Goal: Task Accomplishment & Management: Complete application form

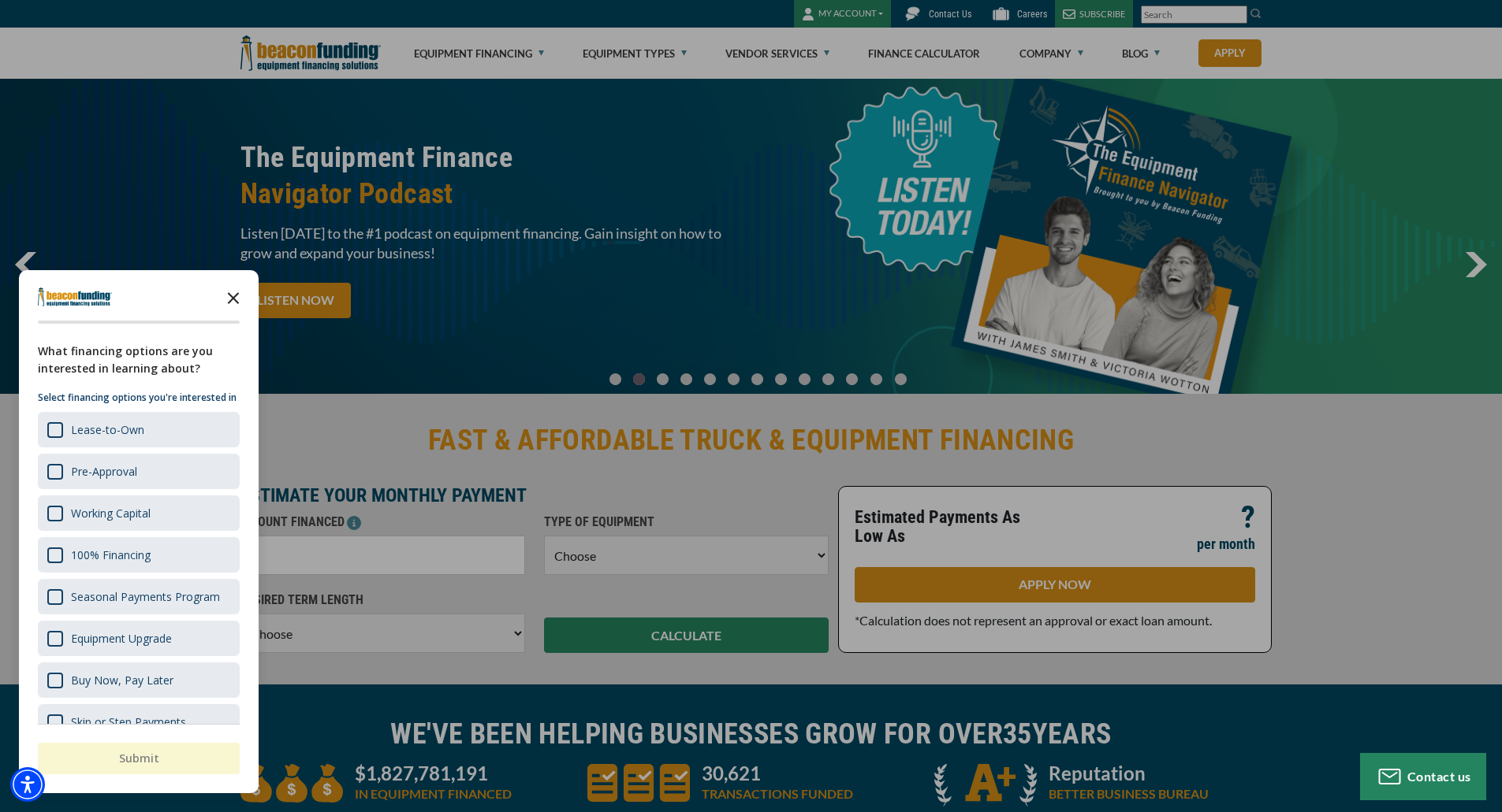
click at [234, 293] on icon "Close the survey" at bounding box center [233, 297] width 31 height 31
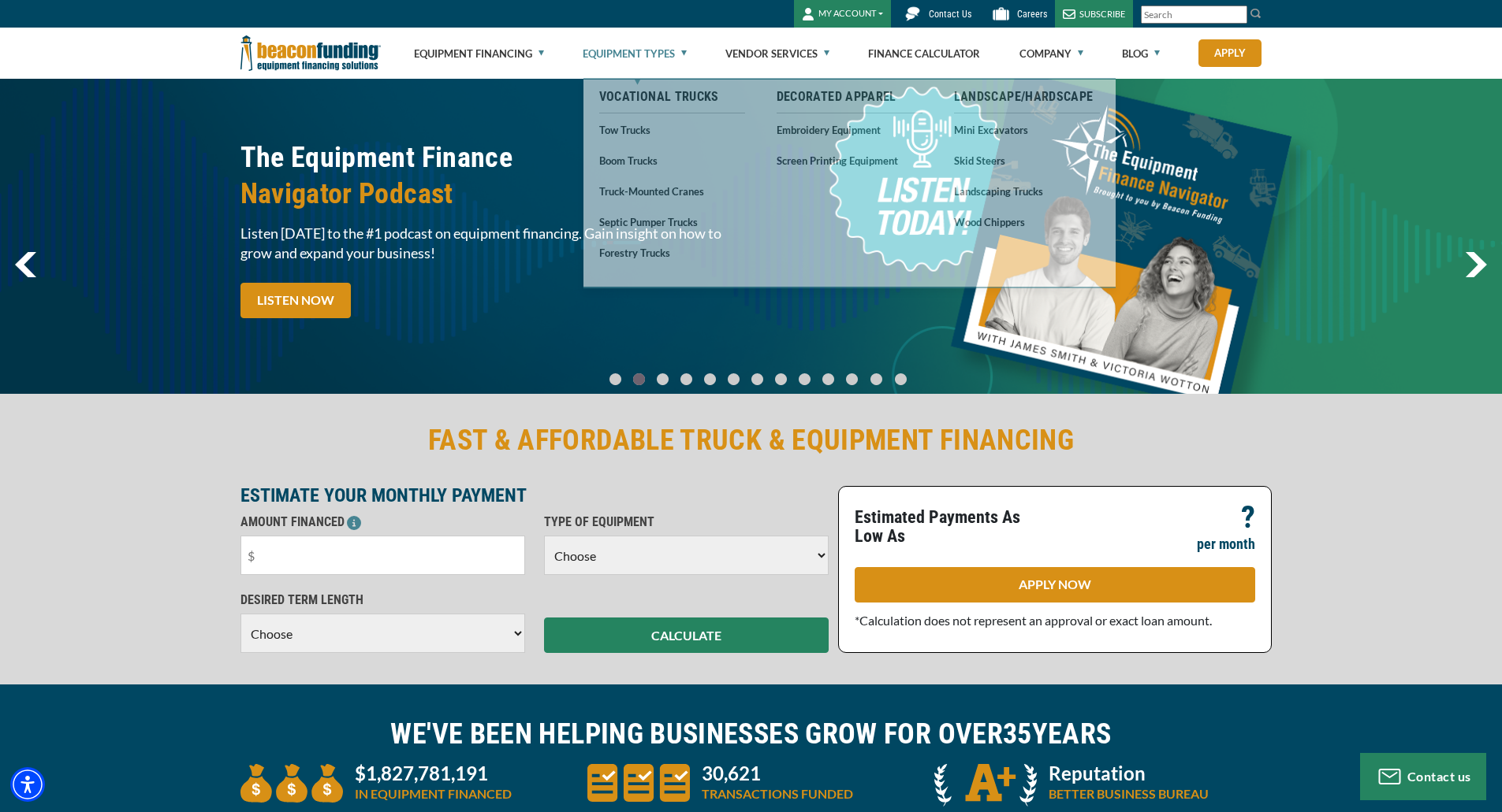
click at [685, 52] on link "Equipment Types" at bounding box center [635, 54] width 104 height 51
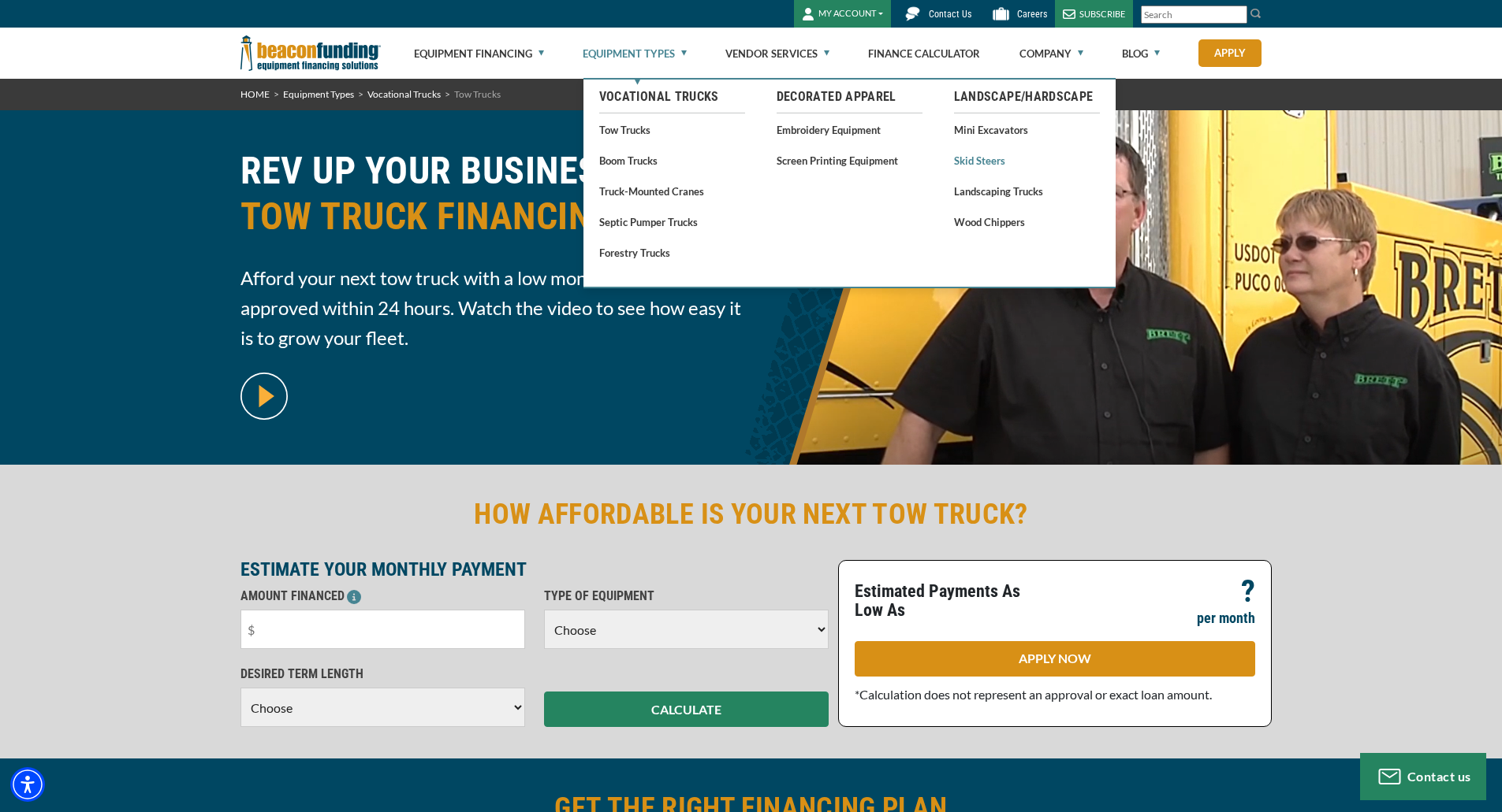
click at [969, 161] on link "Skid Steers" at bounding box center [1027, 161] width 146 height 20
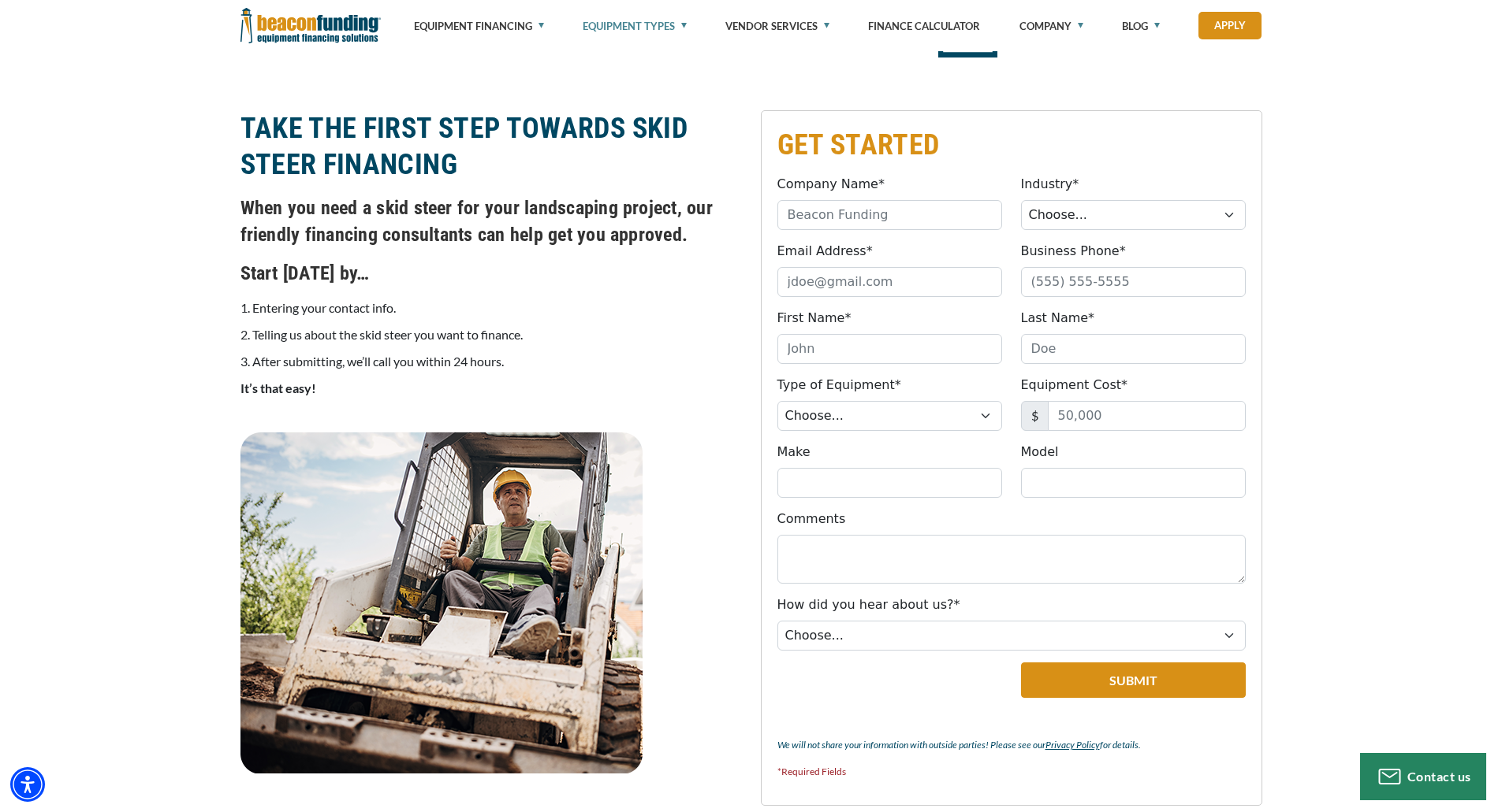
scroll to position [394, 0]
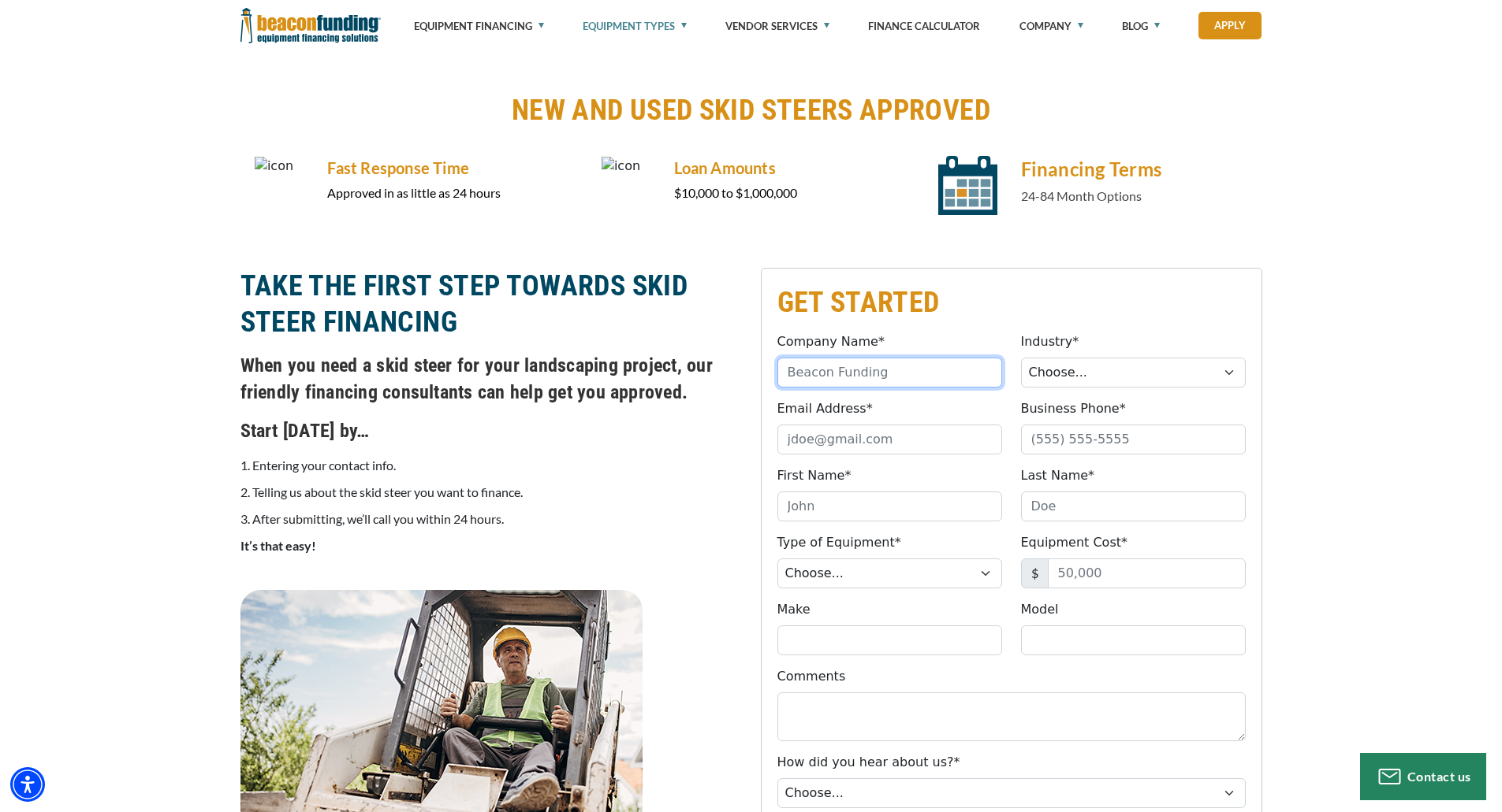
click at [845, 378] on input "Company Name*" at bounding box center [890, 373] width 225 height 30
type input "Baldwin Diversified Enterprises LLC"
type input "baldwin271@gmail.com"
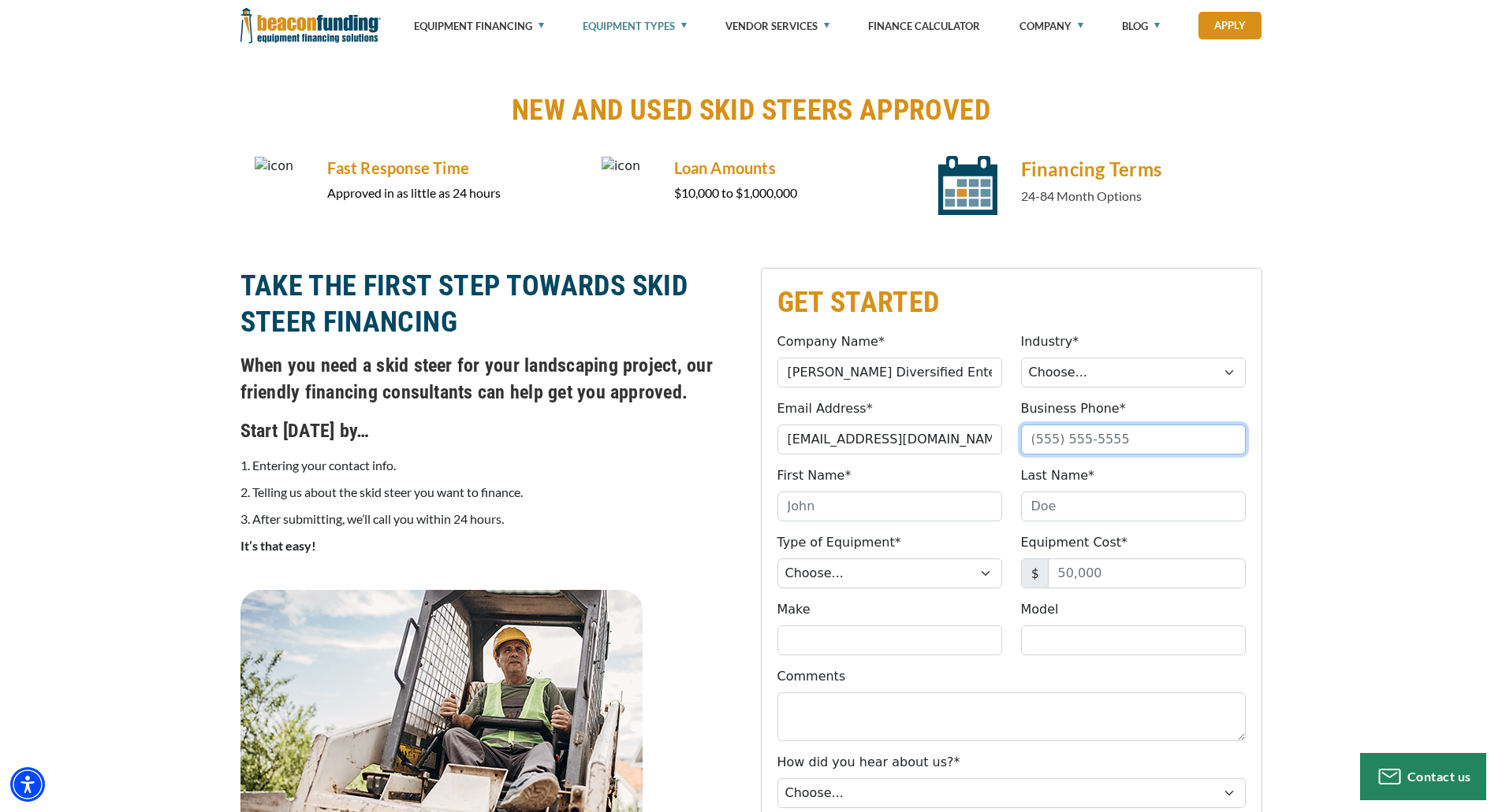
type input "3045322344"
type input "Gary"
type input "Baldwin"
type input "(304) 532-2344"
click at [1101, 374] on select "Choose... Towing Landscape/Hardscape Decorated Apparel Septic Light Constructio…" at bounding box center [1133, 373] width 225 height 30
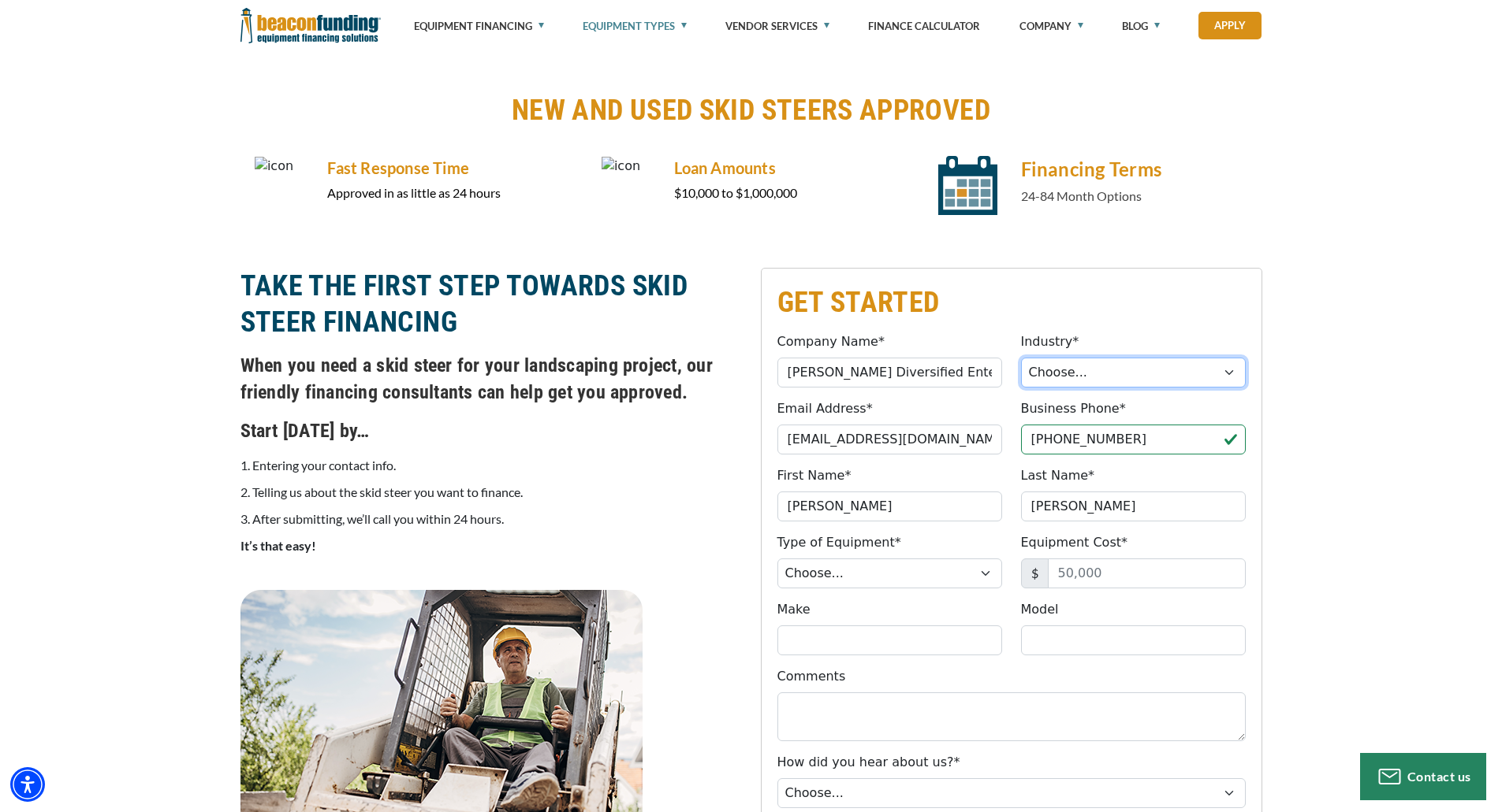
select select "2"
click at [1021, 358] on select "Choose... Towing Landscape/Hardscape Decorated Apparel Septic Light Constructio…" at bounding box center [1133, 373] width 225 height 30
drag, startPoint x: 1063, startPoint y: 442, endPoint x: 1122, endPoint y: 442, distance: 59.0
click at [1122, 442] on input "(304) 532-2344" at bounding box center [1133, 439] width 225 height 30
type input "(304) 814-9728"
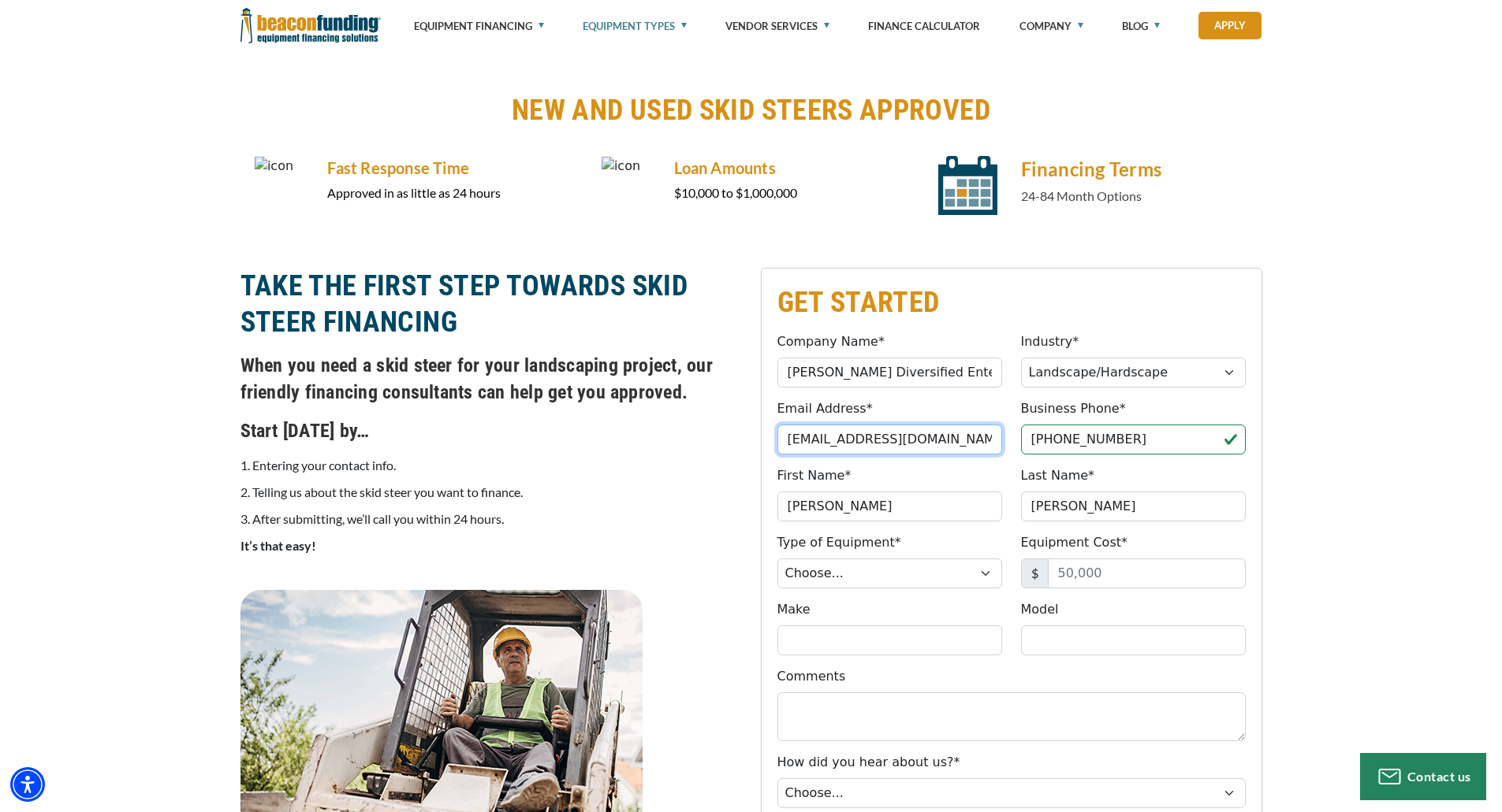
drag, startPoint x: 967, startPoint y: 442, endPoint x: 662, endPoint y: 442, distance: 305.0
click at [667, 442] on div "GET STARTED Company Name* Baldwin Diversified Enterprises LLC Please provide a …" at bounding box center [751, 615] width 1040 height 696
type input "gdbaldwin@baldwinlandman.com"
click at [903, 576] on select "Choose... Backhoe Boom/Bucket Truck Chipper Commercial Mower Crane DTG/DTF Prin…" at bounding box center [890, 574] width 225 height 30
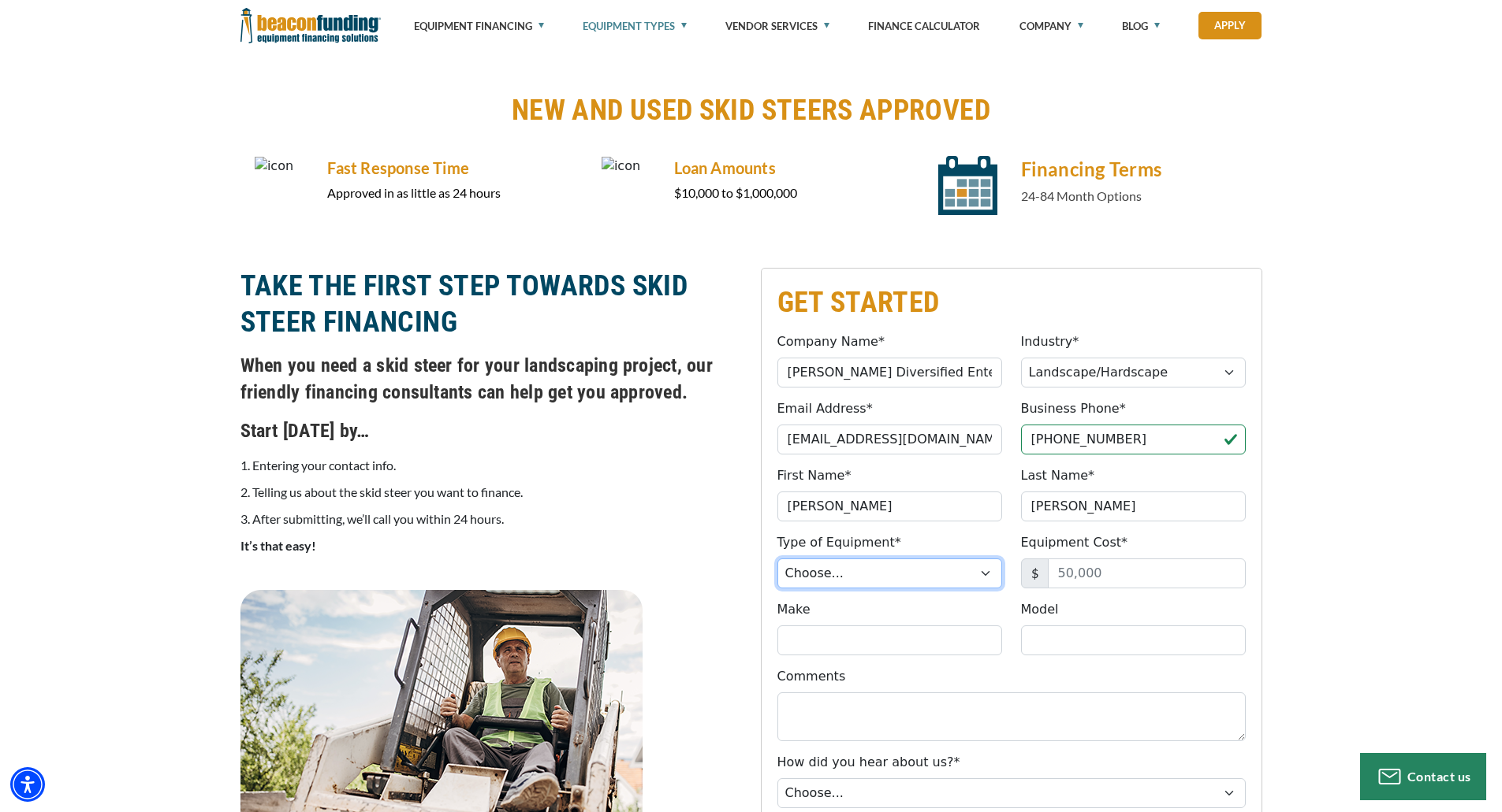
click at [903, 576] on select "Choose... Backhoe Boom/Bucket Truck Chipper Commercial Mower Crane DTG/DTF Prin…" at bounding box center [890, 574] width 225 height 30
select select "23"
click at [777, 559] on select "Choose... Backhoe Boom/Bucket Truck Chipper Commercial Mower Crane DTG/DTF Prin…" at bounding box center [890, 574] width 225 height 30
click at [1097, 575] on input "Equipment Cost*" at bounding box center [1146, 574] width 198 height 30
type input "170,000"
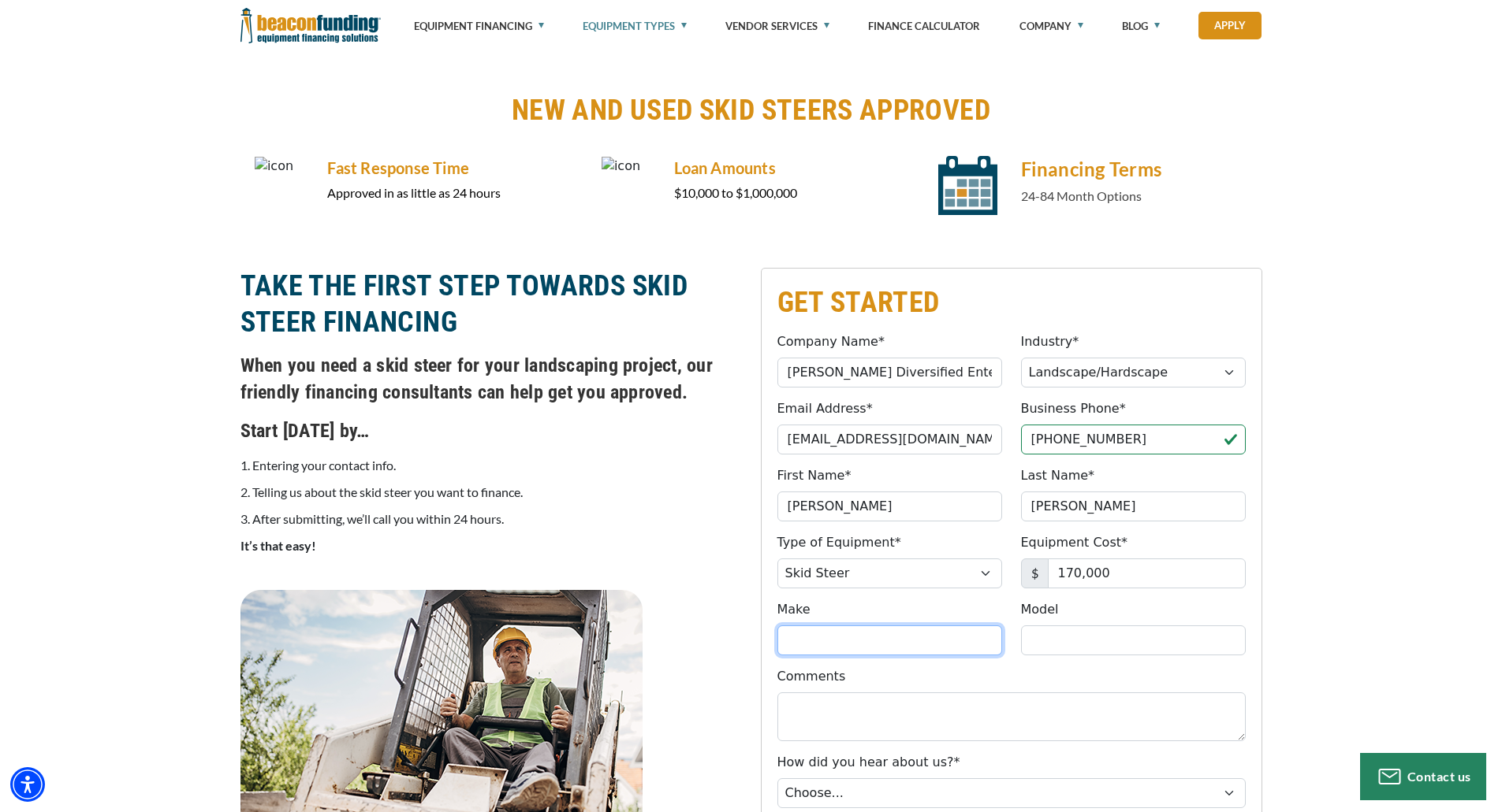
click at [900, 640] on input "Make" at bounding box center [890, 641] width 225 height 30
type input "ASV"
click at [1045, 632] on input "Model" at bounding box center [1133, 641] width 225 height 30
click at [1055, 637] on input "RT1100" at bounding box center [1133, 641] width 225 height 30
type input "RT100"
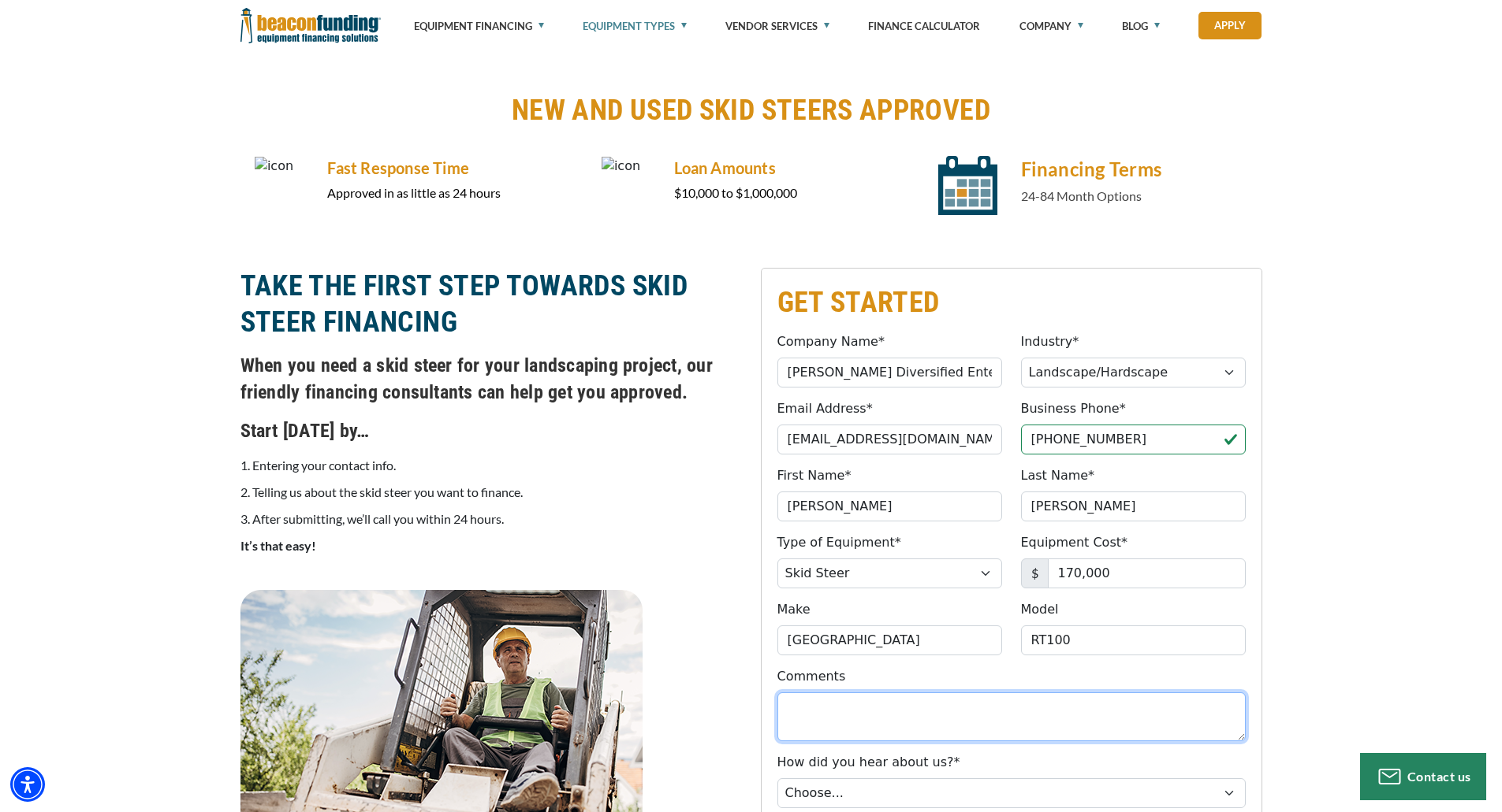
click at [1007, 695] on textarea "Comments" at bounding box center [1011, 717] width 468 height 49
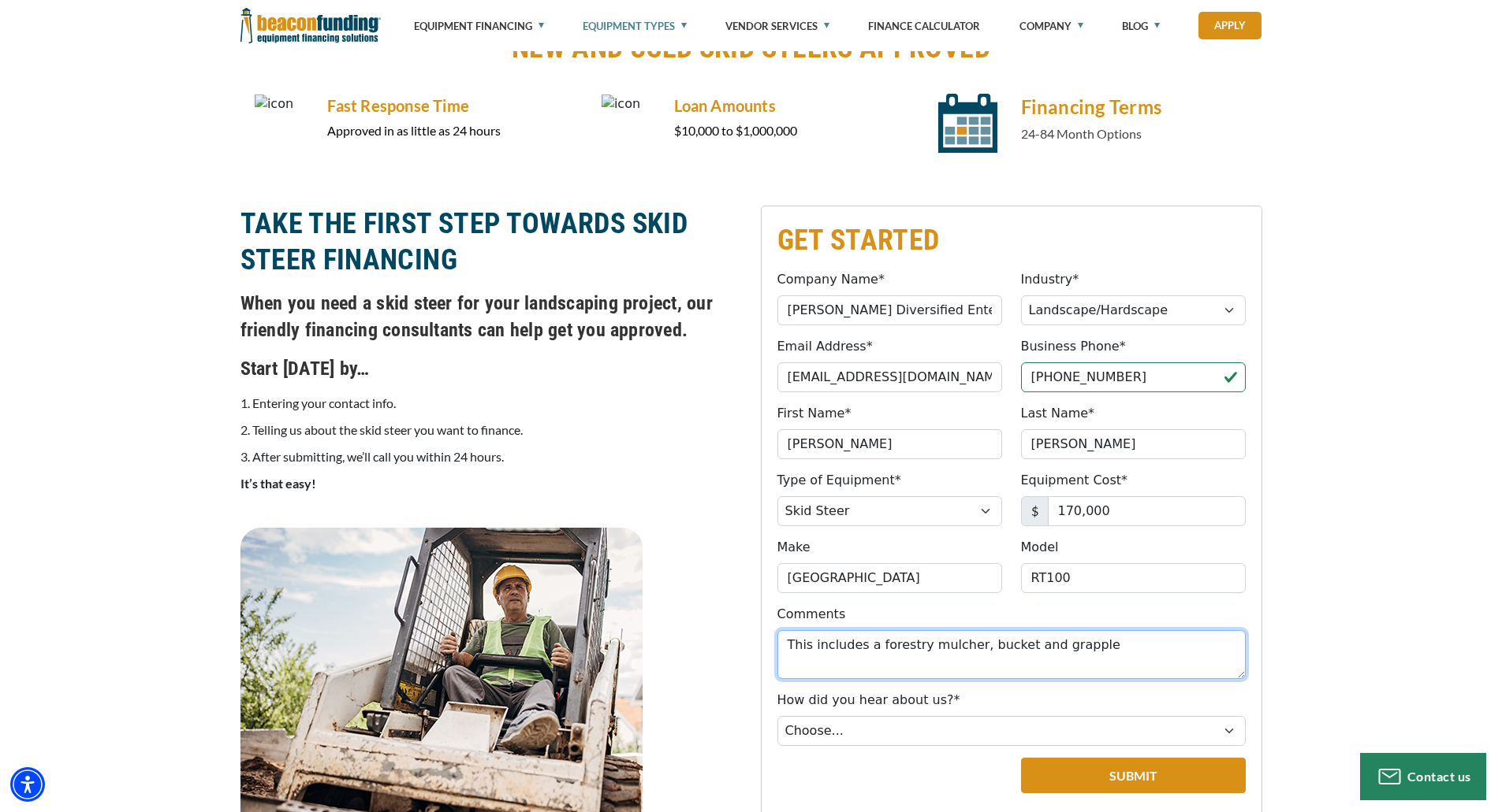
scroll to position [551, 0]
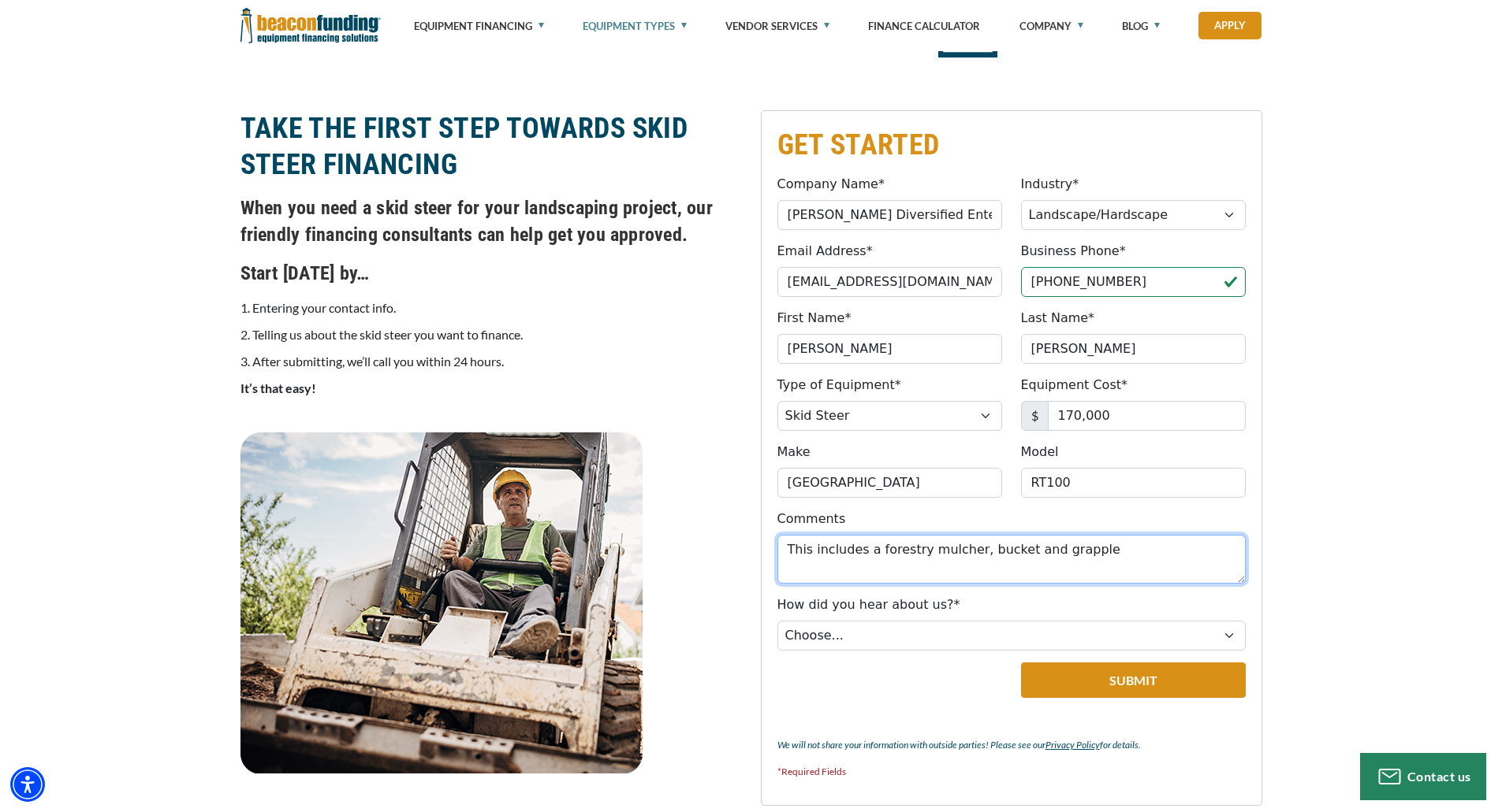
type textarea "This includes a forestry mulcher, bucket and grapple"
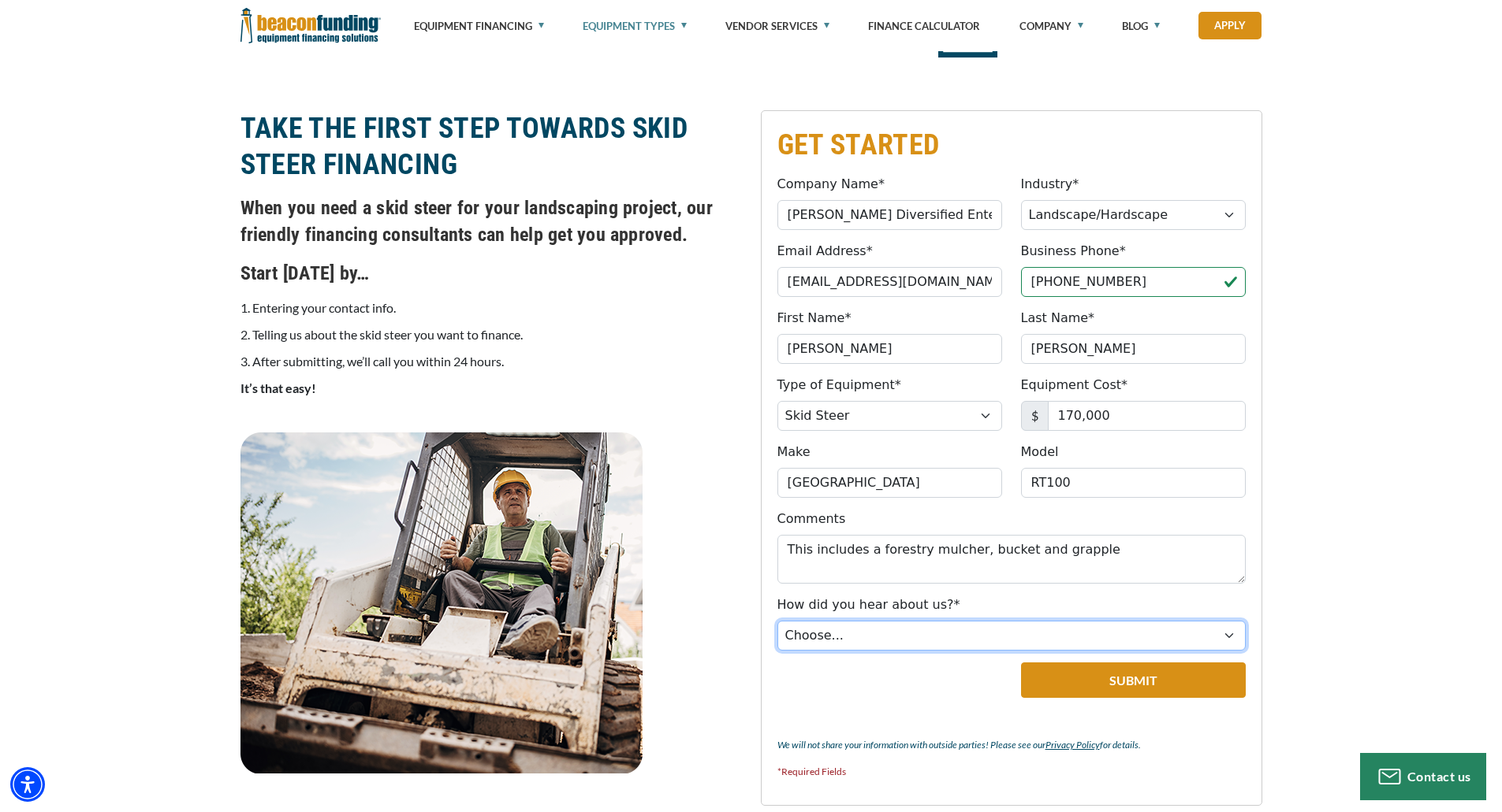
click at [1097, 641] on select "Choose... Internet Search Vendor Referral Word of Mouth Client Referral Email E…" at bounding box center [1011, 636] width 468 height 30
select select "5"
click at [777, 621] on select "Choose... Internet Search Vendor Referral Word of Mouth Client Referral Email E…" at bounding box center [1011, 636] width 468 height 30
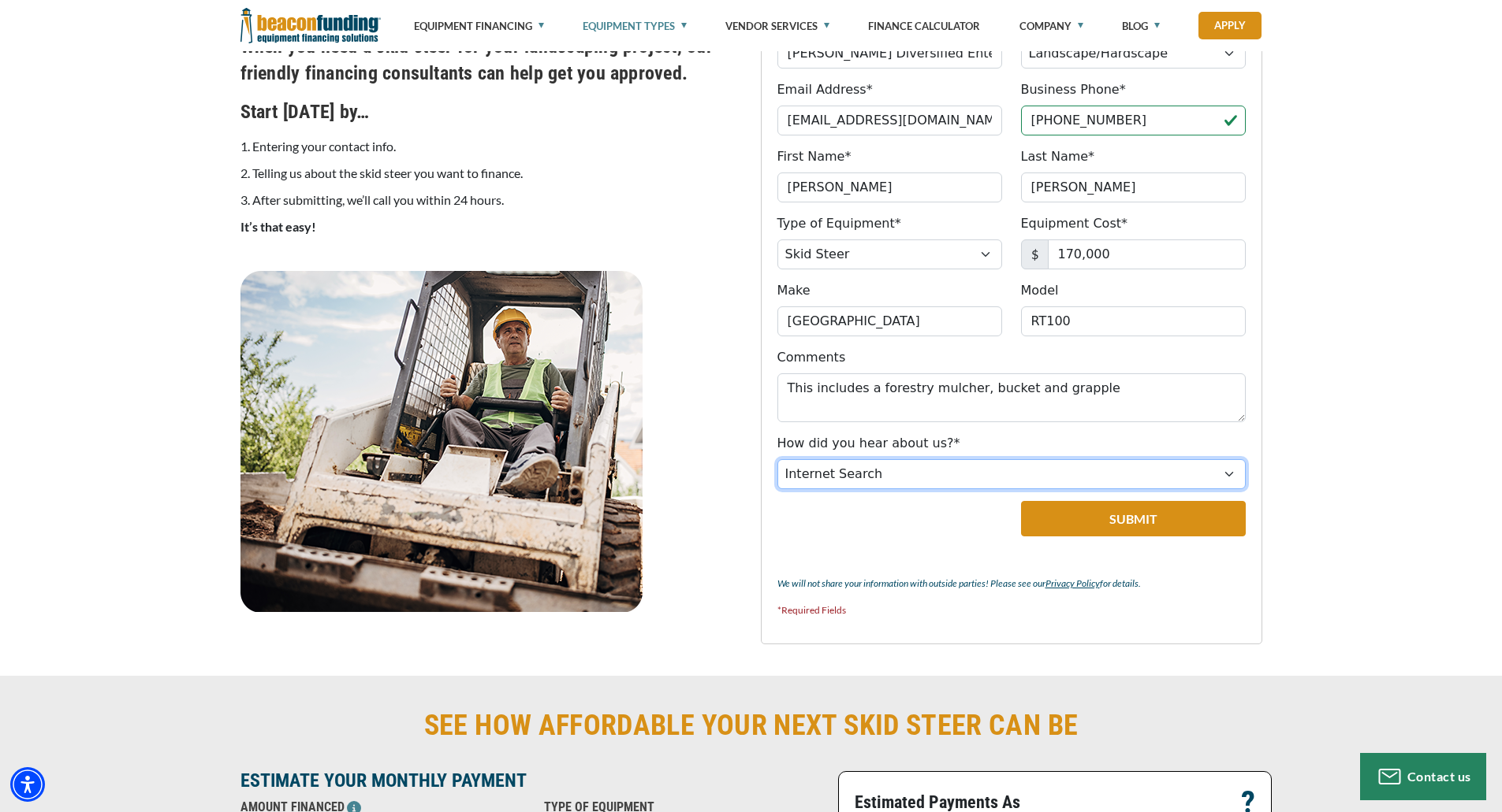
scroll to position [788, 0]
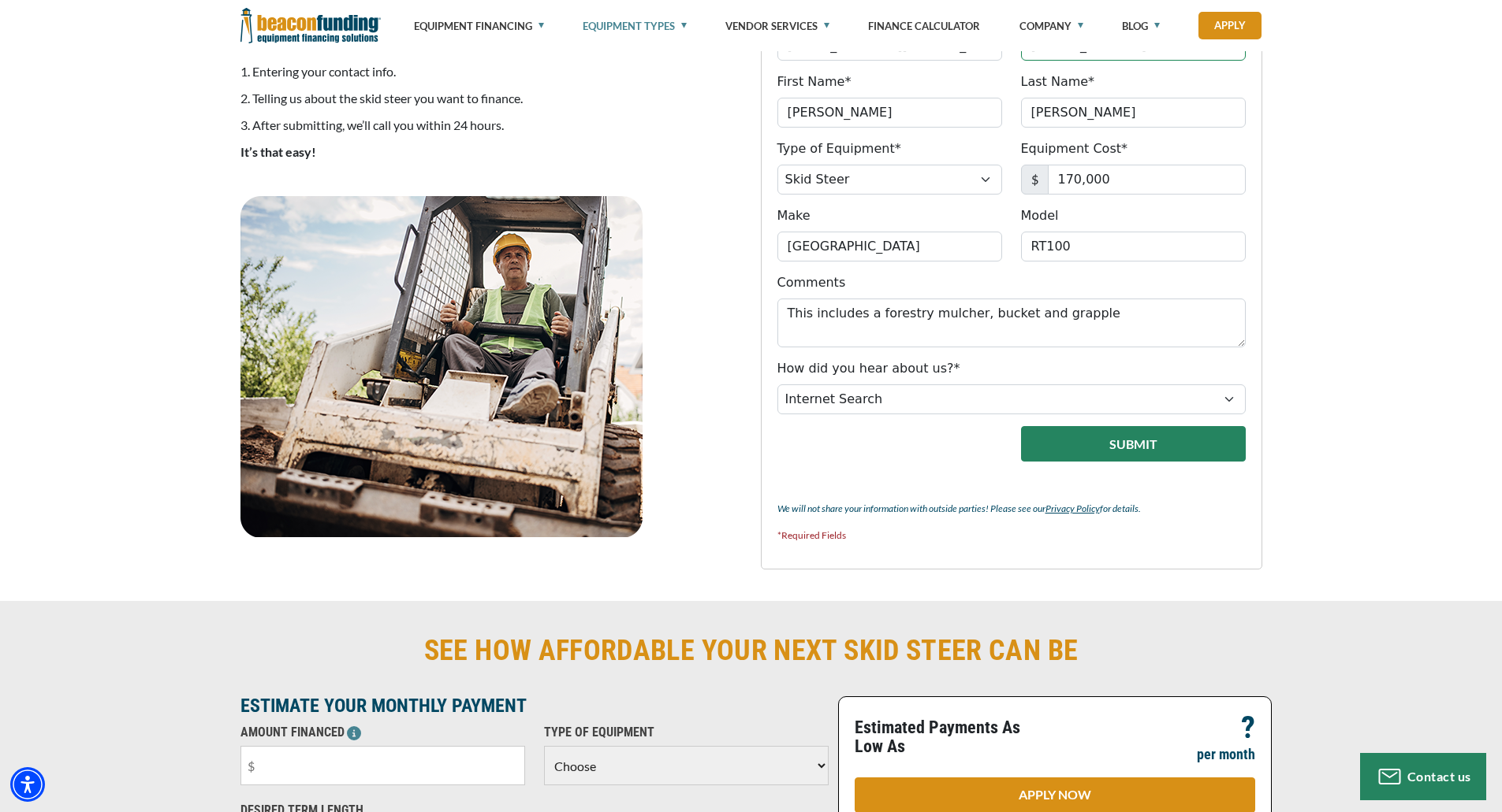
click at [1081, 451] on button "Submit" at bounding box center [1133, 443] width 225 height 35
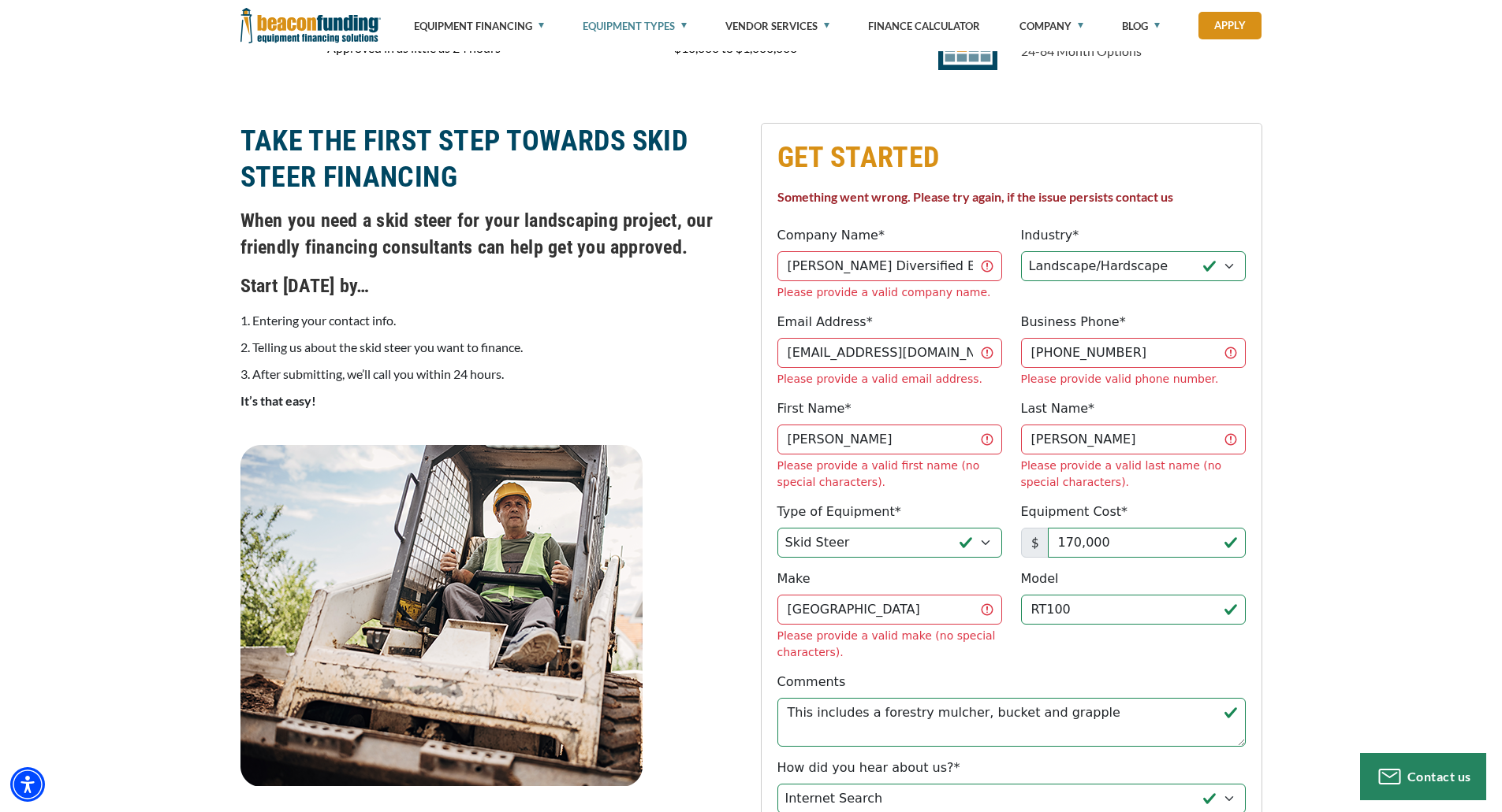
scroll to position [630, 0]
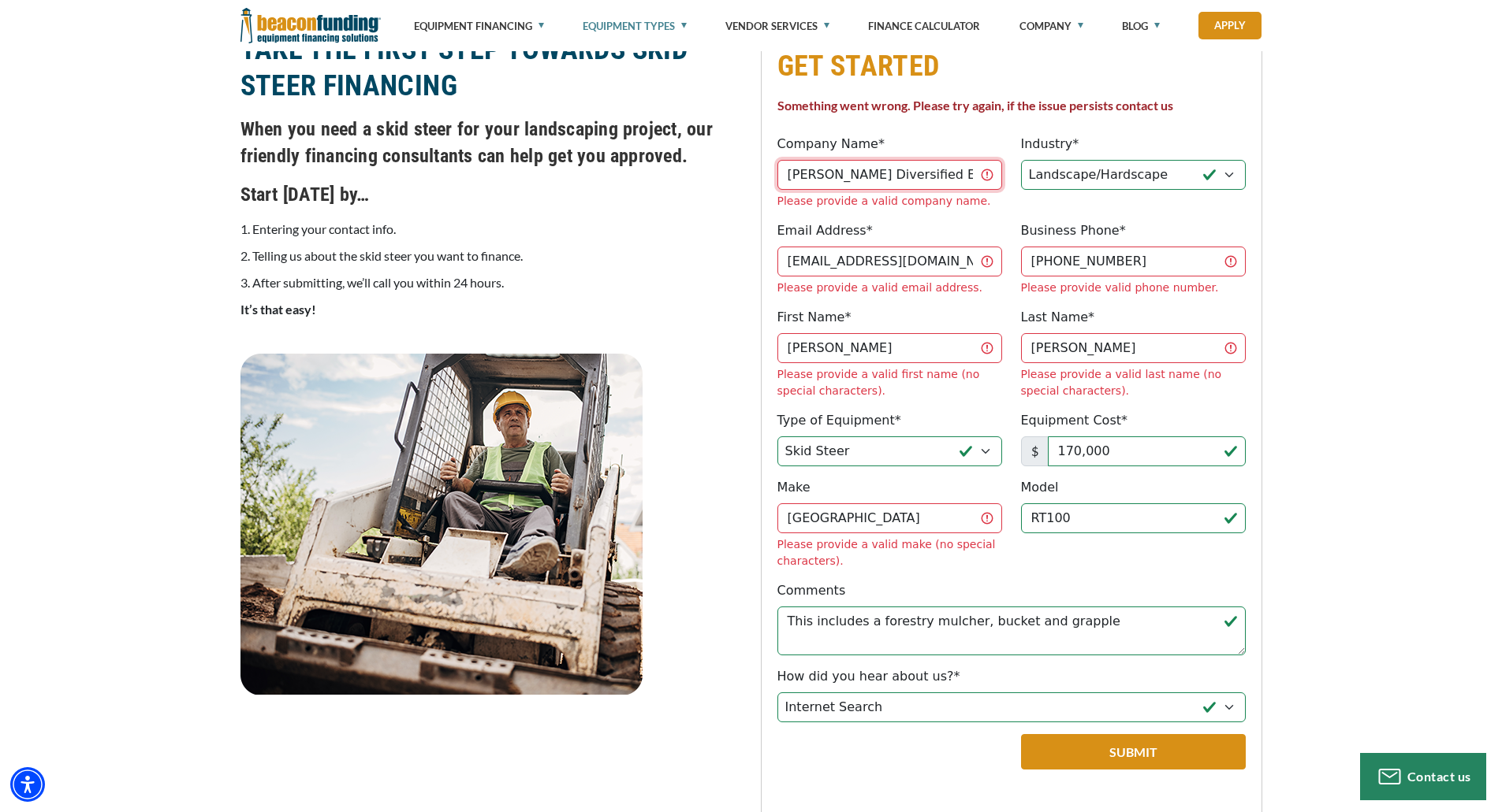
click at [984, 172] on input "Baldwin Diversified Enterprises LLC" at bounding box center [890, 175] width 225 height 30
click at [959, 177] on input "Baldwin Diversified Enterprises LLC" at bounding box center [890, 175] width 225 height 30
click at [1021, 734] on button "Submit" at bounding box center [1133, 751] width 225 height 35
drag, startPoint x: 783, startPoint y: 175, endPoint x: 1069, endPoint y: 180, distance: 286.0
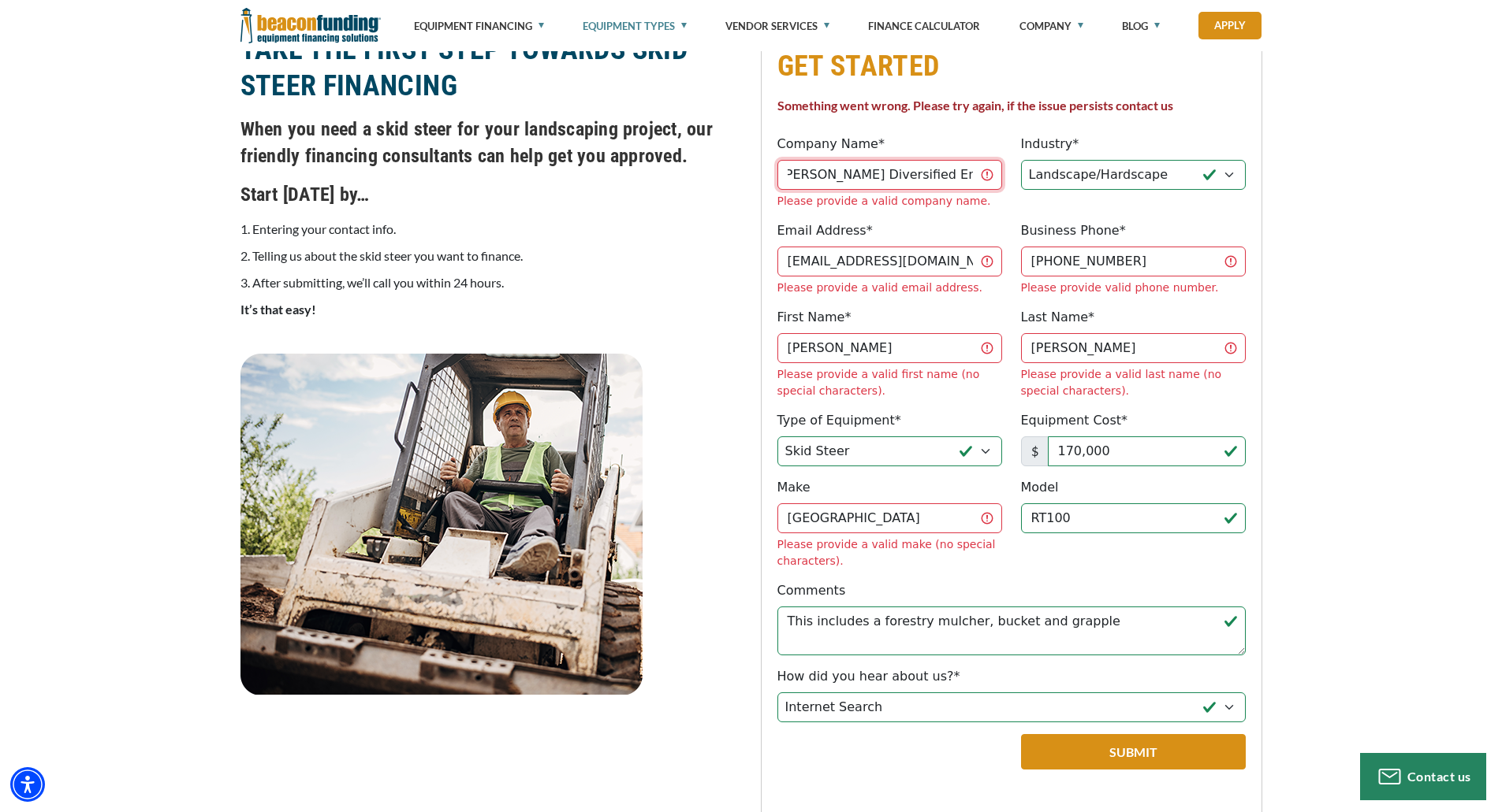
click at [1069, 180] on div "Company Name* Baldwin Diversified Enterprises LLC Please provide a valid compan…" at bounding box center [1012, 171] width 487 height 75
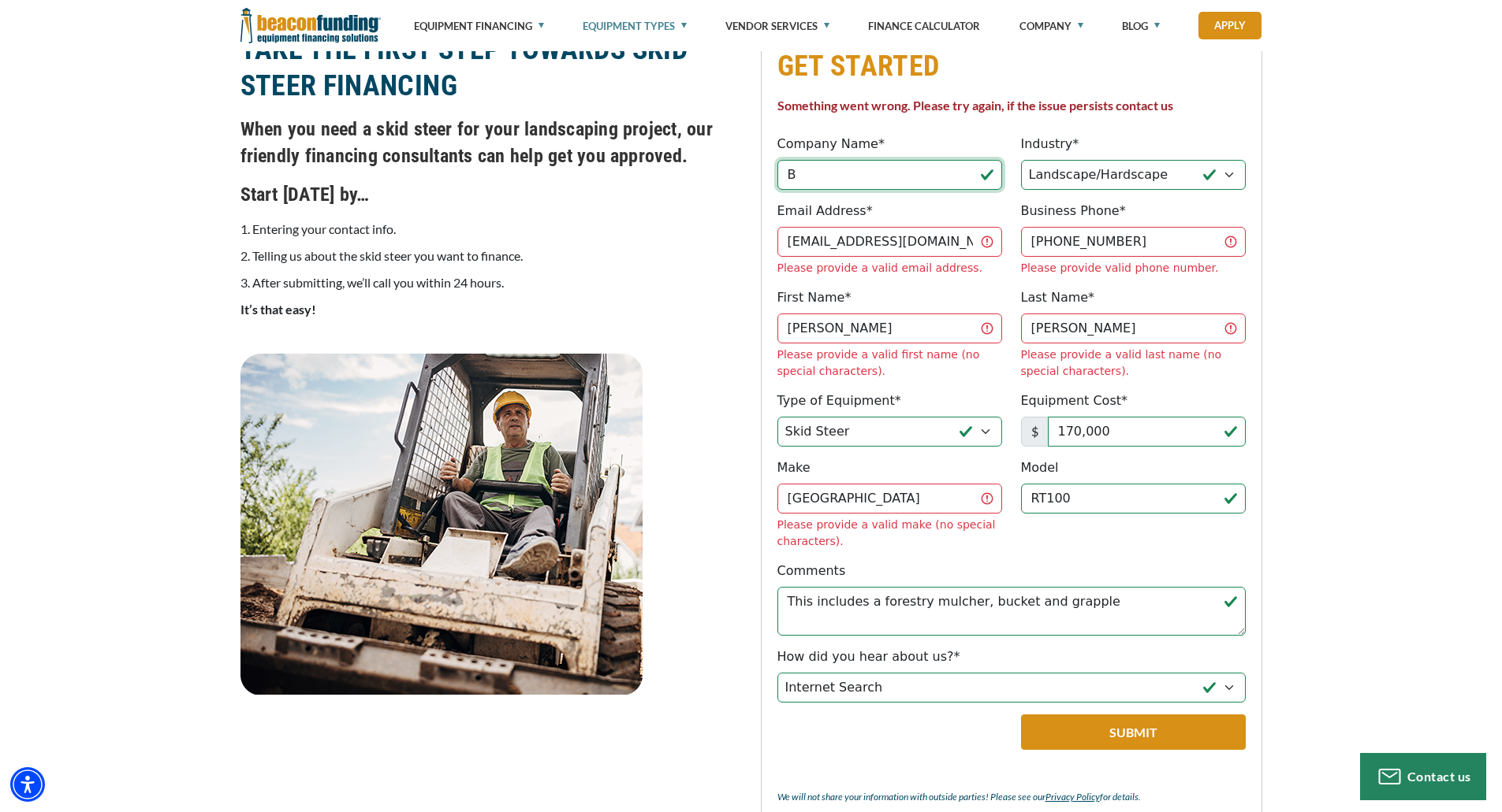
scroll to position [0, 0]
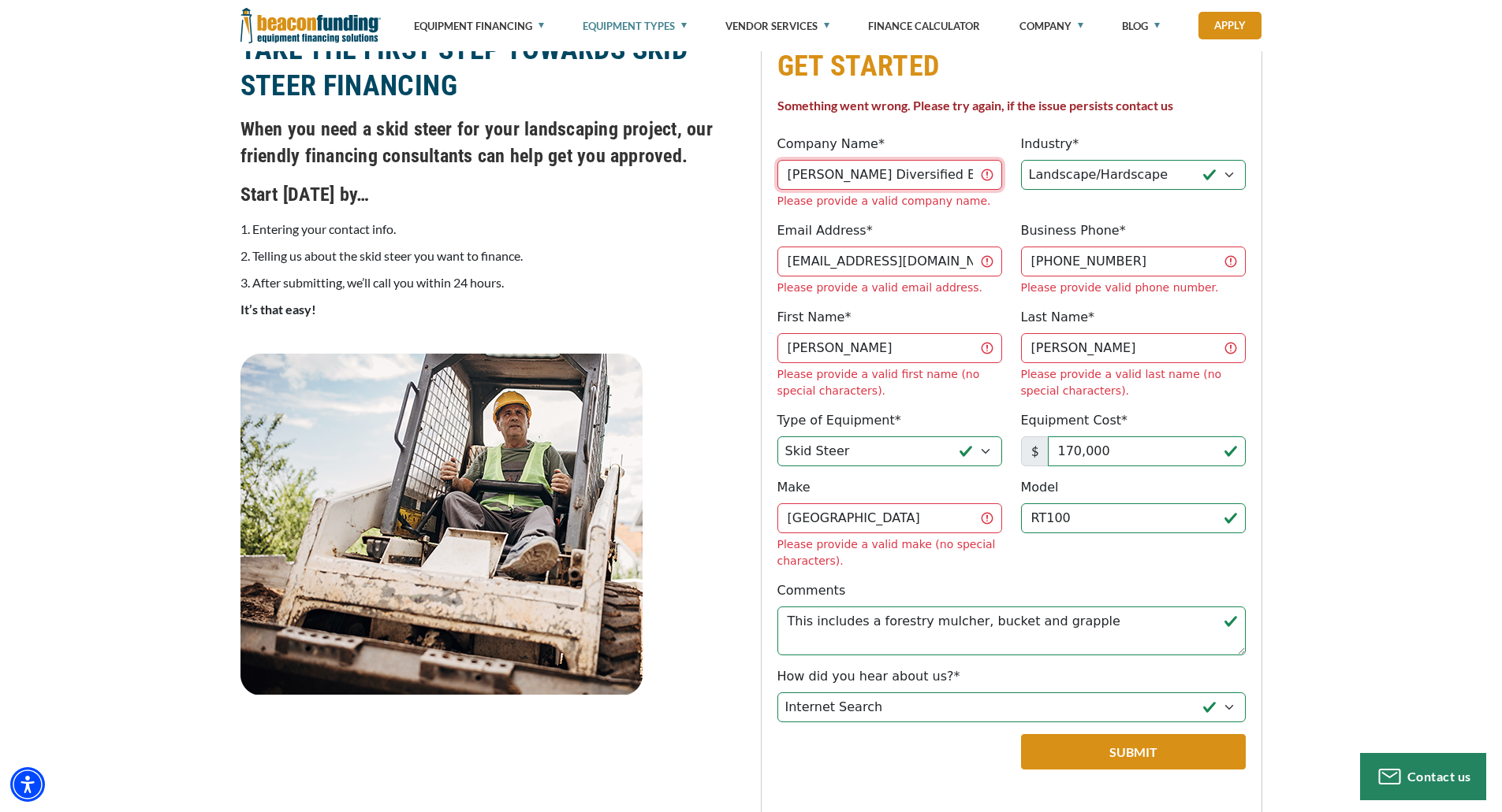
type input "Baldwin Diversified Enterprises LLC"
click at [668, 213] on span "When you need a skid steer for your landscaping project, our friendly financing…" at bounding box center [491, 230] width 502 height 230
drag, startPoint x: 998, startPoint y: 245, endPoint x: 695, endPoint y: 241, distance: 303.0
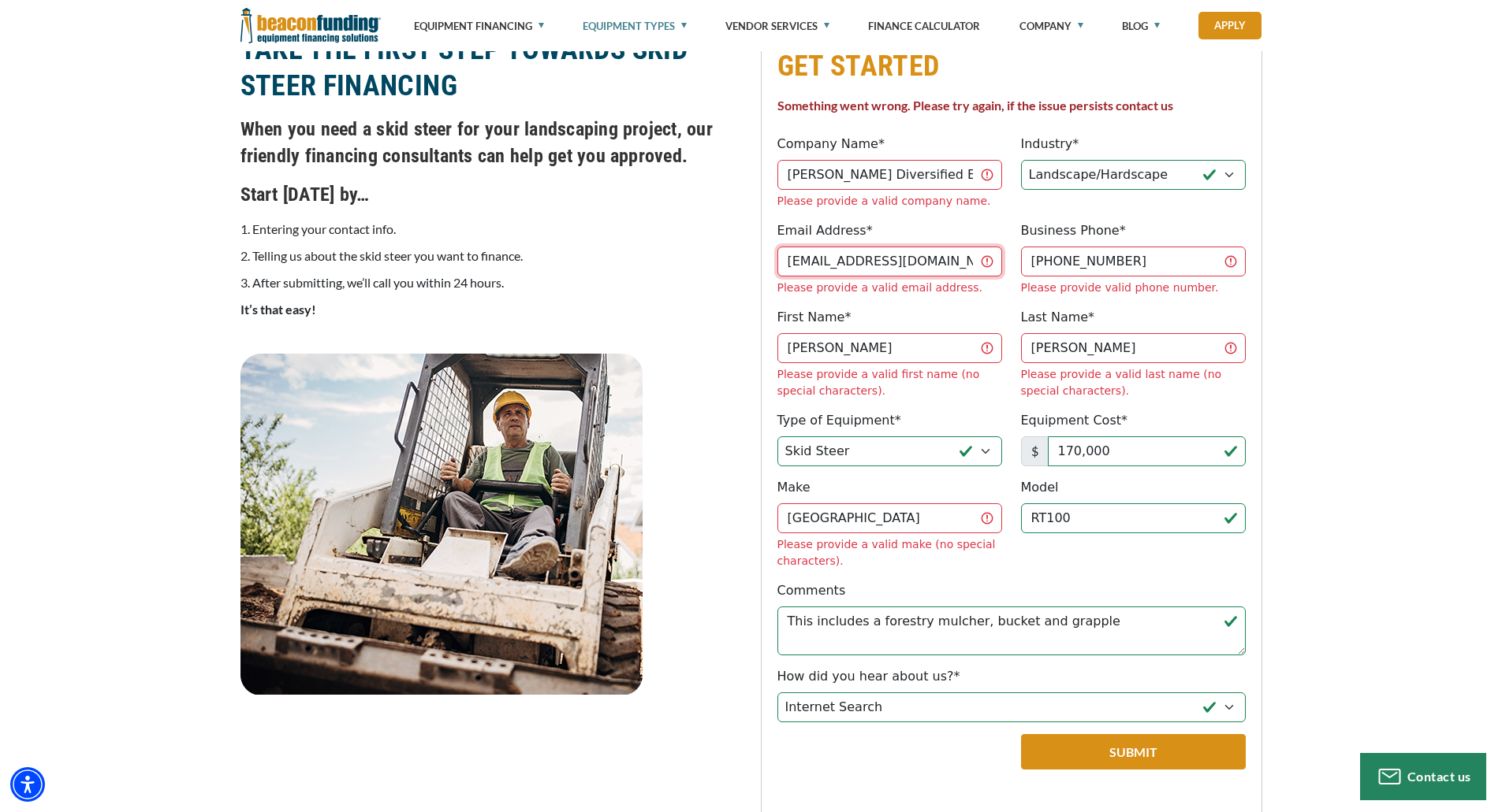
click at [695, 241] on div "GET STARTED Something went wrong. Please try again, if the issue persists conta…" at bounding box center [751, 454] width 1040 height 846
type input "gdbaldwin@baldwinlandman.com"
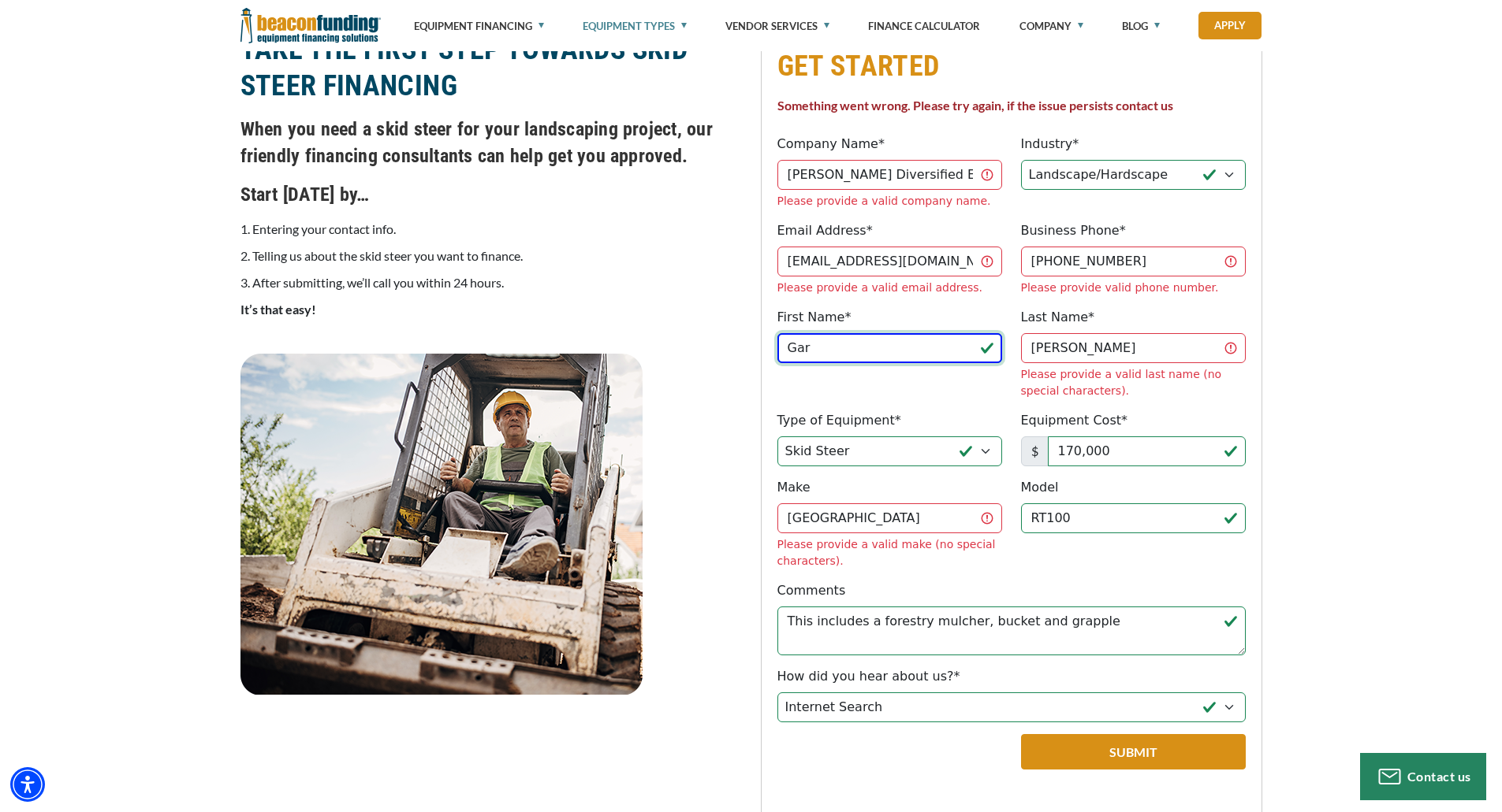
type input "Gary"
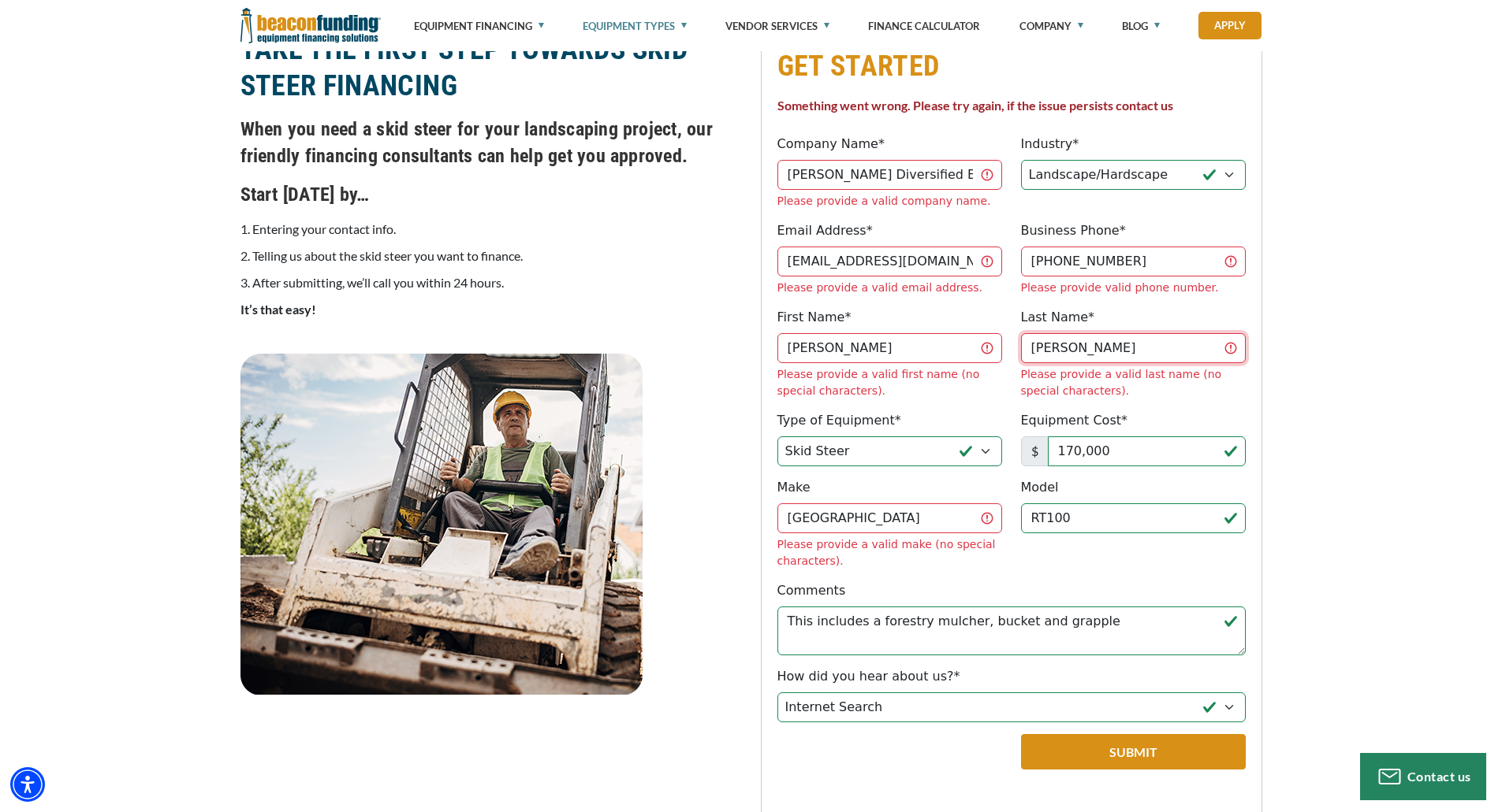
drag, startPoint x: 1104, startPoint y: 300, endPoint x: 942, endPoint y: 311, distance: 162.4
click at [943, 311] on div "First Name* Gary Please provide a valid first name (no special characters). Las…" at bounding box center [1012, 354] width 487 height 92
type input "Baldwin"
click at [981, 308] on div "First Name* Gary Please provide a valid first name (no special characters)." at bounding box center [890, 354] width 244 height 92
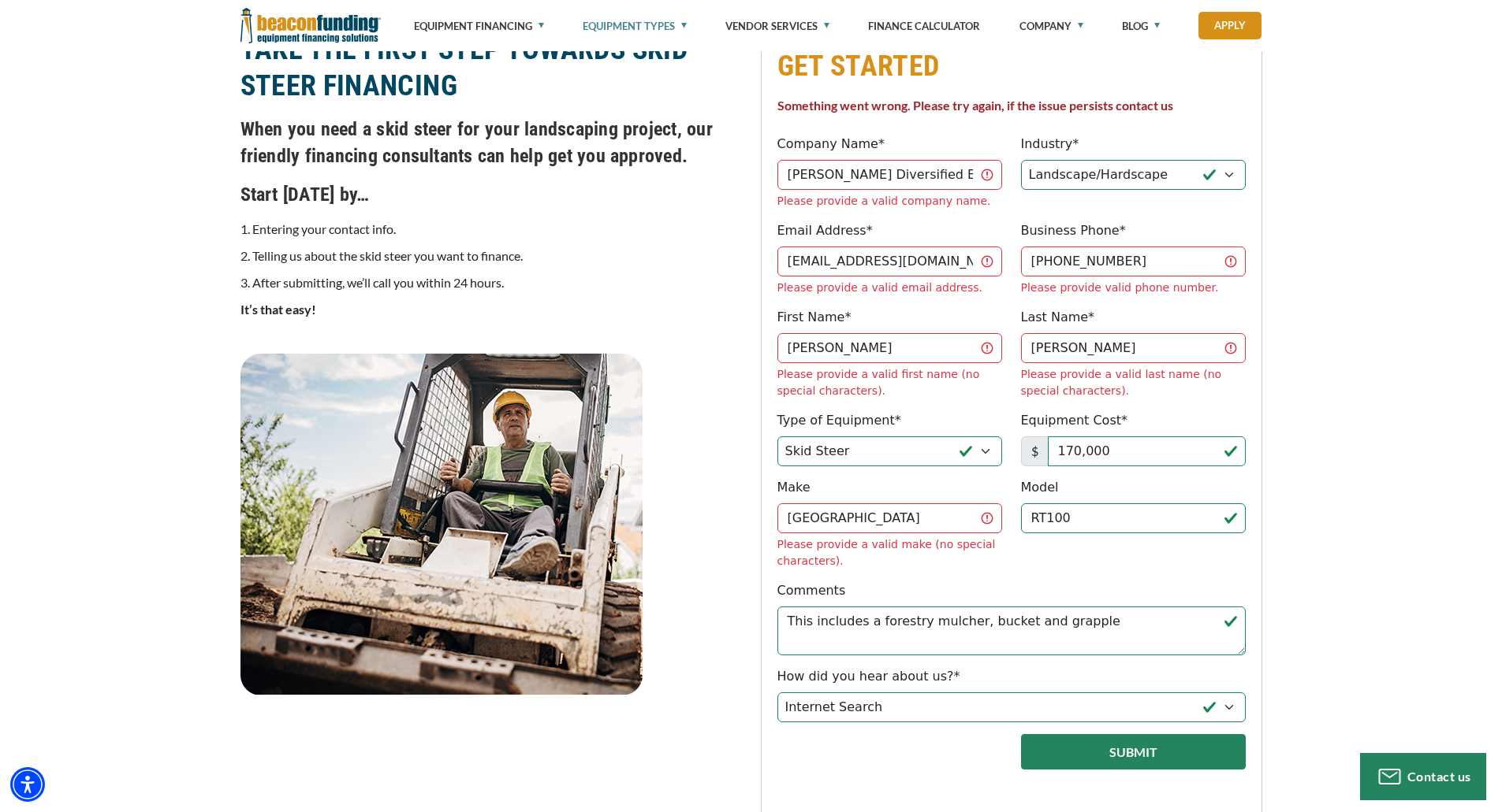
click at [1132, 734] on button "Submit" at bounding box center [1133, 751] width 225 height 35
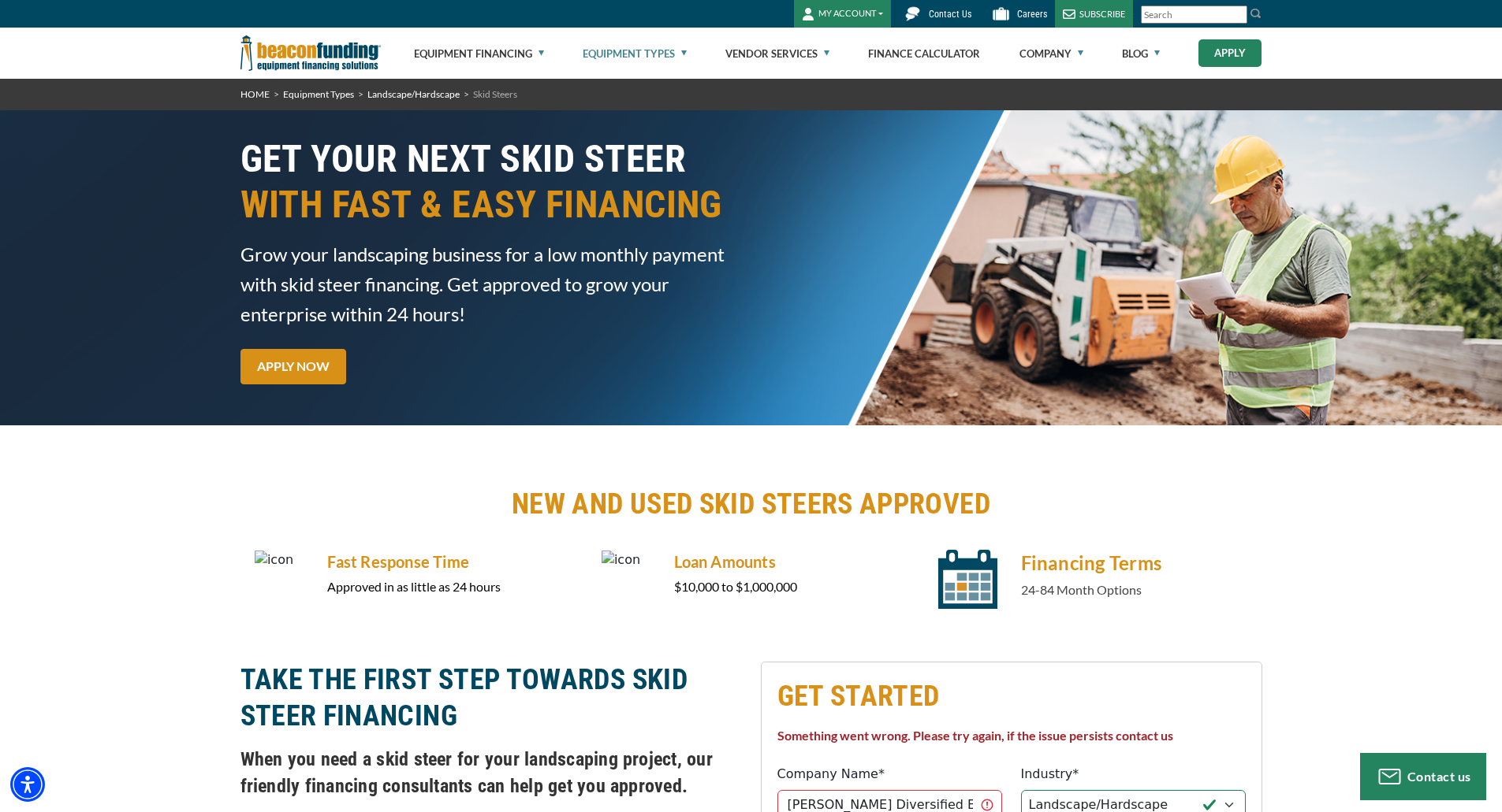
click at [1245, 57] on link "Apply" at bounding box center [1230, 53] width 63 height 28
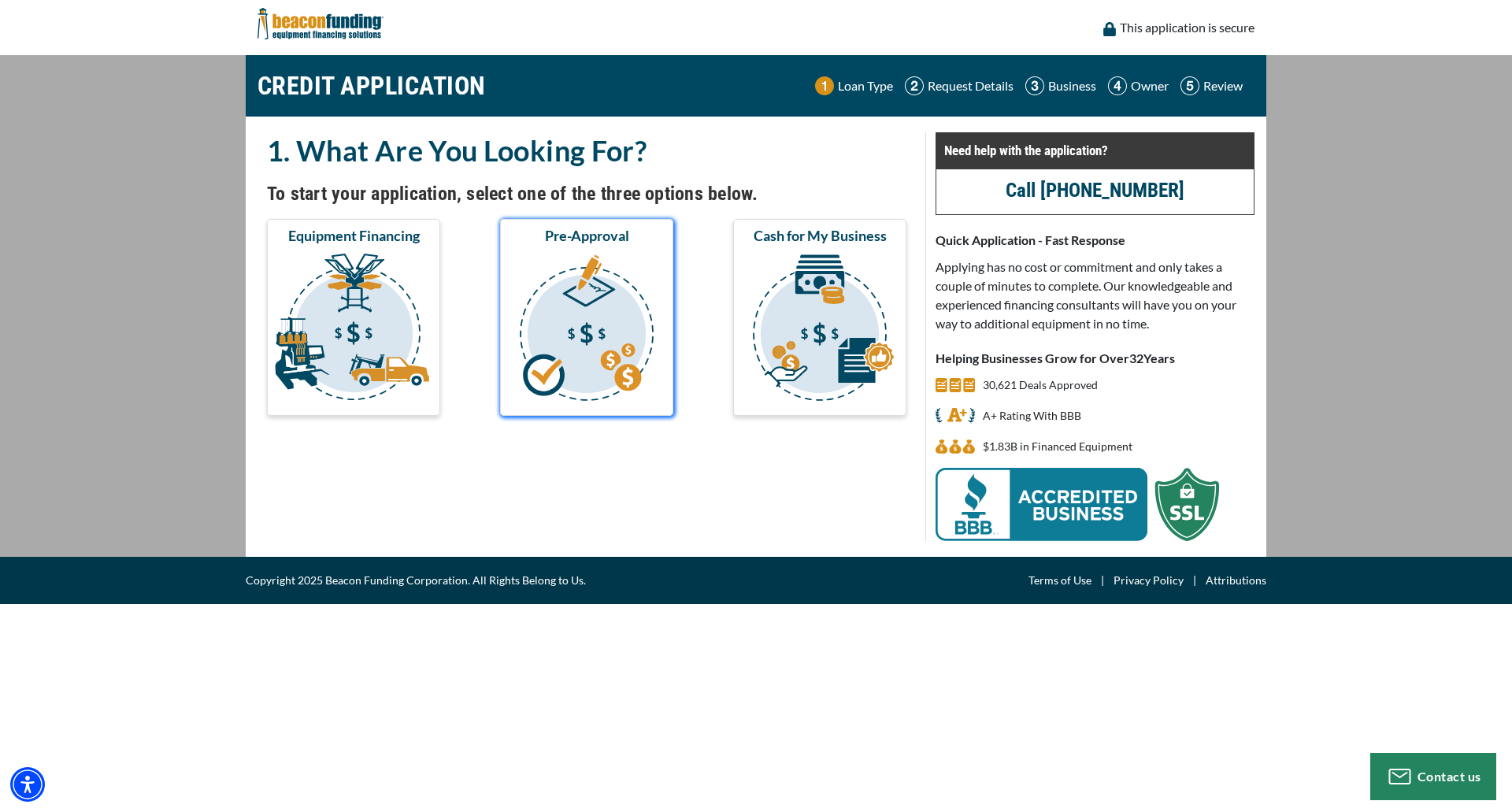
click at [624, 318] on img "submit" at bounding box center [587, 330] width 167 height 157
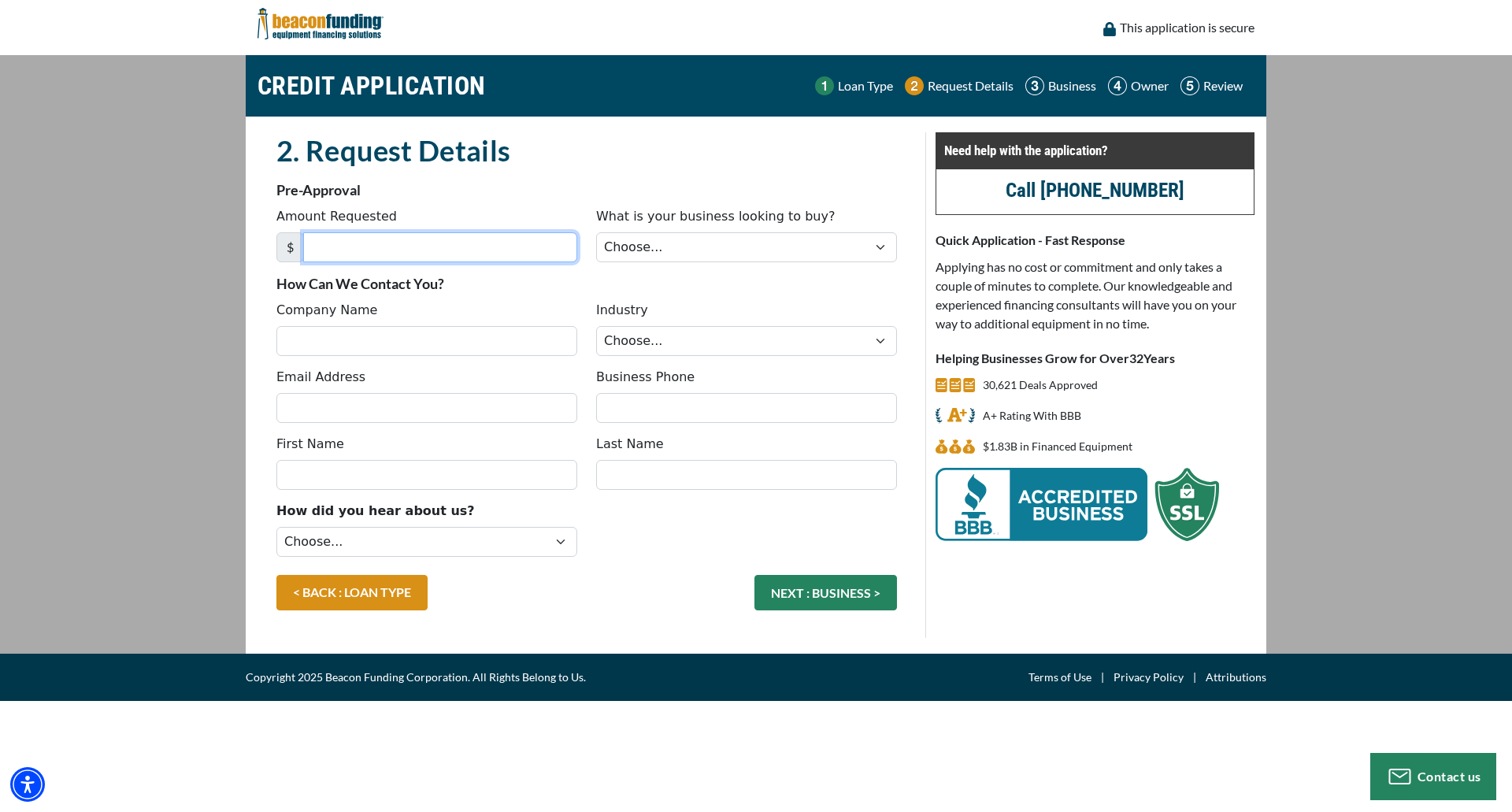
click at [422, 248] on input "Amount Requested" at bounding box center [440, 247] width 274 height 30
type input "170,000"
click at [766, 242] on select "Choose... Backhoe Boom/Bucket Truck Chipper Commercial Mower Crane DTG/DTF Prin…" at bounding box center [746, 247] width 301 height 30
select select "23"
click at [596, 233] on select "Choose... Backhoe Boom/Bucket Truck Chipper Commercial Mower Crane DTG/DTF Prin…" at bounding box center [746, 247] width 301 height 30
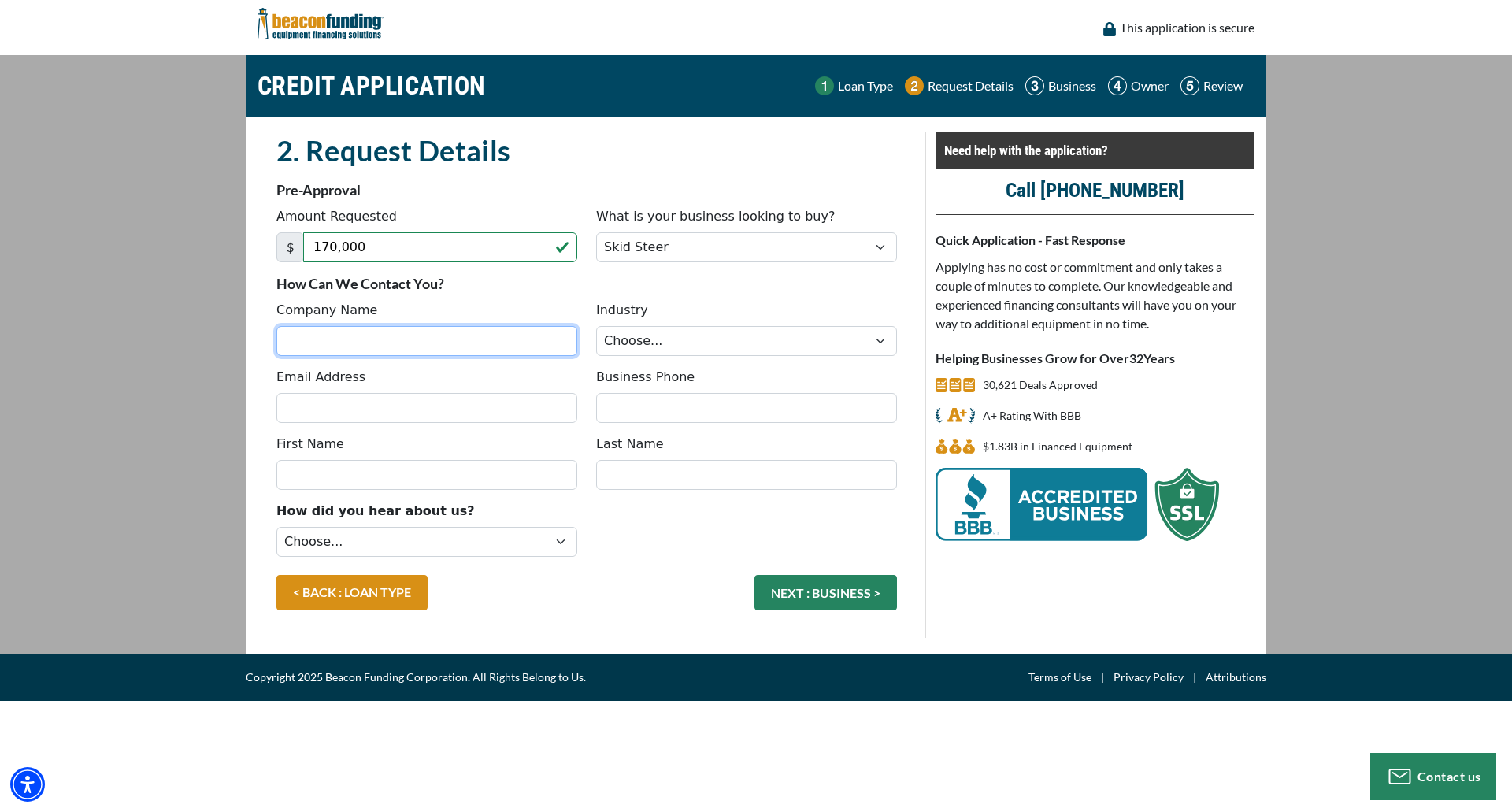
click at [413, 347] on input "Company Name" at bounding box center [427, 341] width 301 height 30
type input "[PERSON_NAME] Diversified Enterprises LLC"
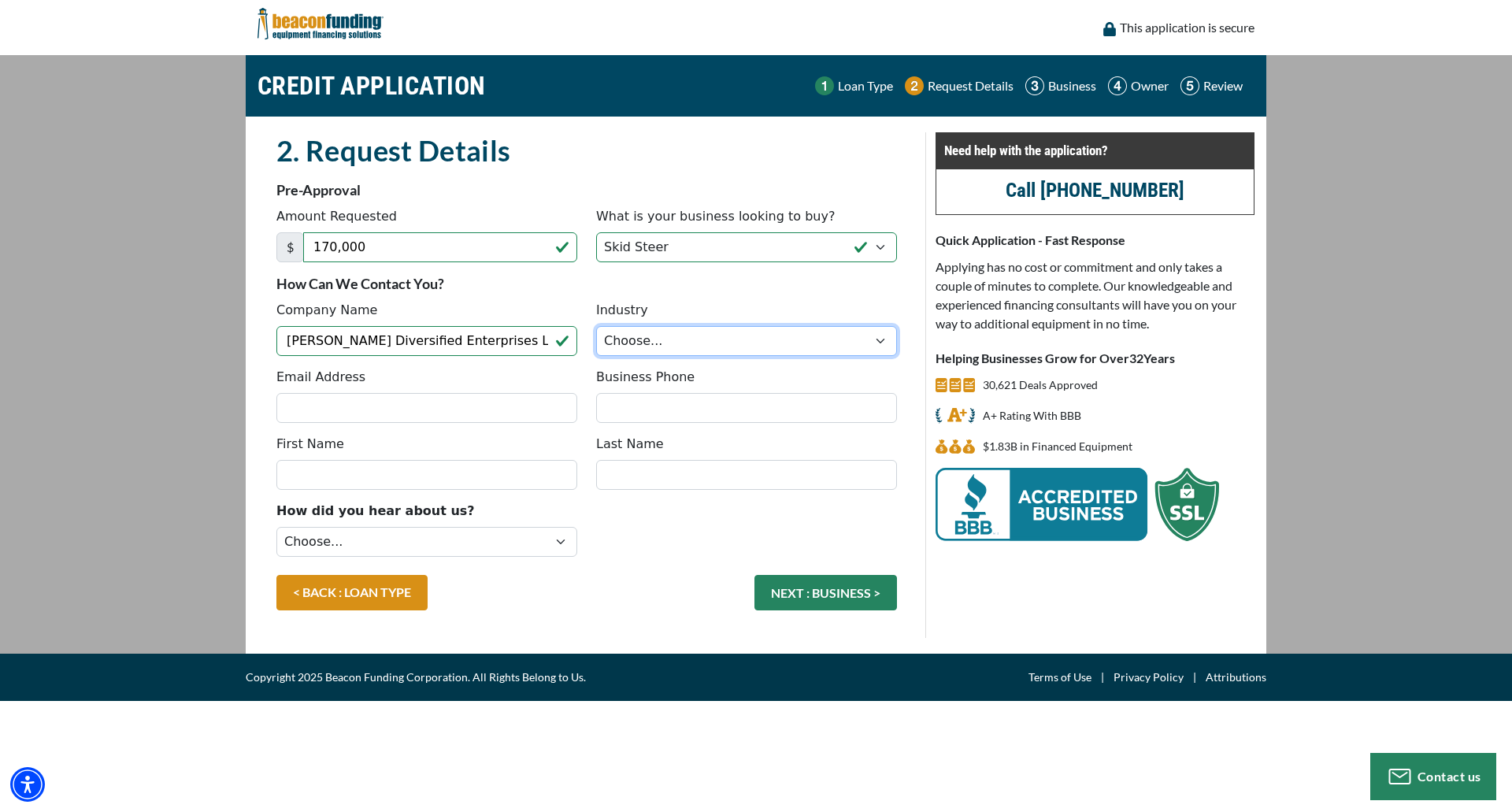
click at [877, 341] on select "Choose... Towing Landscape/Hardscape Decorated Apparel Septic Light Constructio…" at bounding box center [746, 341] width 301 height 30
select select "2"
click at [596, 326] on select "Choose... Towing Landscape/Hardscape Decorated Apparel Septic Light Constructio…" at bounding box center [746, 341] width 301 height 30
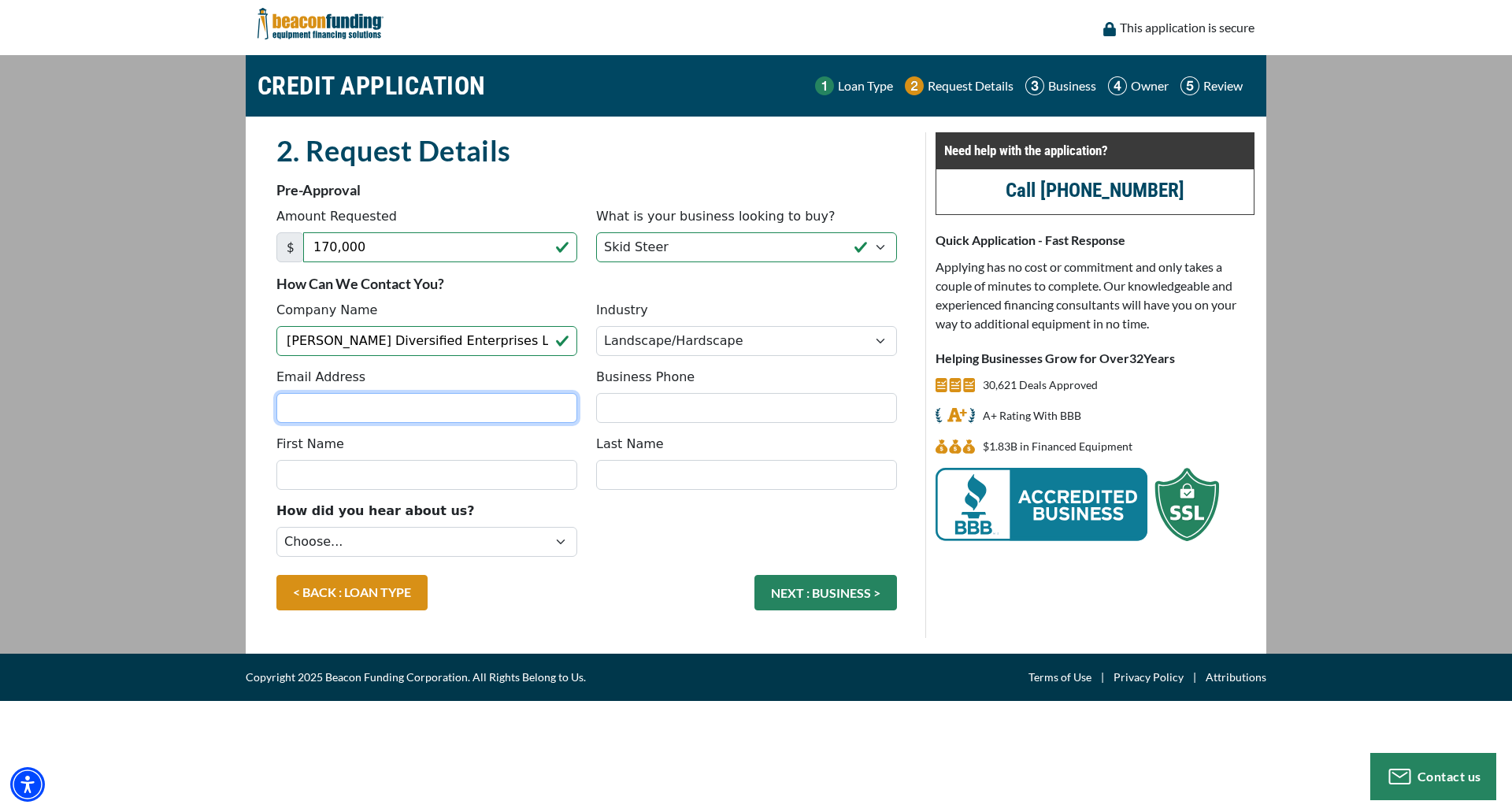
click at [508, 412] on input "Email Address" at bounding box center [427, 408] width 301 height 30
type input "[EMAIL_ADDRESS][DOMAIN_NAME]"
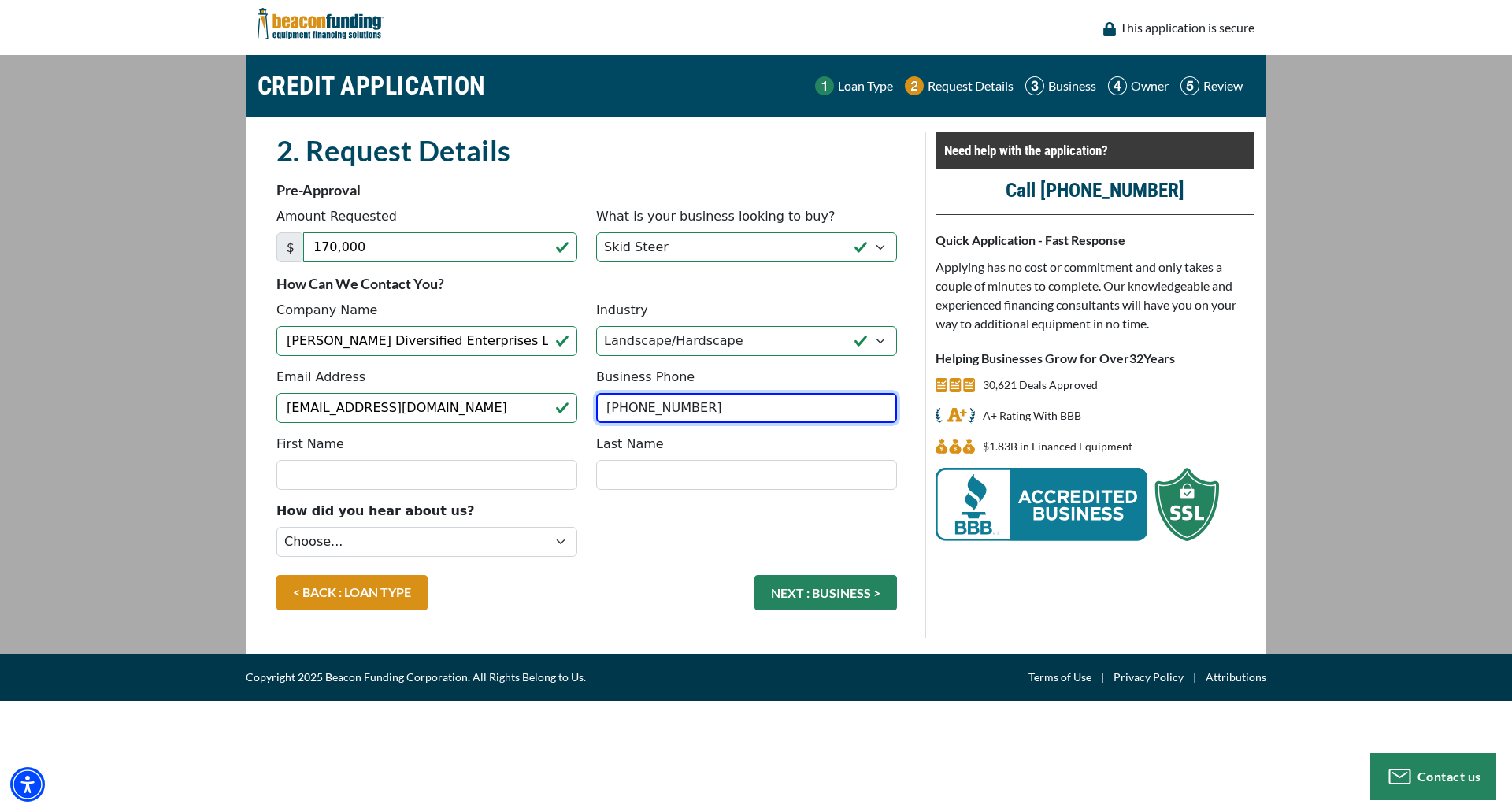
type input "[PHONE_NUMBER]"
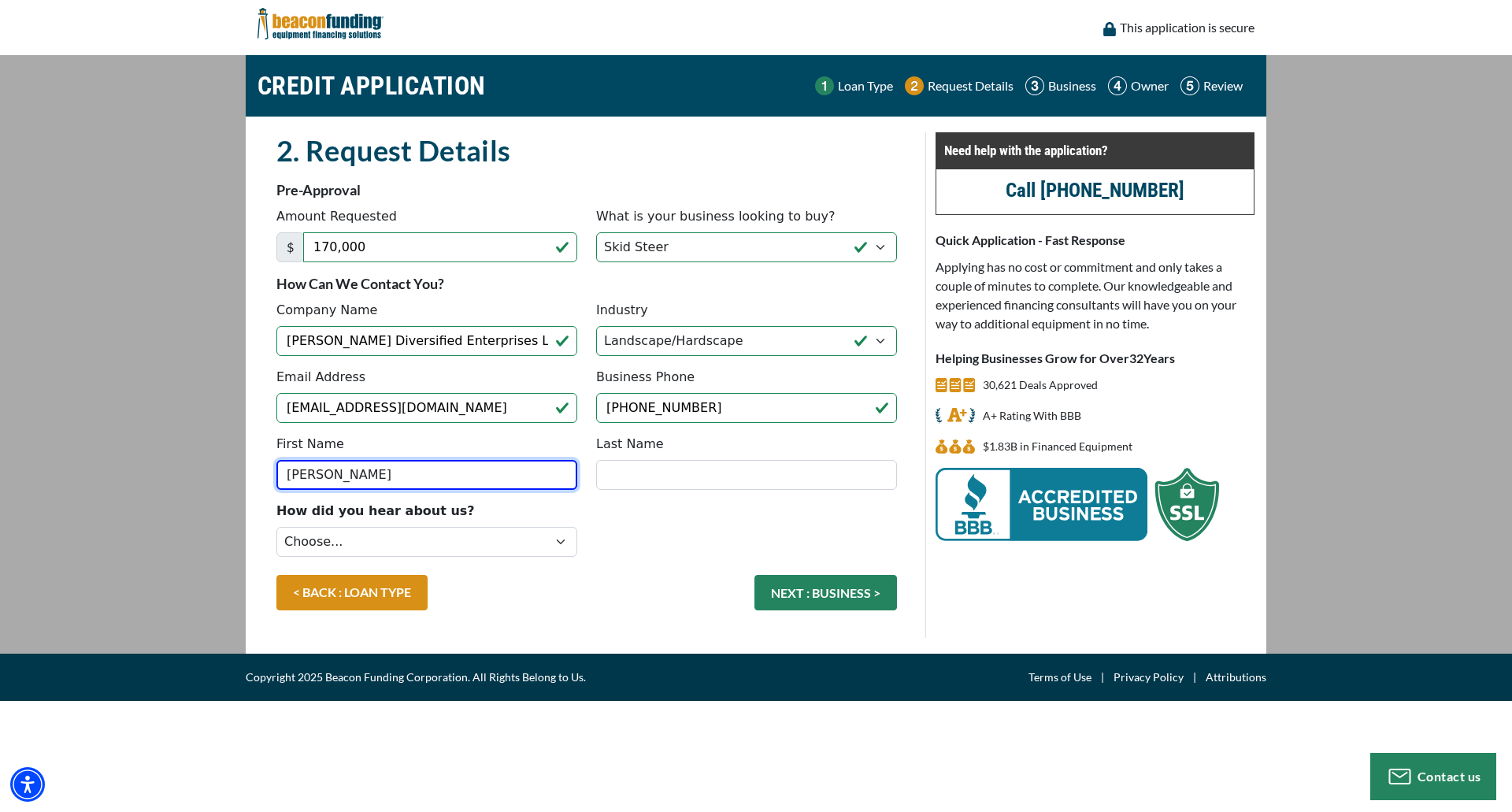
type input "Gary"
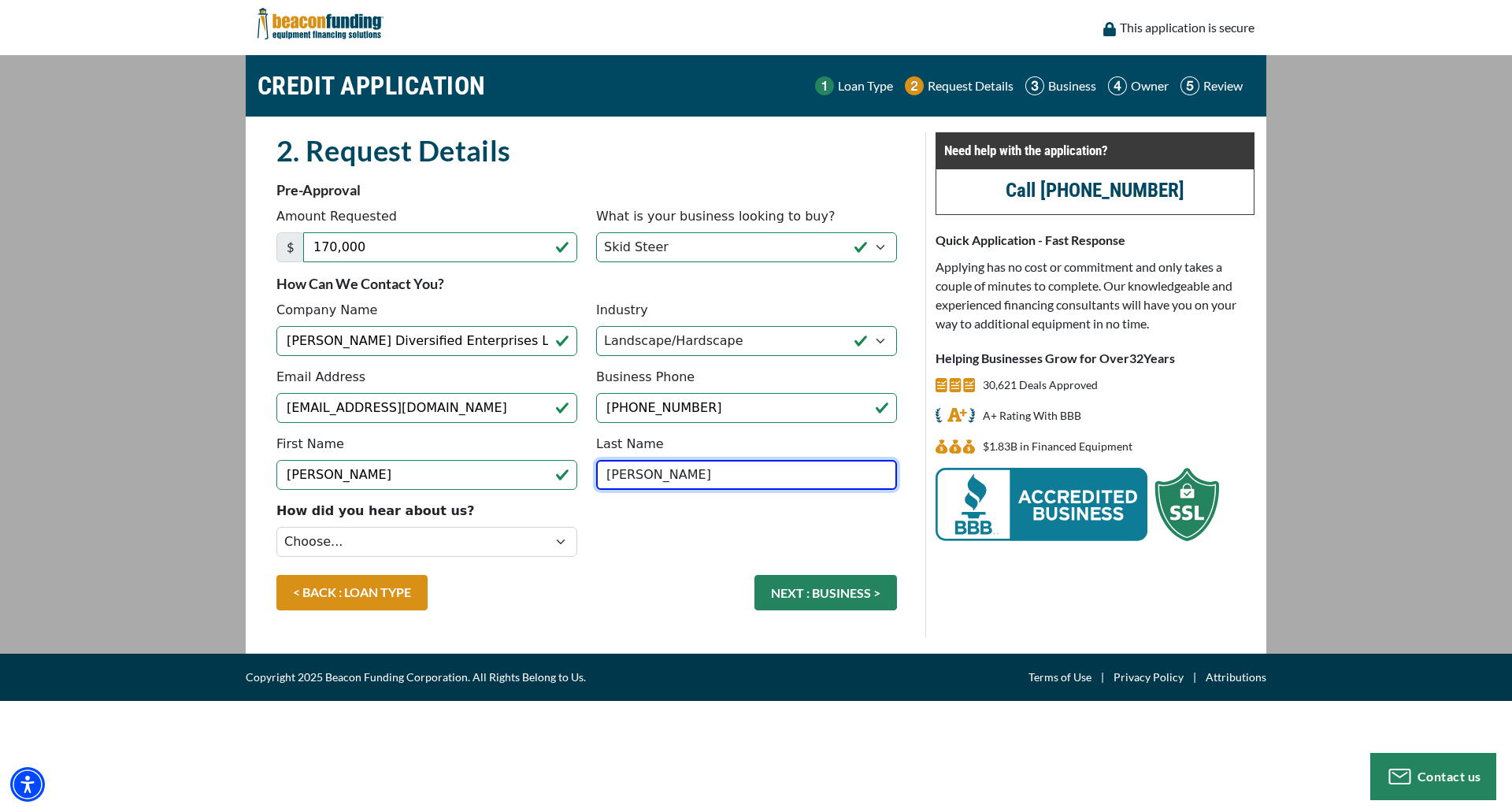
type input "[PERSON_NAME]"
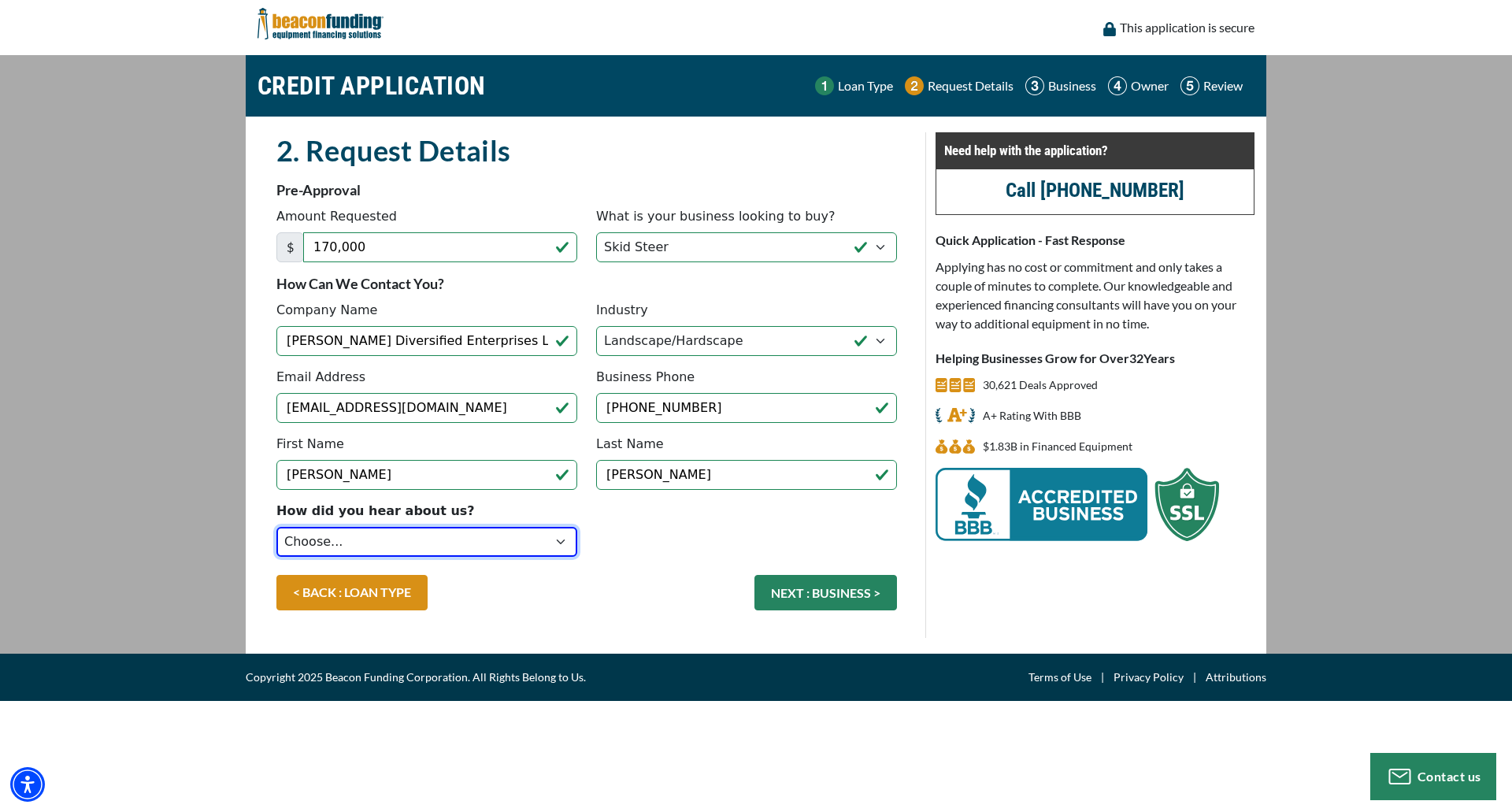
click at [559, 539] on select "Choose... Internet Search Vendor Referral Word of Mouth Client Referral Email E…" at bounding box center [427, 542] width 301 height 30
select select "5"
click at [277, 527] on select "Choose... Internet Search Vendor Referral Word of Mouth Client Referral Email E…" at bounding box center [427, 542] width 301 height 30
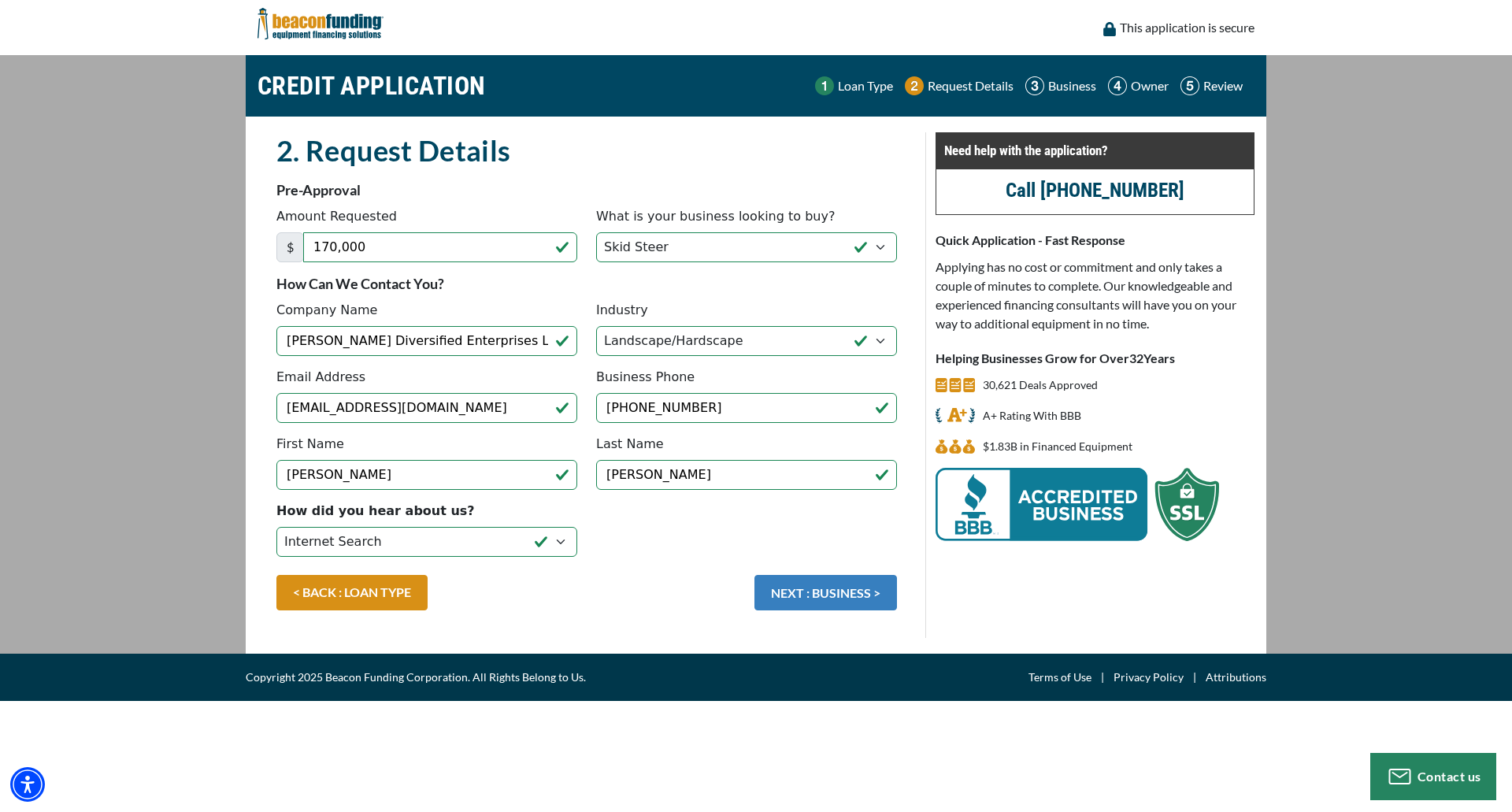
click at [826, 592] on button "NEXT : BUSINESS >" at bounding box center [826, 592] width 143 height 35
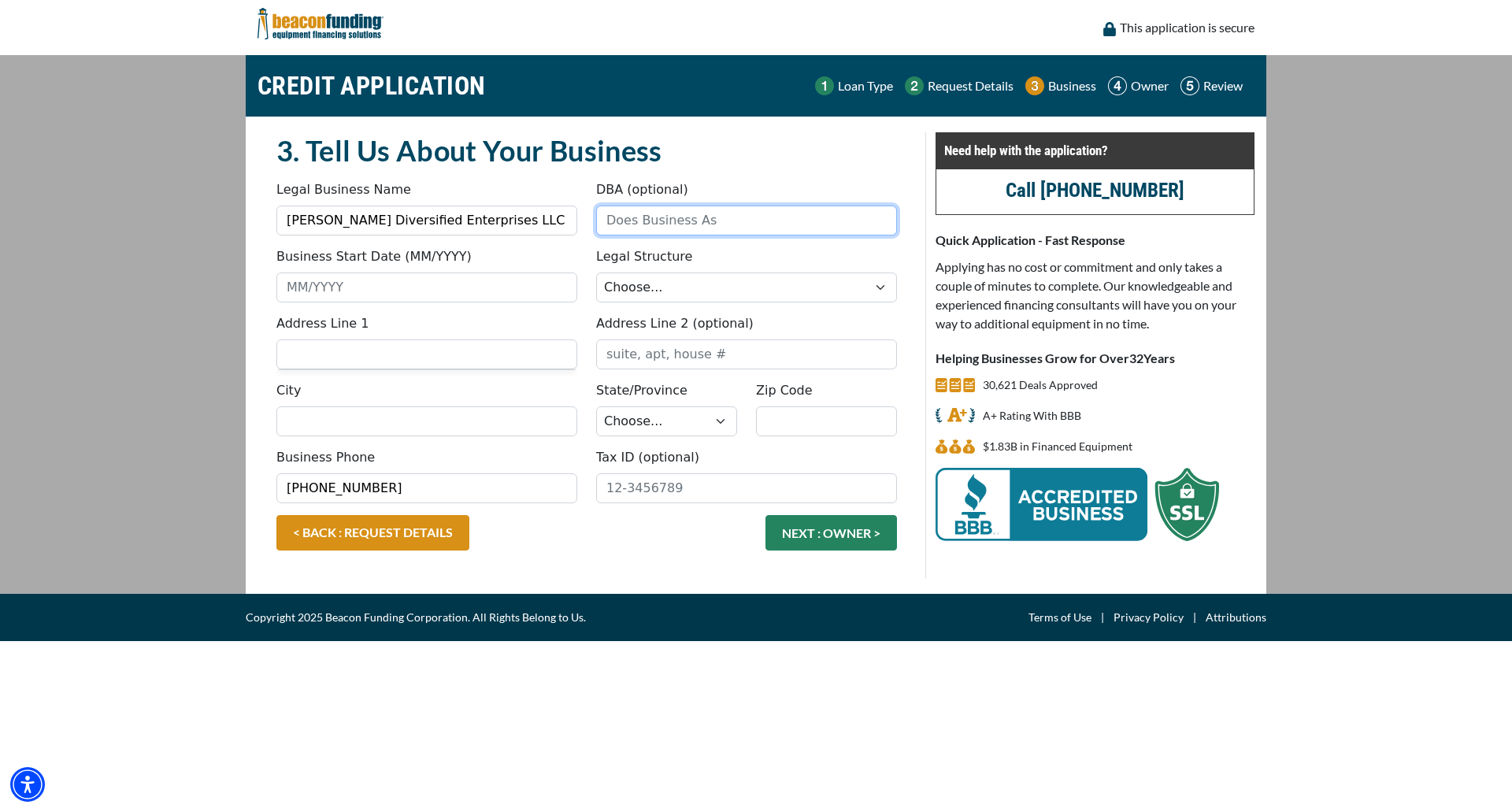
click at [717, 220] on input "DBA (optional)" at bounding box center [746, 220] width 301 height 30
type input "[PERSON_NAME] Land Management"
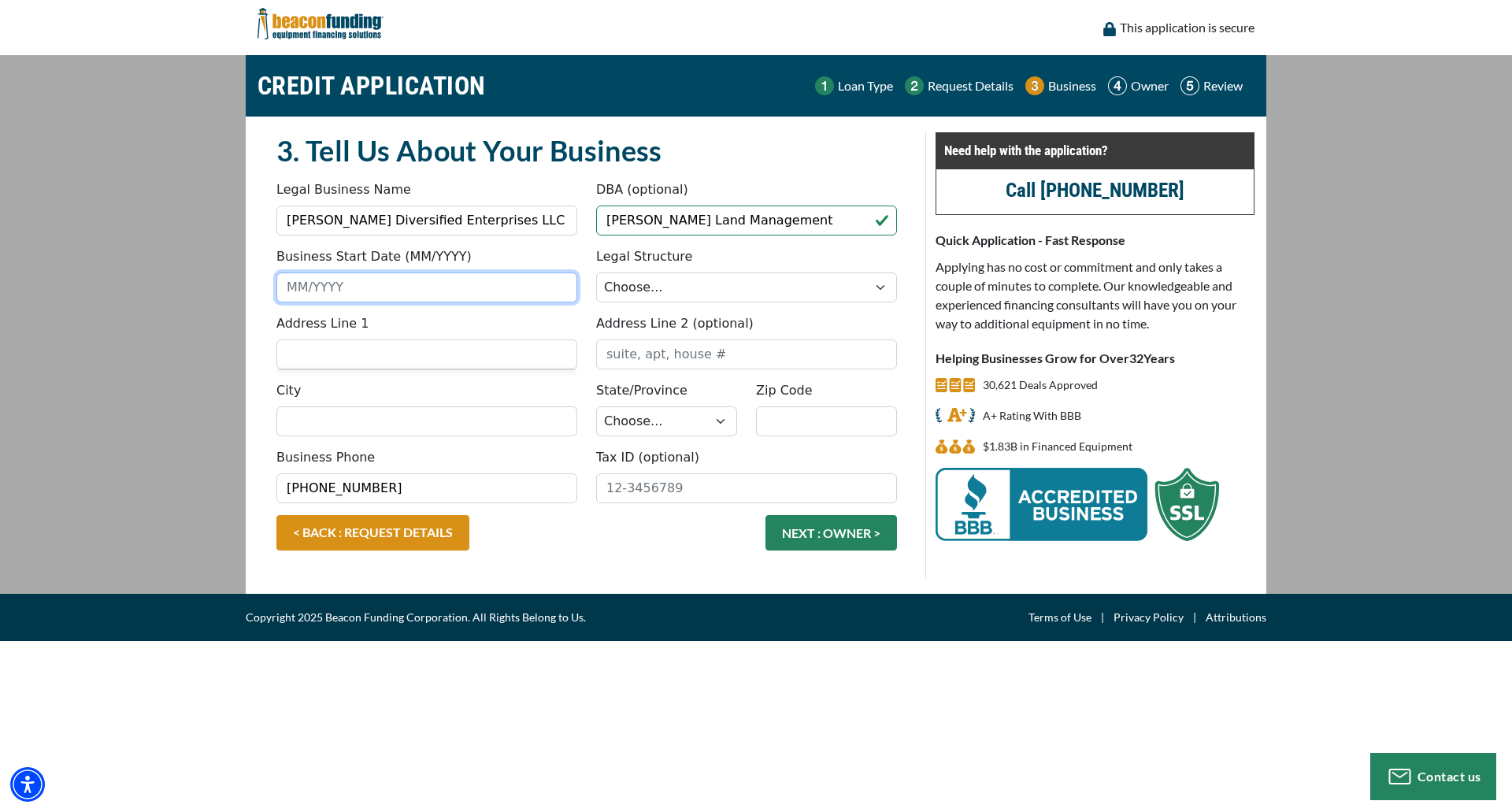
click at [462, 293] on input "Business Start Date (MM/YYYY)" at bounding box center [427, 288] width 301 height 30
type input "11/2023"
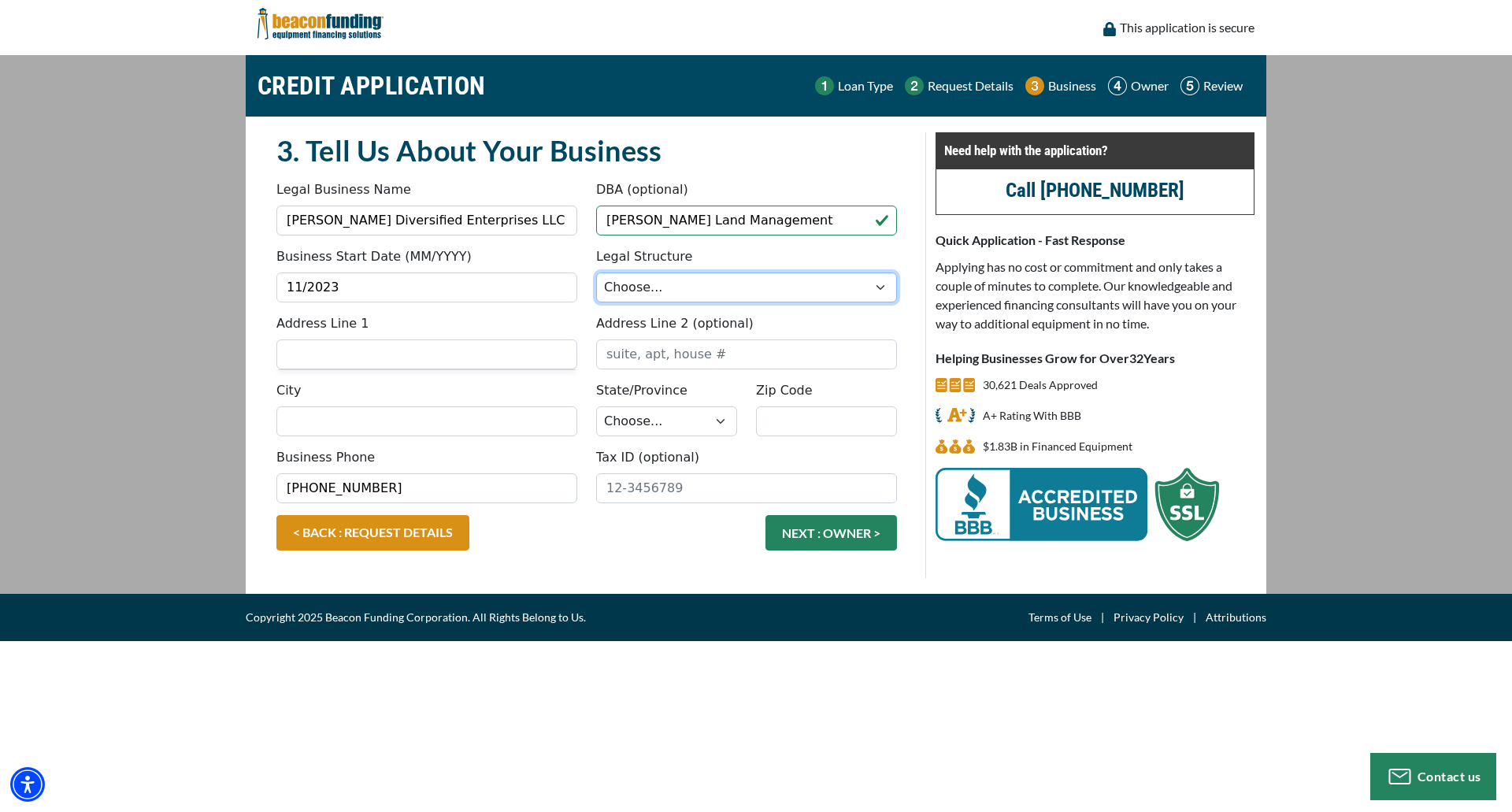
click at [622, 277] on select "Choose... Corporation LLC LLP Municipality Non-Profit Partnership Proprietorship" at bounding box center [746, 288] width 301 height 30
select select "2"
click at [596, 273] on select "Choose... Corporation LLC LLP Municipality Non-Profit Partnership Proprietorship" at bounding box center [746, 288] width 301 height 30
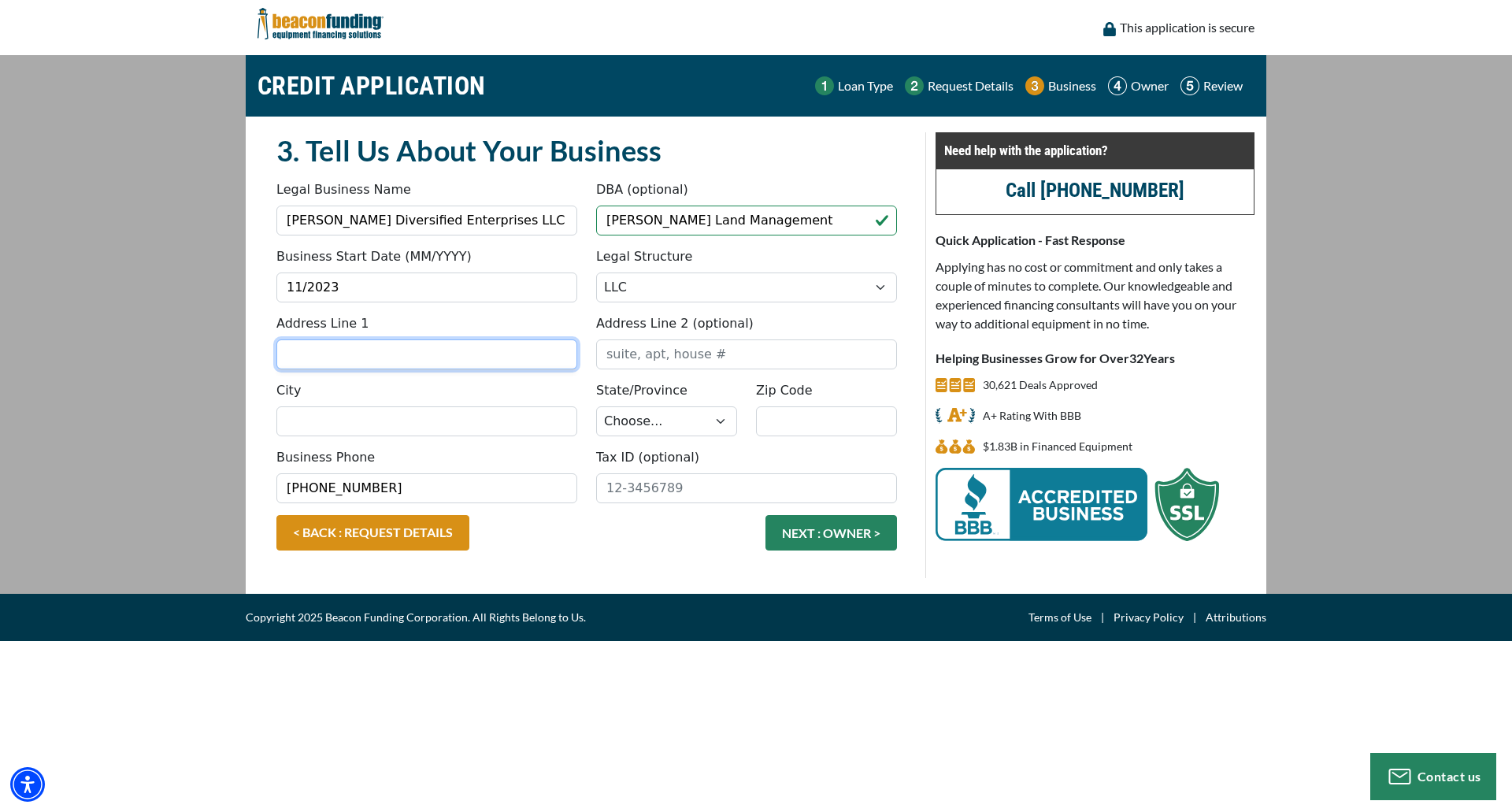
click at [496, 363] on input "Address Line 1" at bounding box center [427, 354] width 301 height 30
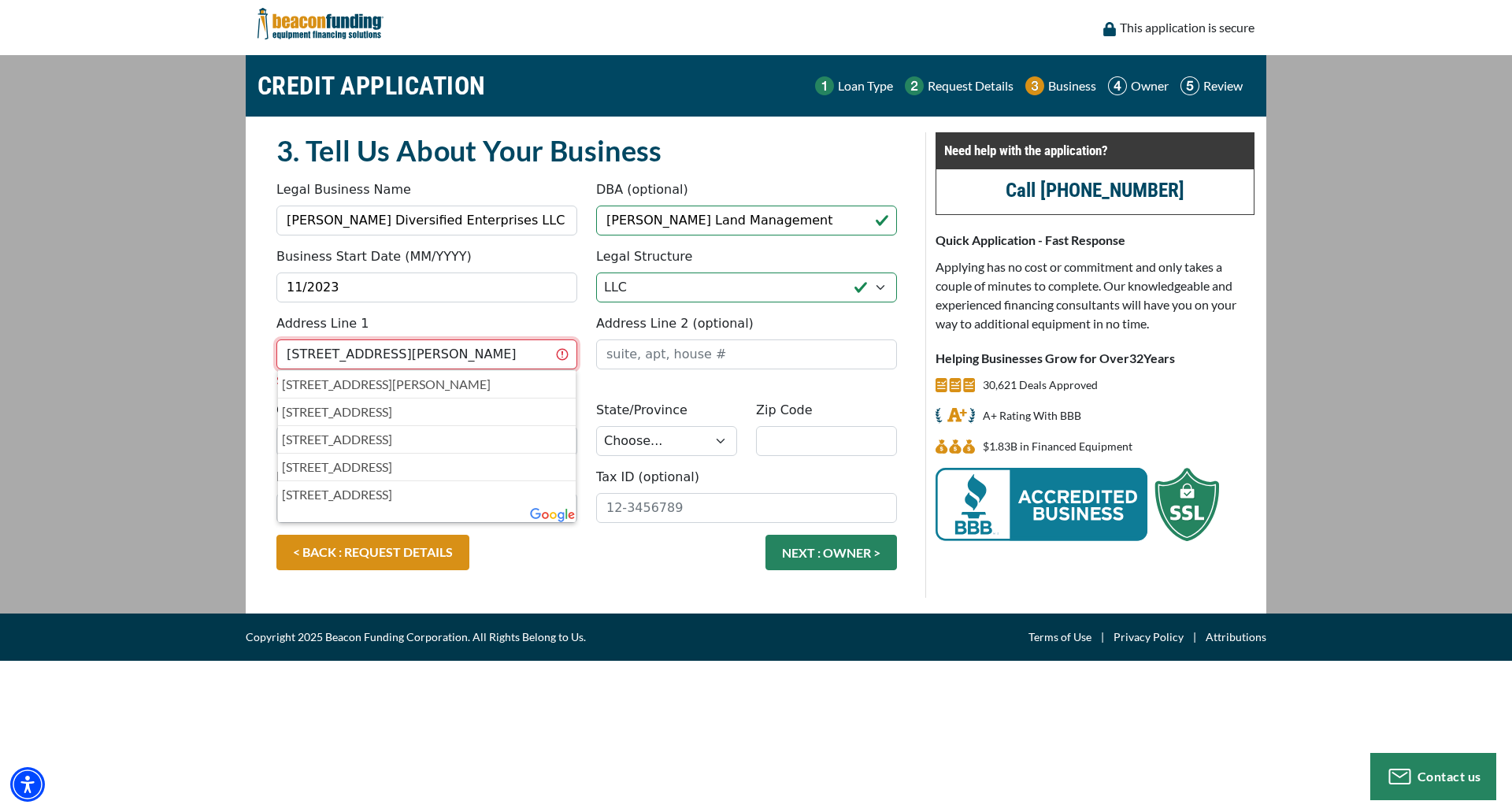
type input "[STREET_ADDRESS][PERSON_NAME]"
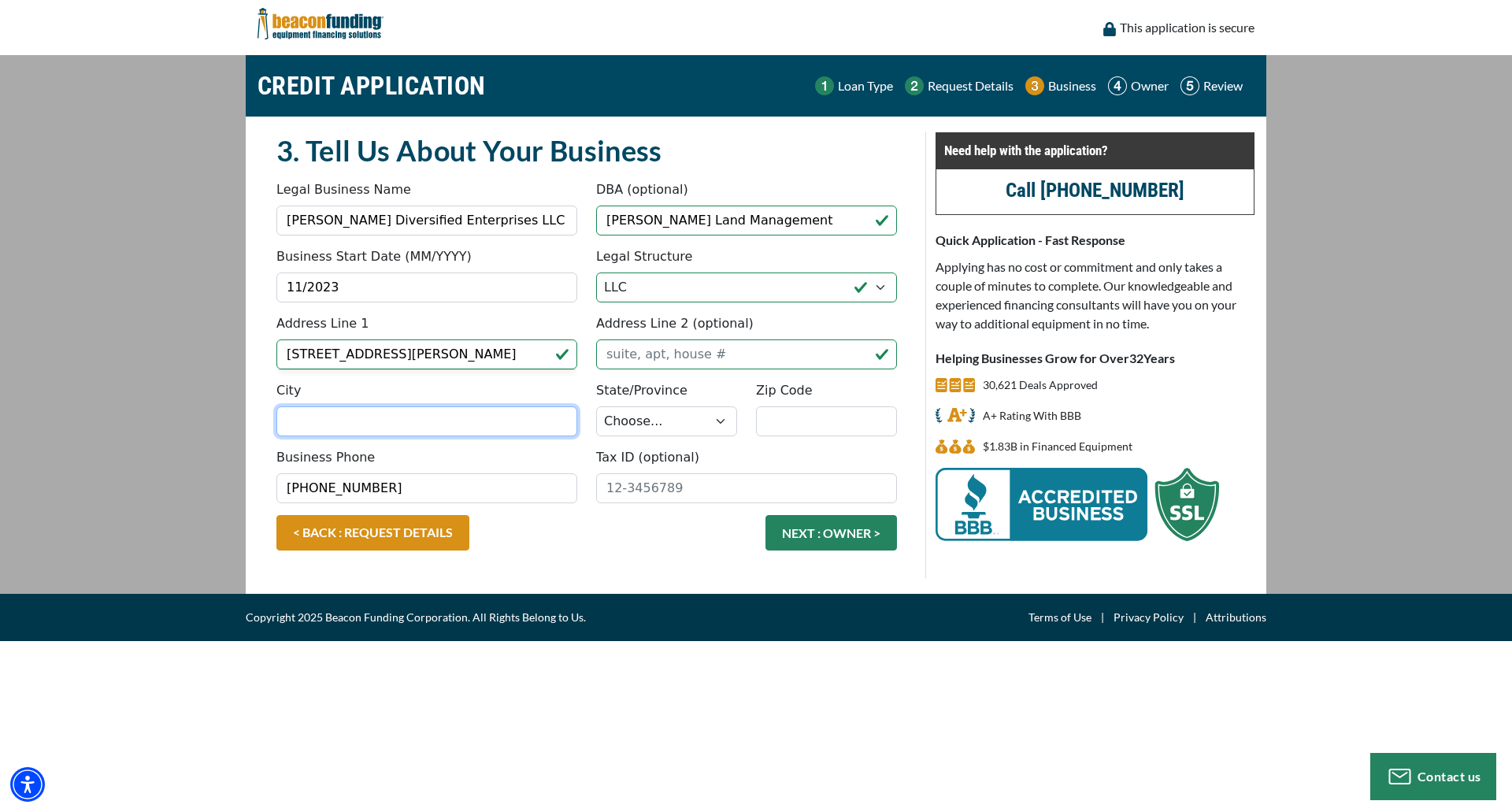
click at [497, 420] on input "City" at bounding box center [427, 421] width 301 height 30
type input "Cottageville"
select select "50"
type input "25239"
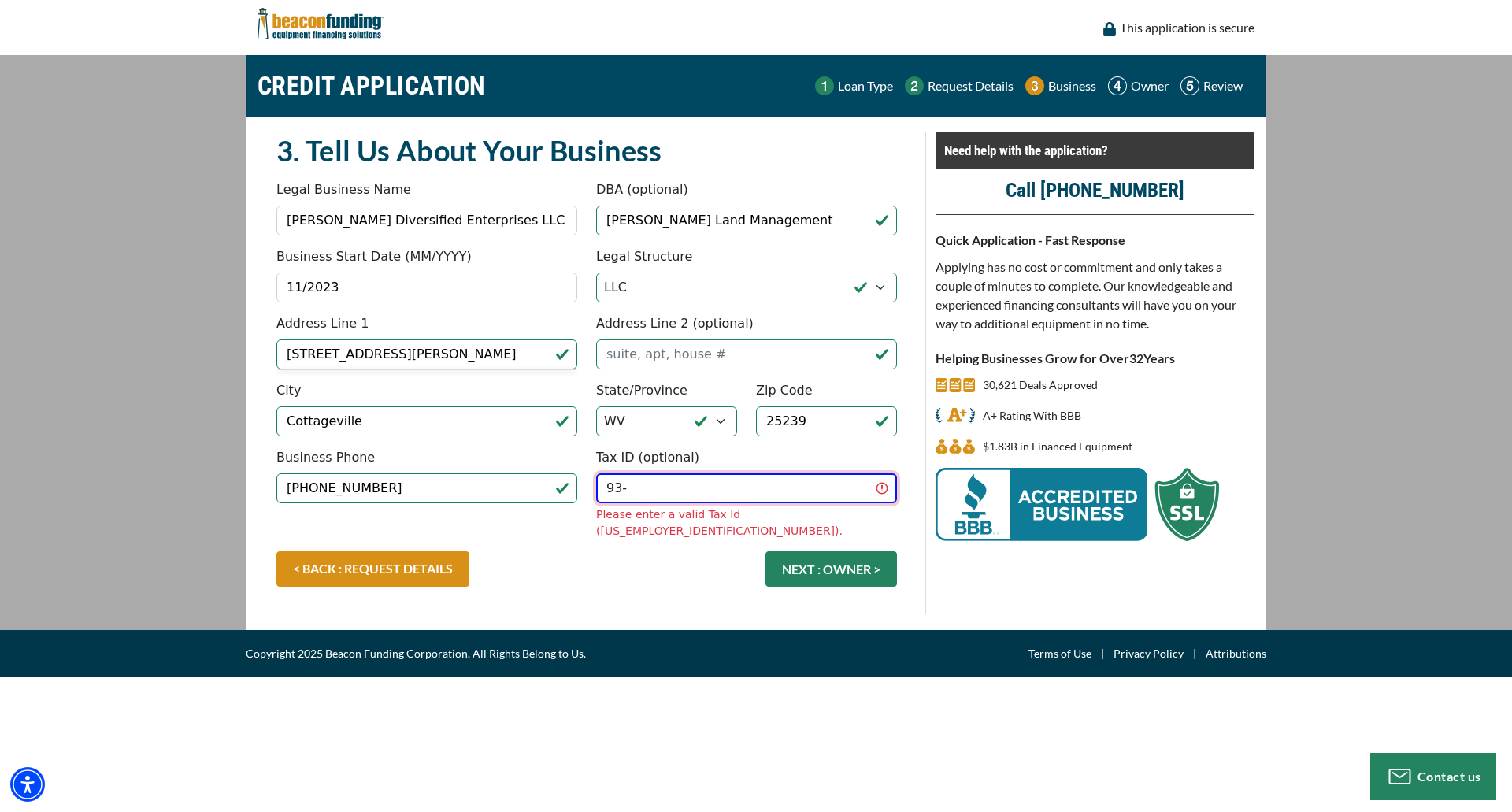
drag, startPoint x: 655, startPoint y: 492, endPoint x: 585, endPoint y: 493, distance: 70.0
click at [585, 493] on div "Business Phone [PHONE_NUMBER] Tax ID (optional) 93- Please enter a valid Tax Id…" at bounding box center [586, 500] width 640 height 103
paste input "4293040"
type input "93-4293040"
click at [825, 451] on div "Tax ID (optional) 93-4293040 Please enter a valid Tax Id (12-1234567)." at bounding box center [746, 494] width 319 height 92
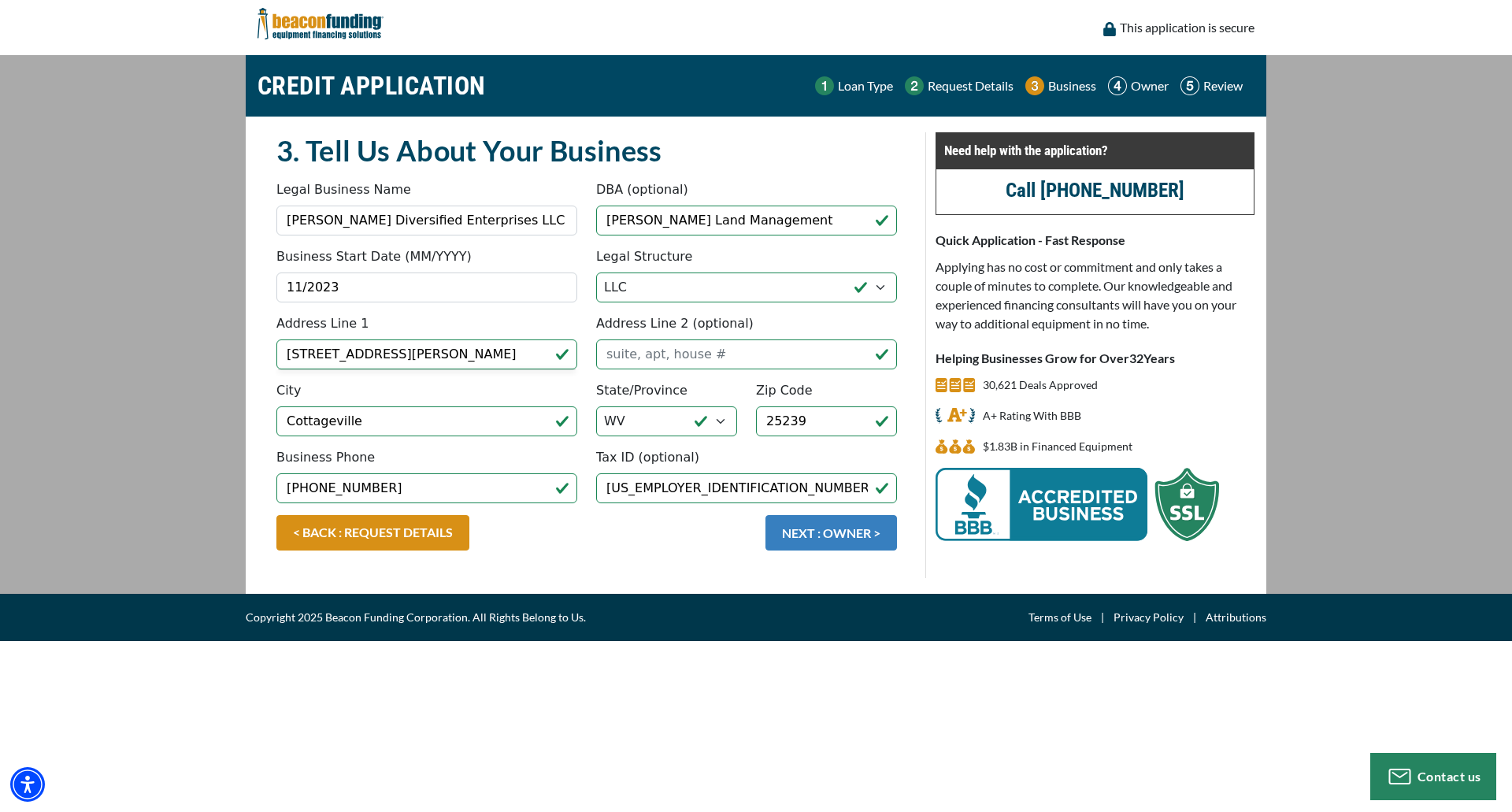
click at [832, 532] on button "NEXT : OWNER >" at bounding box center [831, 533] width 132 height 35
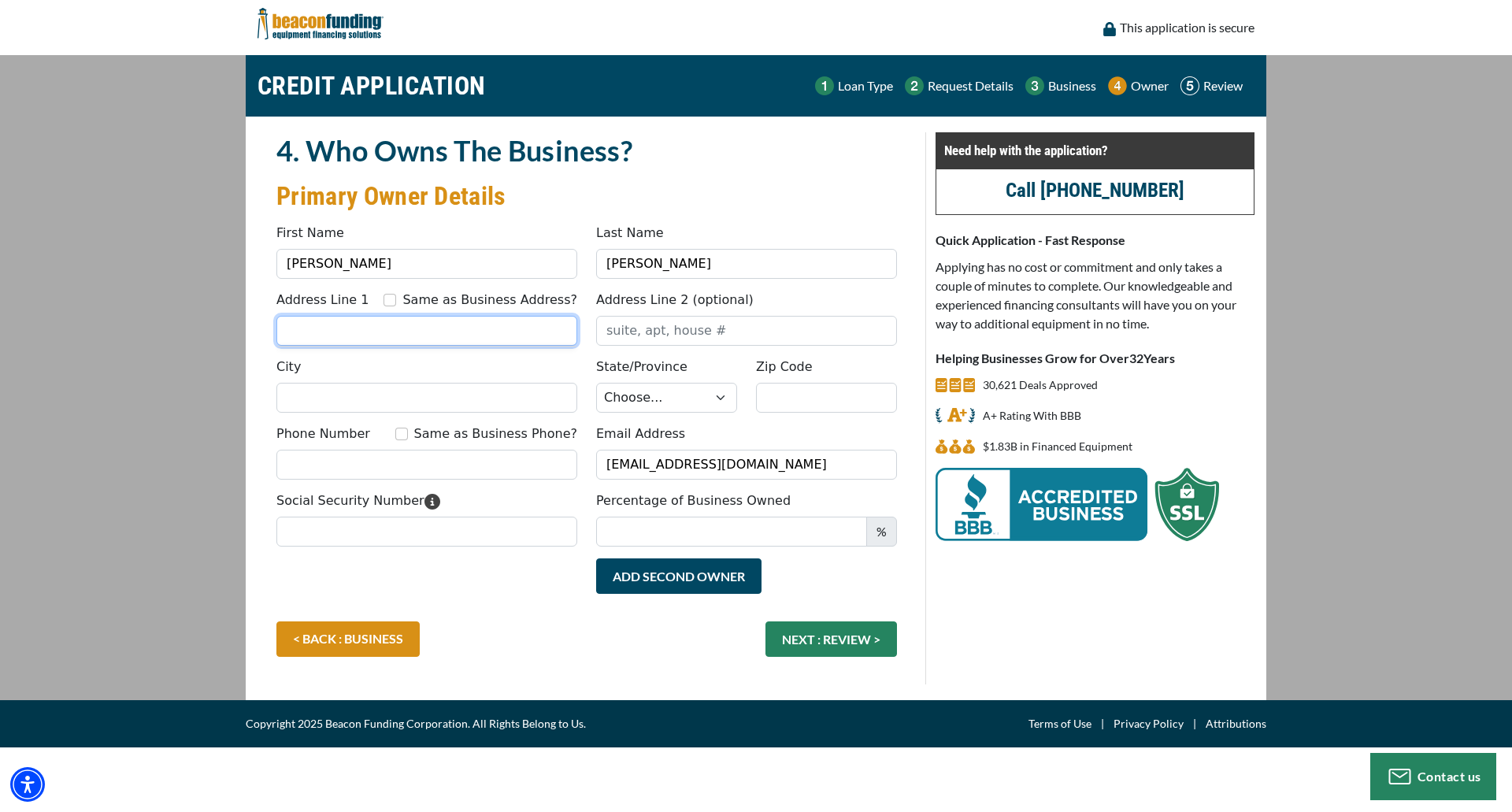
click at [428, 329] on input "Address Line 1" at bounding box center [427, 331] width 301 height 30
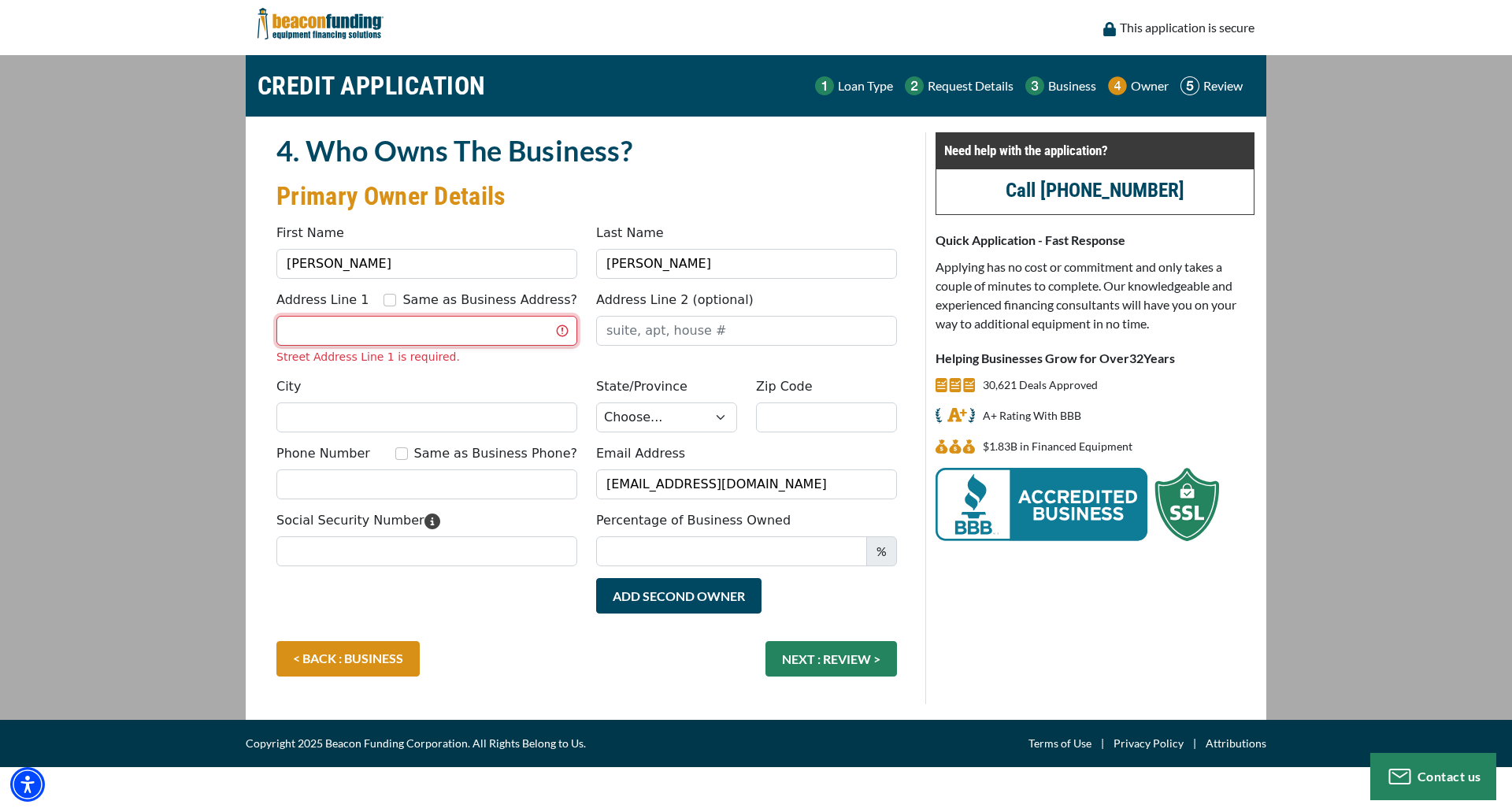
click at [395, 337] on input "Address Line 1" at bounding box center [427, 331] width 301 height 30
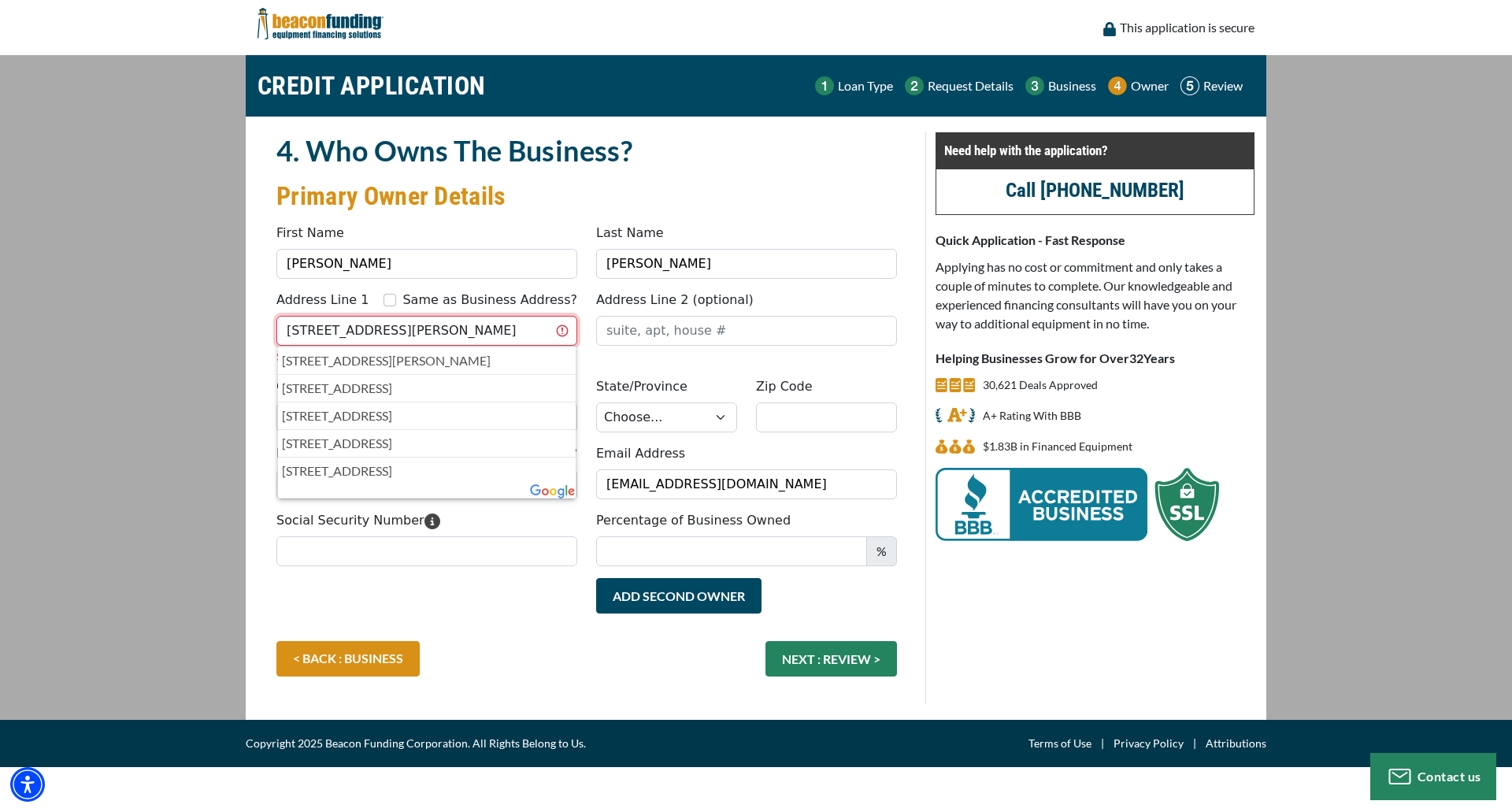
click at [339, 334] on input "94 Baier ridge Road" at bounding box center [427, 331] width 301 height 30
type input "94 Baier Ridge Road"
click at [533, 347] on div "94 Baier Ridge Road, Cottageville, WV, USA" at bounding box center [427, 361] width 298 height 28
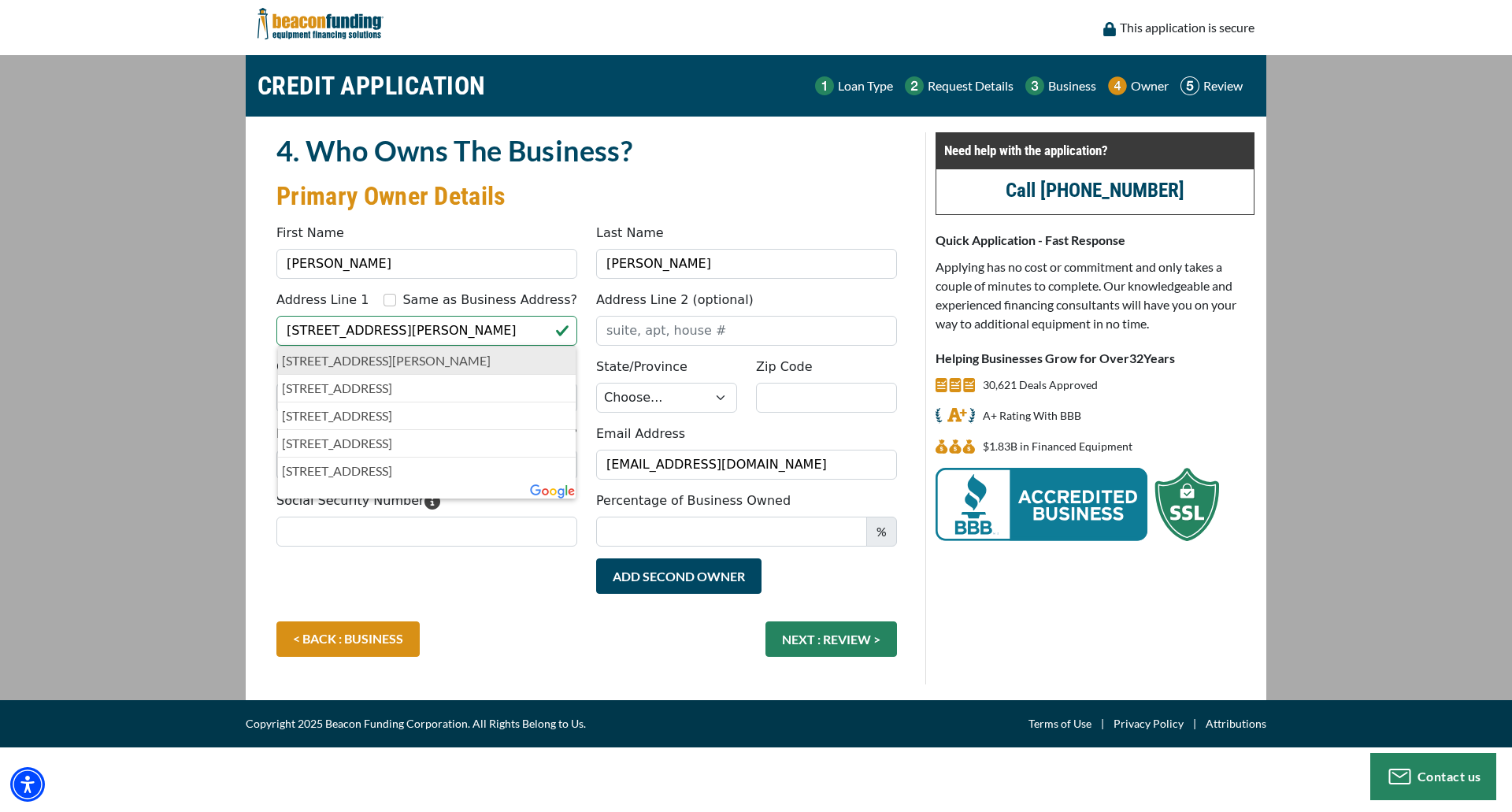
type input "Cottageville"
select select "50"
type input "25239"
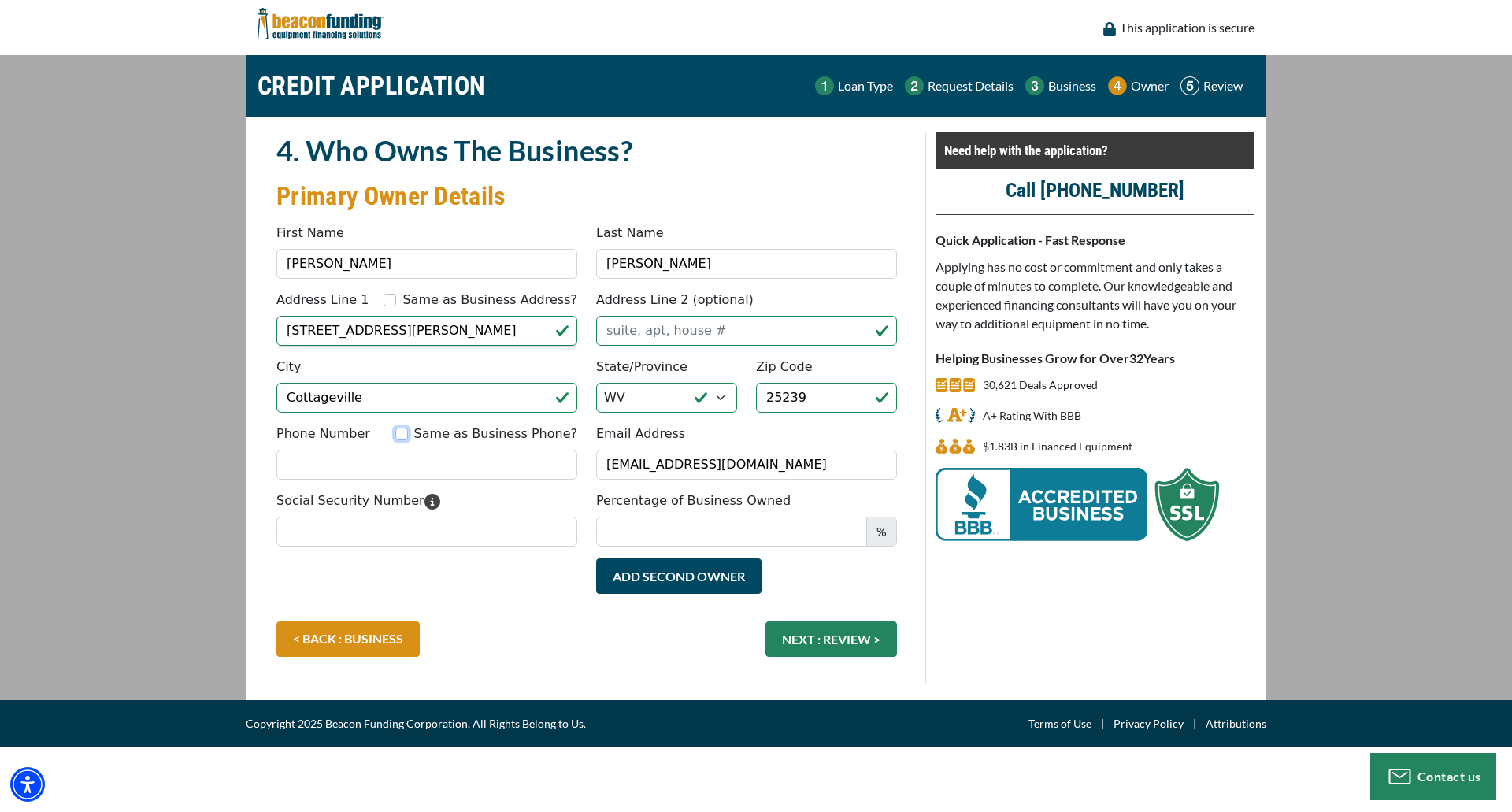
click at [408, 434] on input "Same as Business Phone?" at bounding box center [401, 433] width 12 height 12
checkbox input "true"
type input "(304) 814-9728"
click at [440, 532] on input "Social Security Number" at bounding box center [427, 532] width 301 height 30
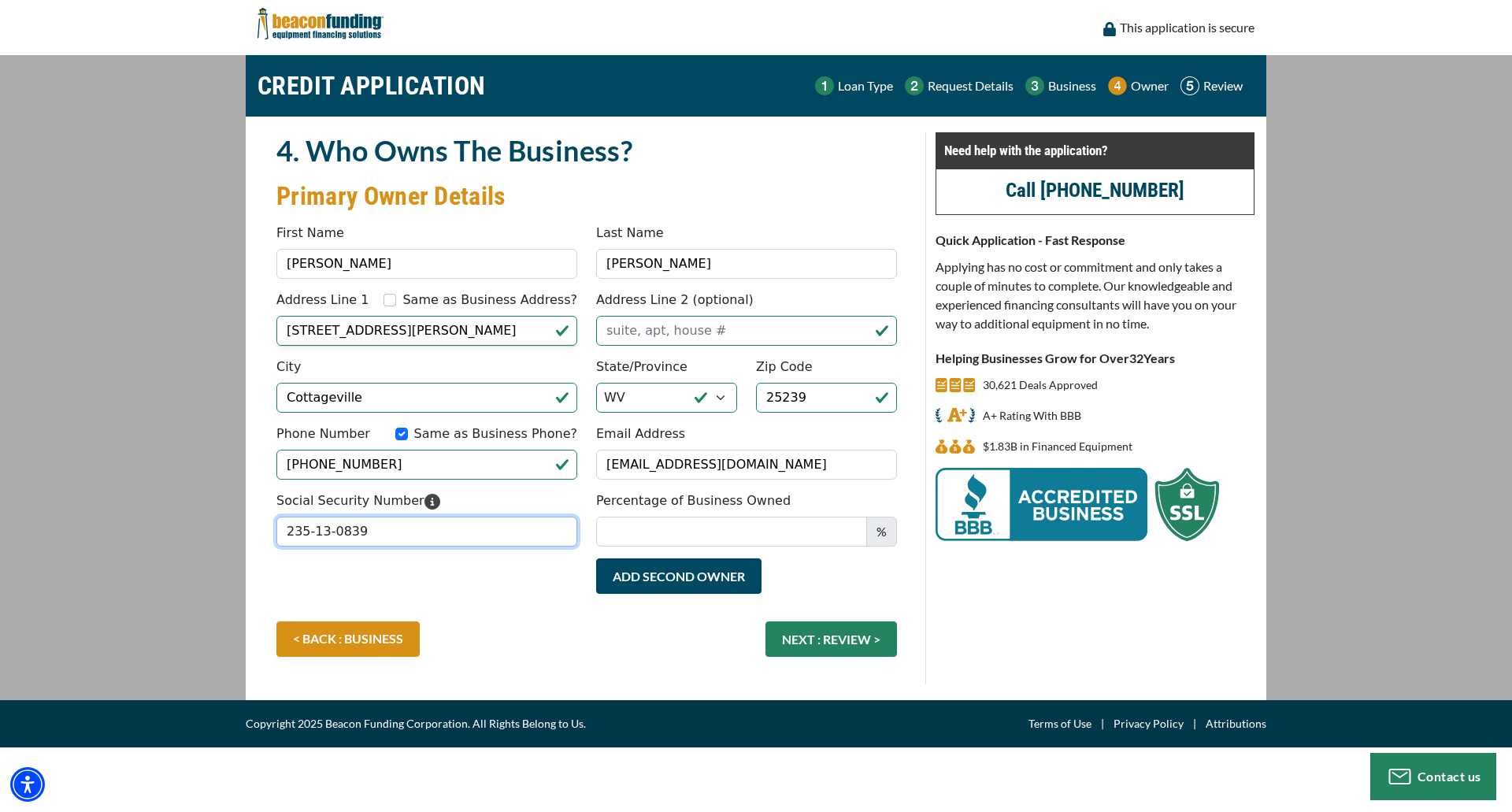
type input "235-13-0839"
click at [691, 531] on input "Percentage of Business Owned" at bounding box center [731, 532] width 271 height 30
type input "50"
click at [649, 585] on button "Add Second Owner" at bounding box center [679, 576] width 165 height 35
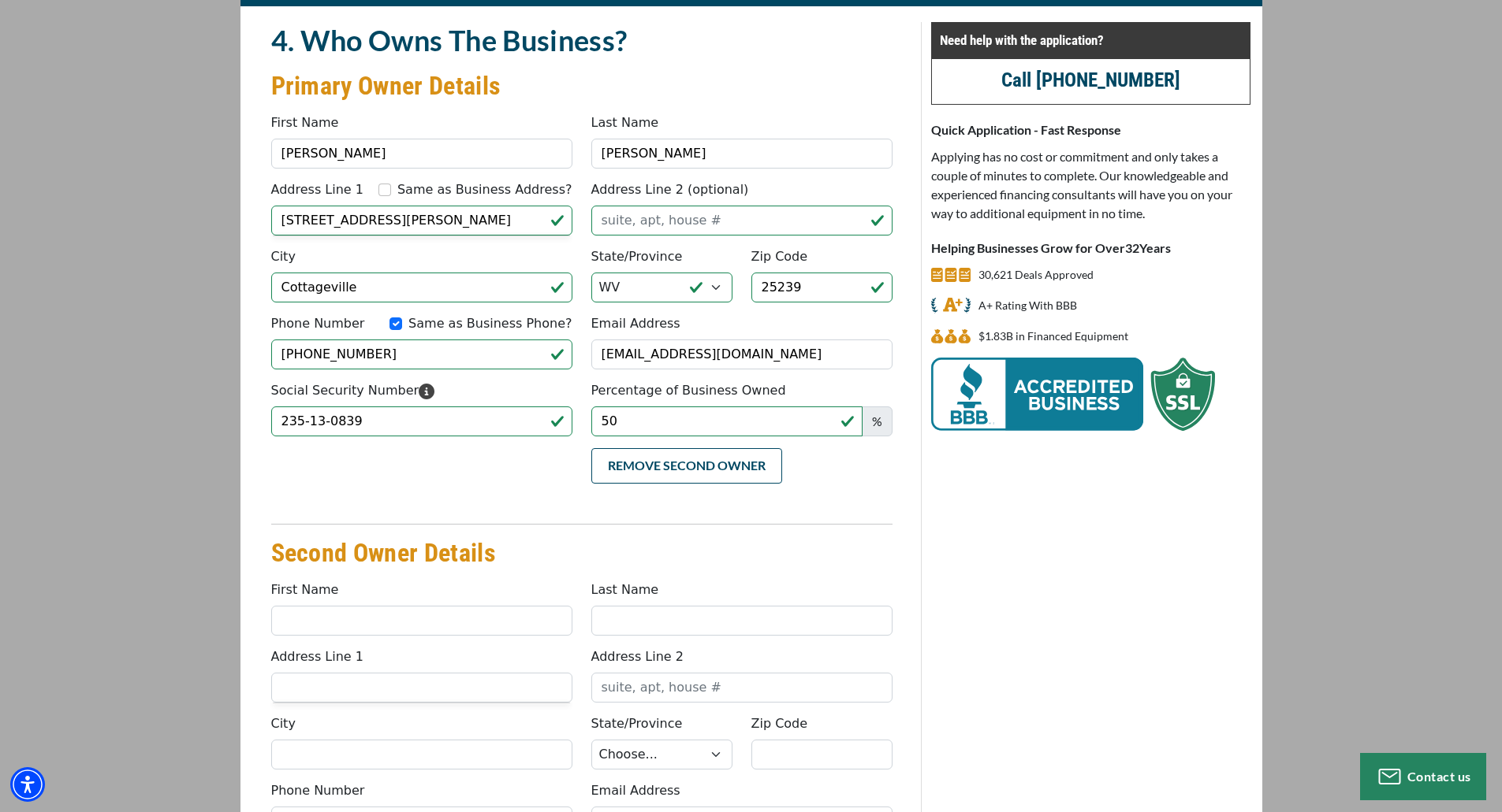
scroll to position [315, 0]
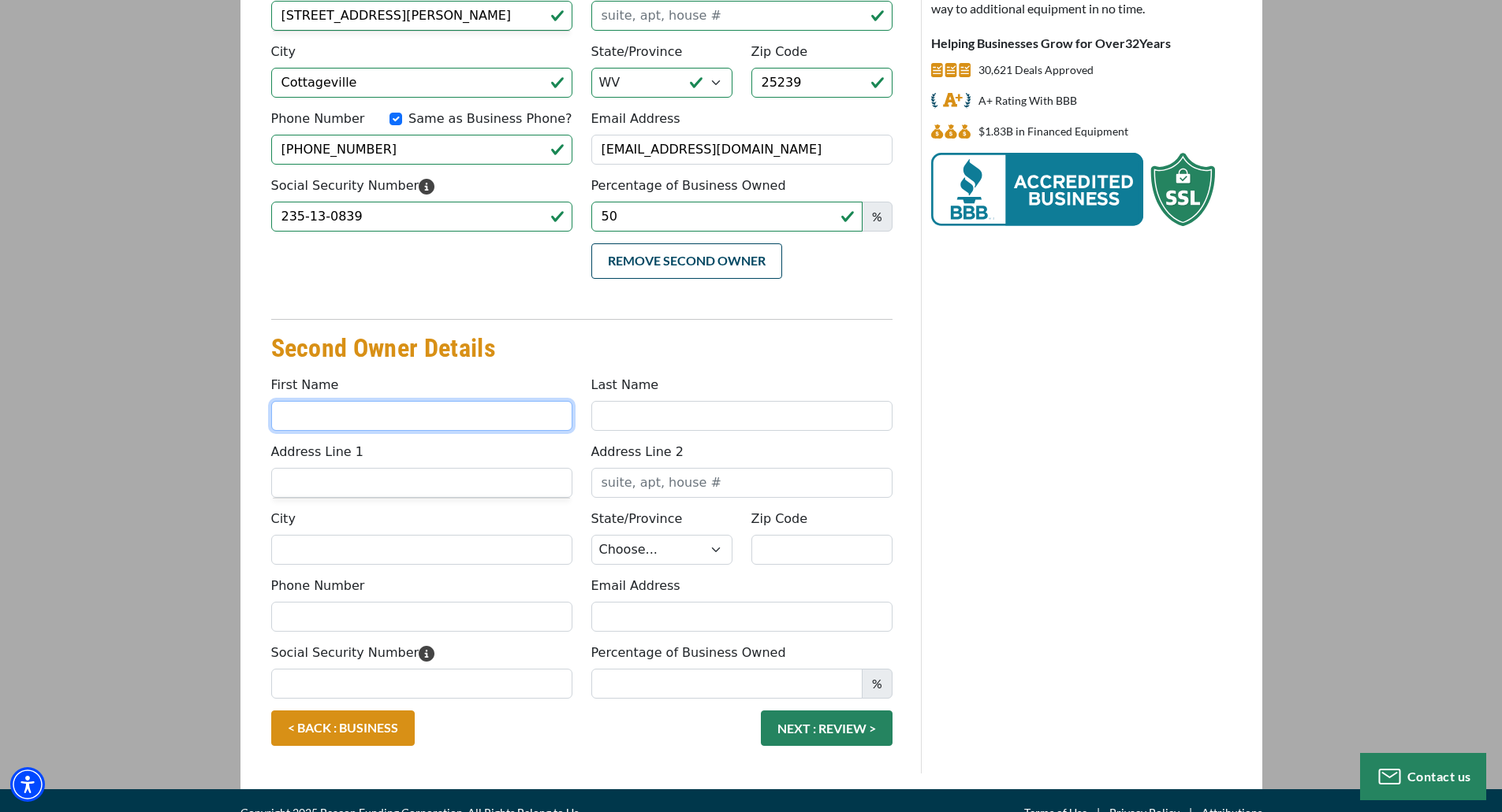
click at [350, 423] on input "First Name" at bounding box center [421, 415] width 301 height 30
type input "Laura"
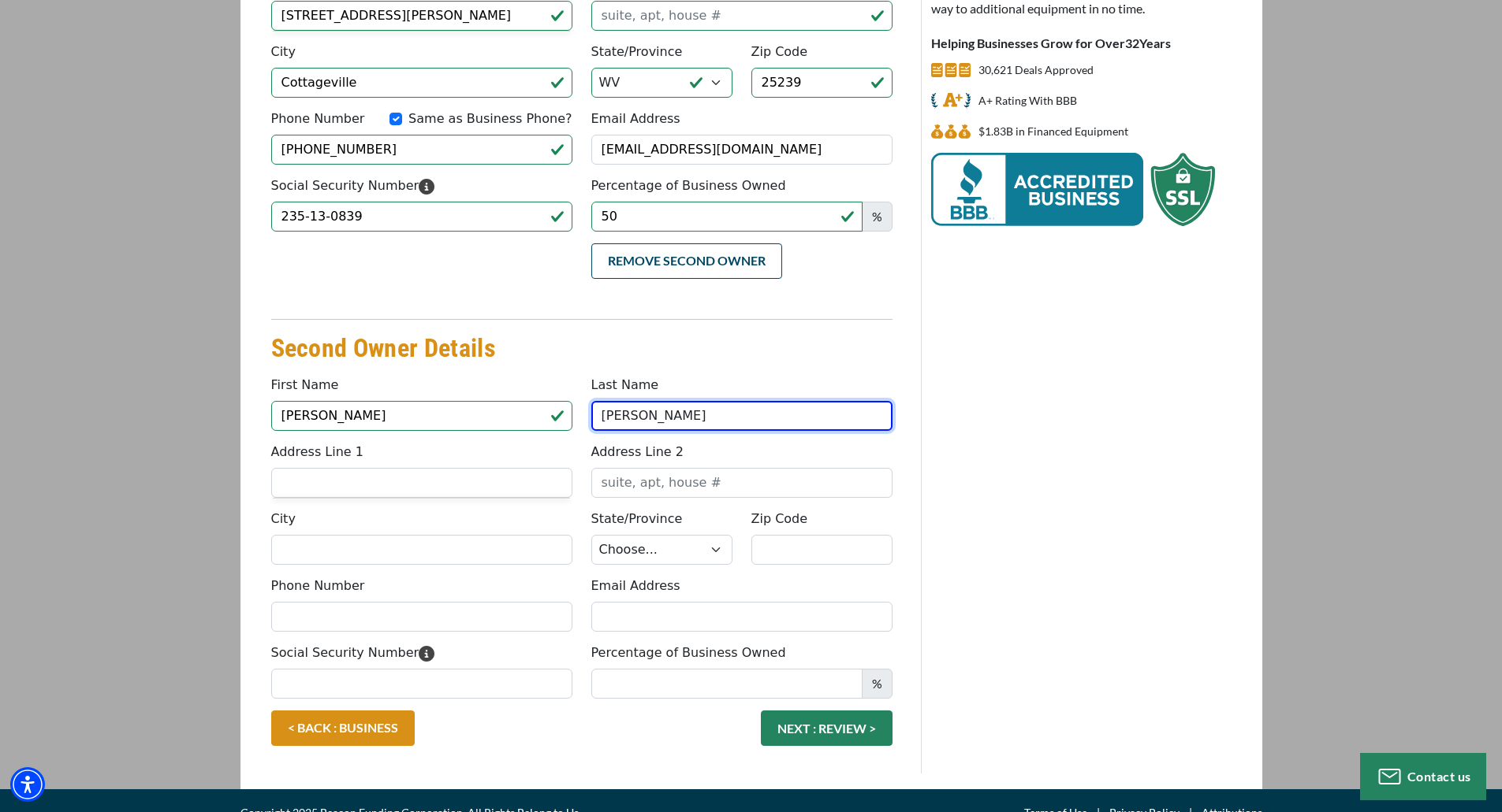
type input "Baldwin"
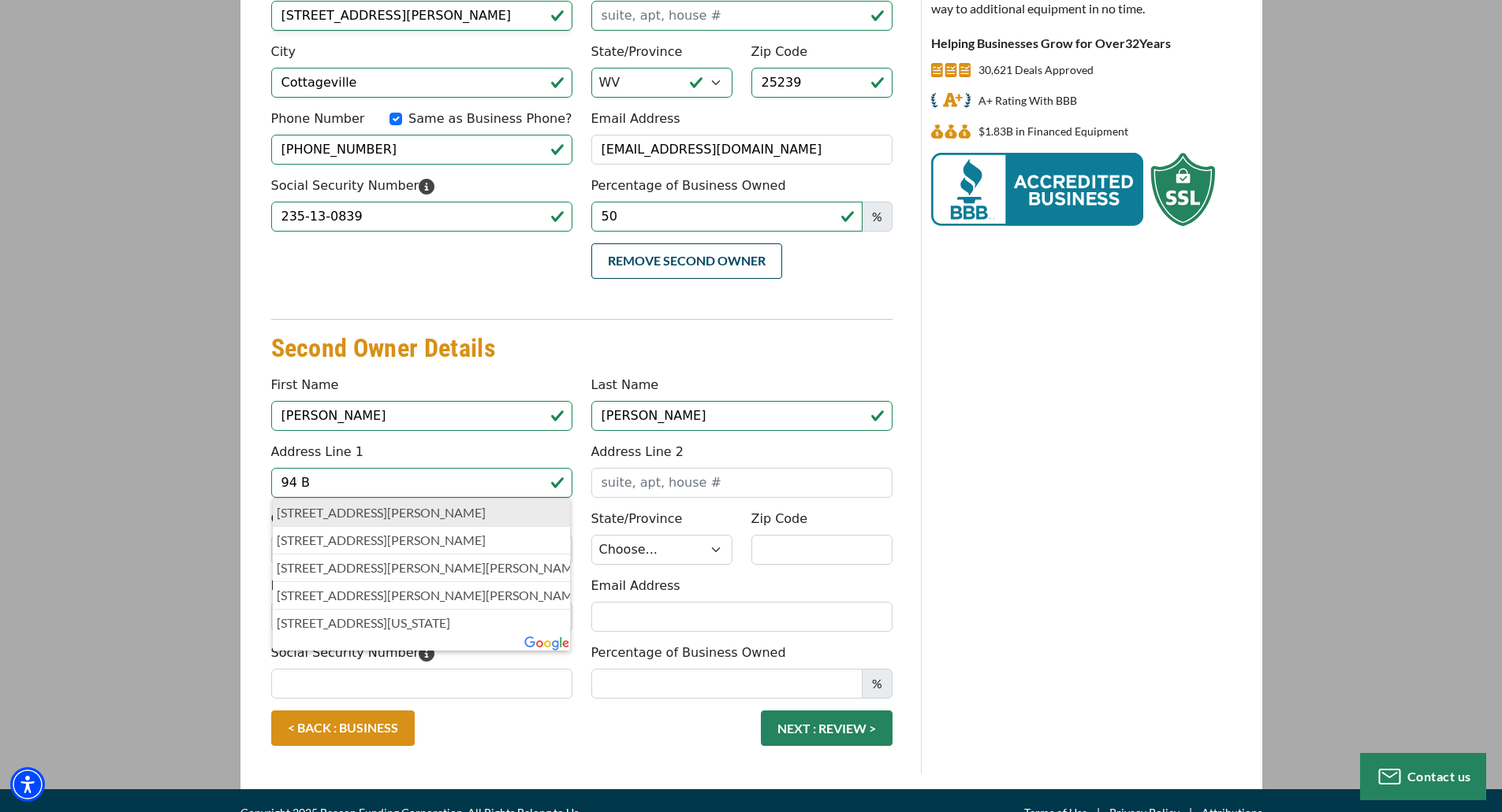
click at [309, 511] on p "94 Baier Ridge Road, Cottageville, WV, USA" at bounding box center [422, 513] width 290 height 19
type input "94 Baier Ridge Road"
type input "Cottageville"
select select "50"
type input "25239"
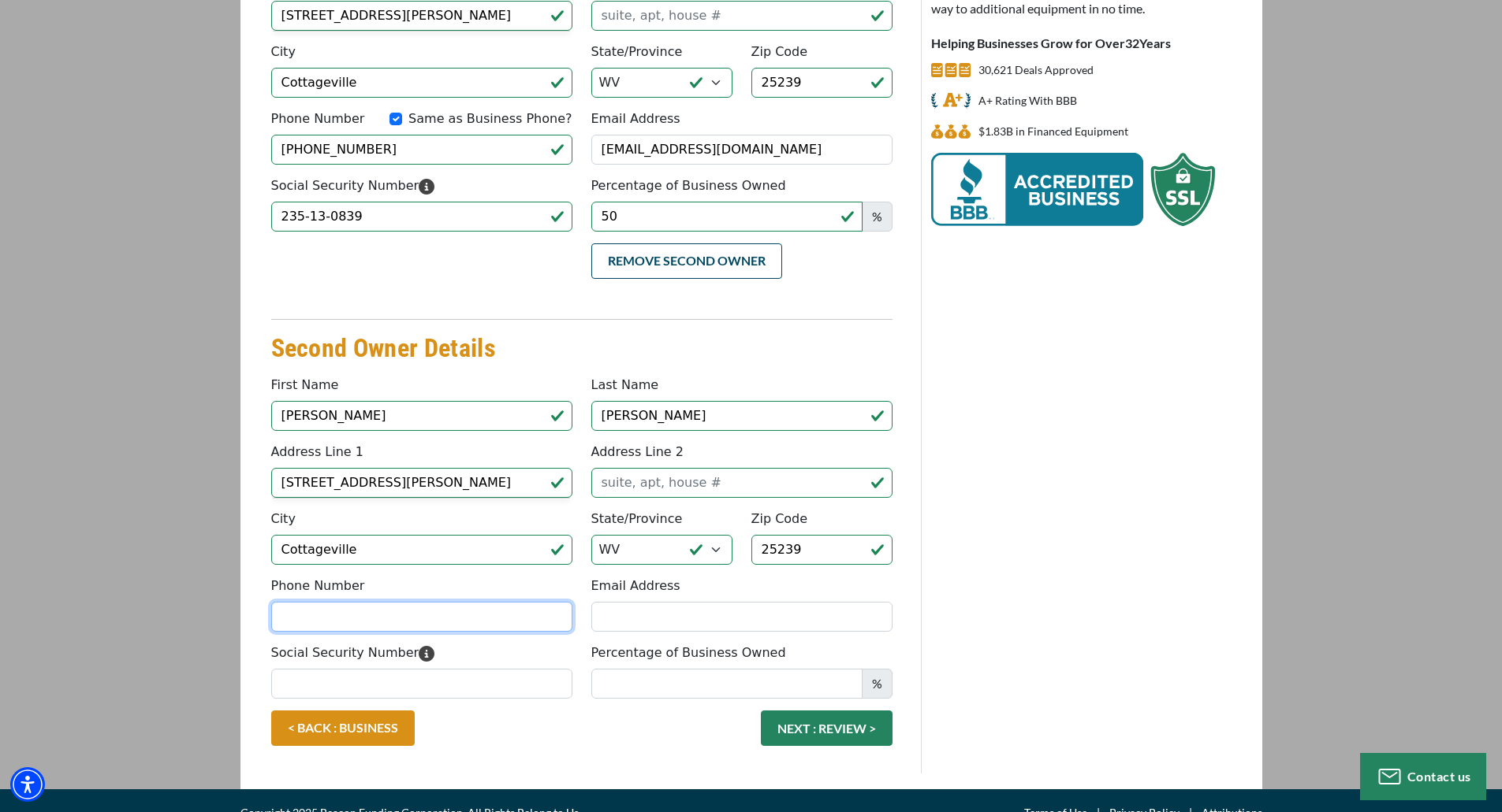
click at [325, 615] on input "Phone Number" at bounding box center [421, 617] width 301 height 30
type input "(304) 532-7373"
click at [731, 624] on input "Email Address" at bounding box center [741, 617] width 301 height 30
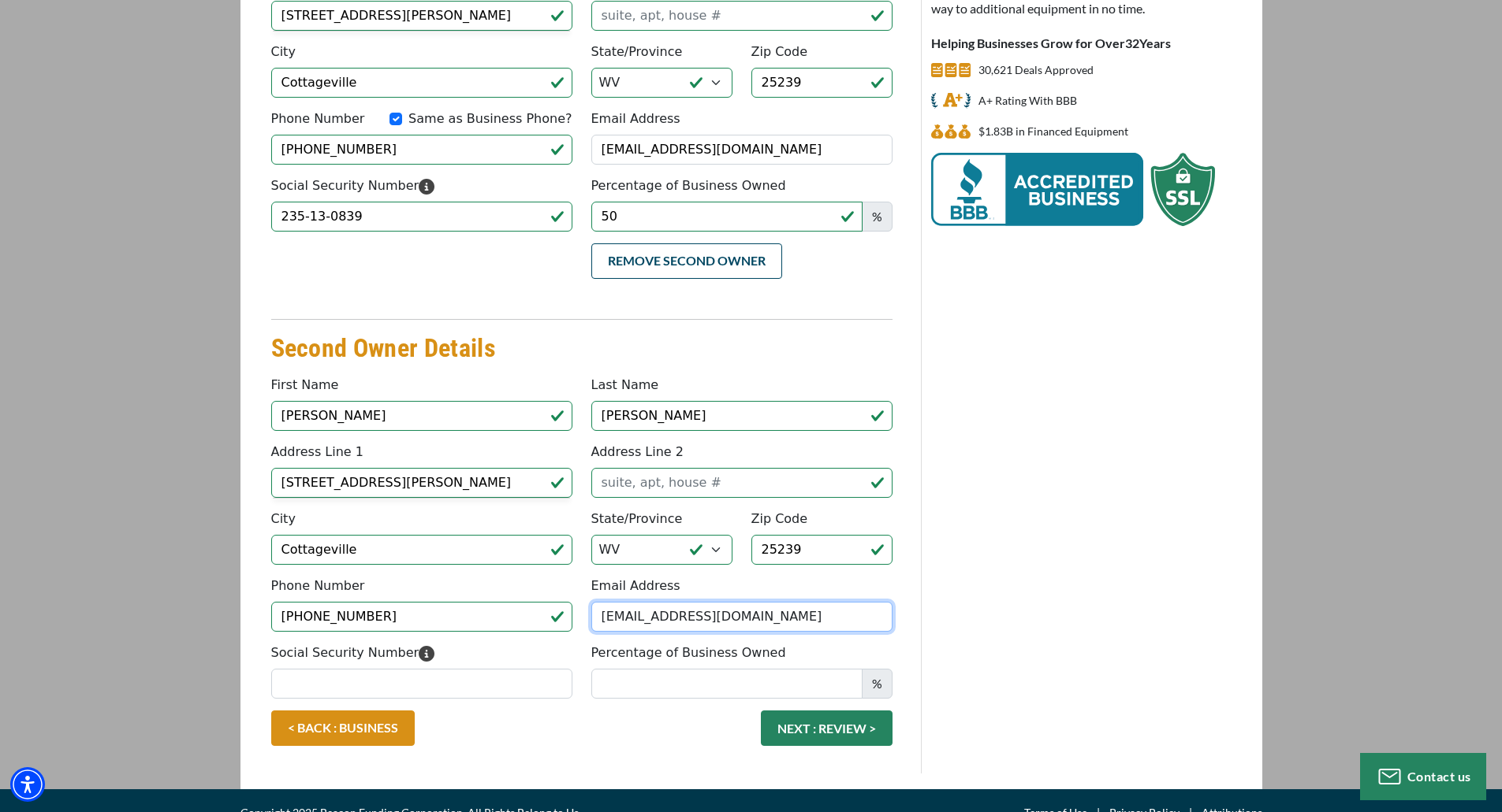
type input "lkbaldwin2014@gmail.com"
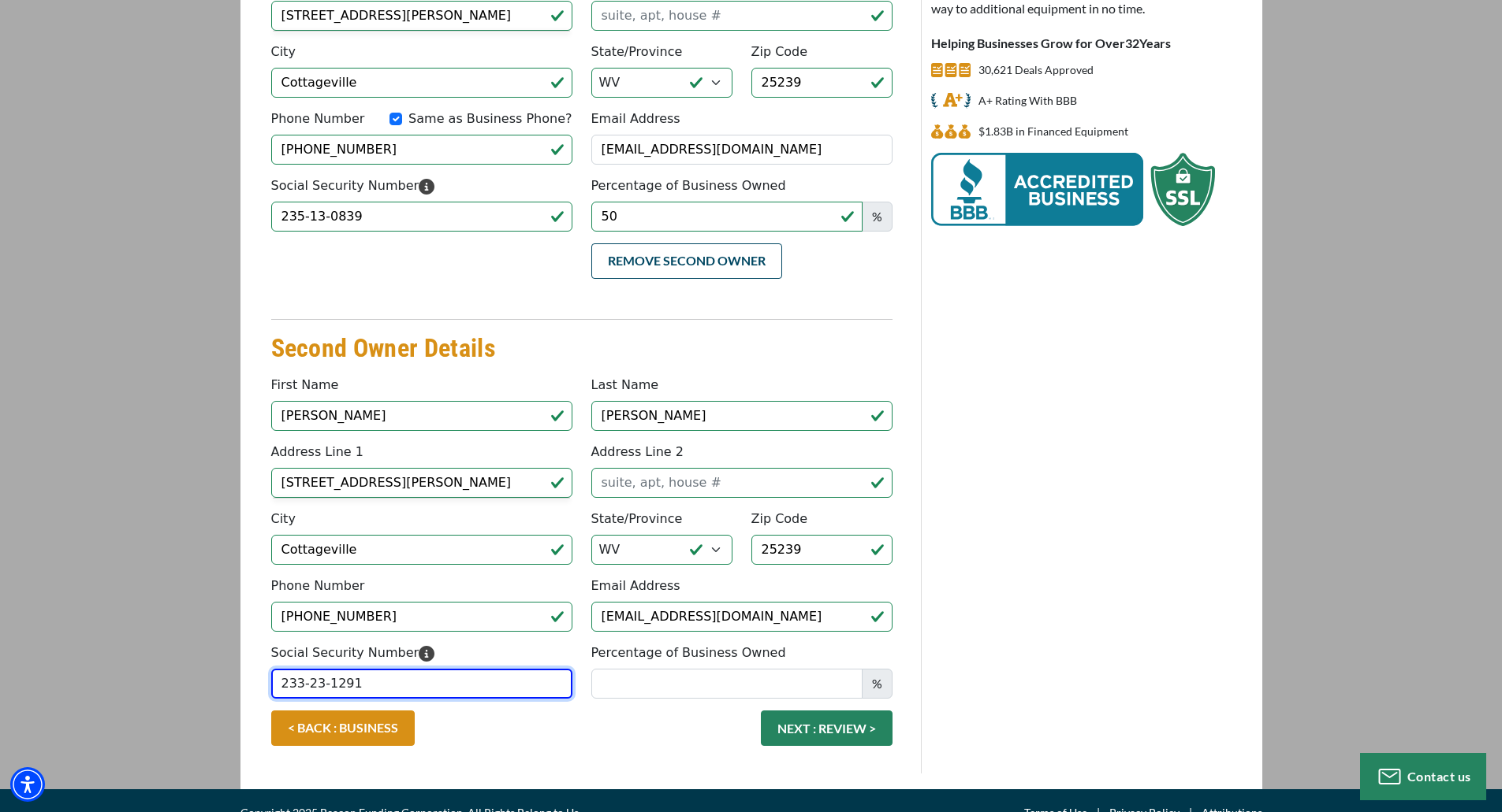
type input "233-23-1291"
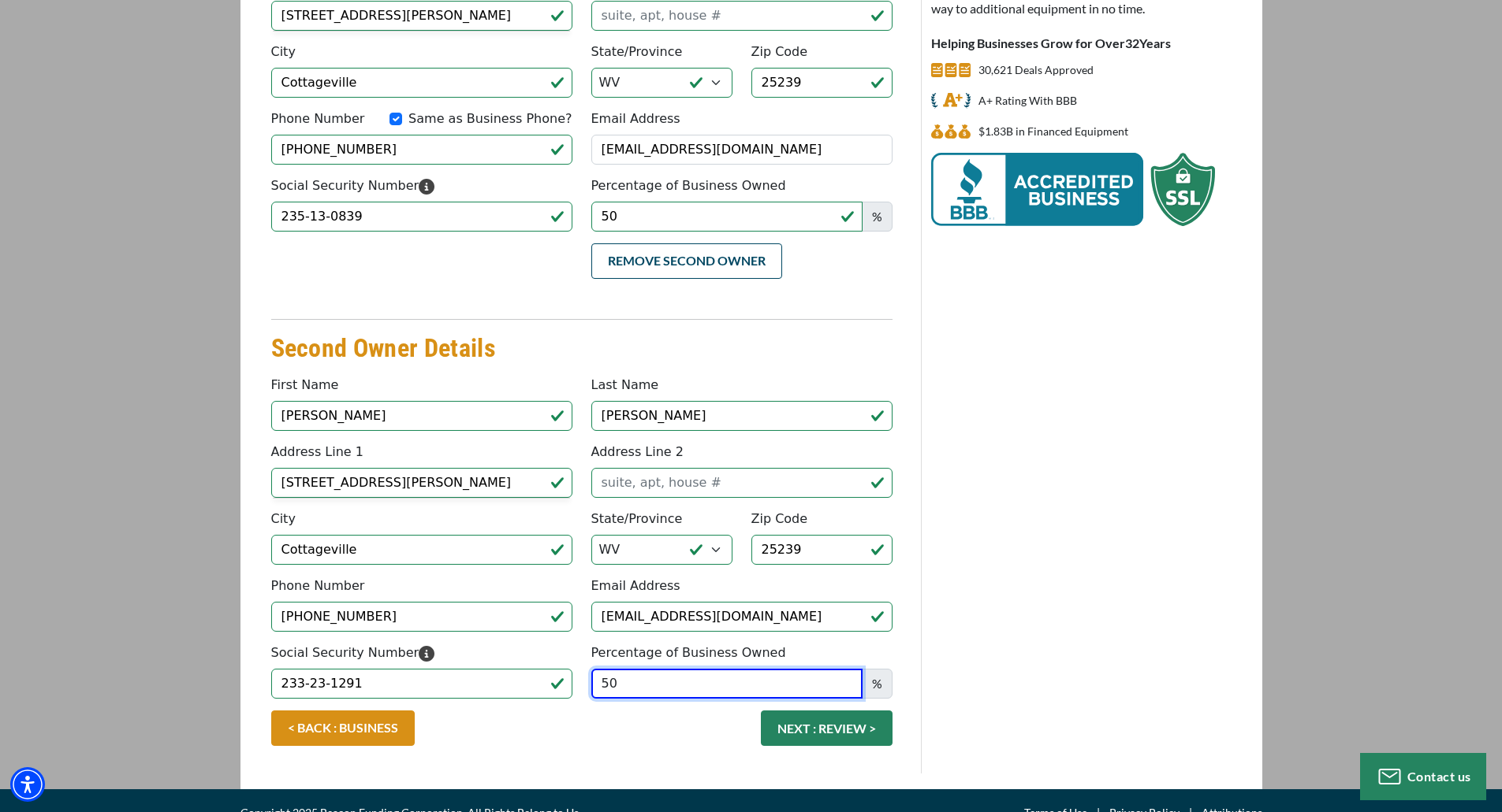
type input "50"
click at [676, 728] on div "< BACK : BUSINESS NEXT : REVIEW >" at bounding box center [581, 736] width 640 height 52
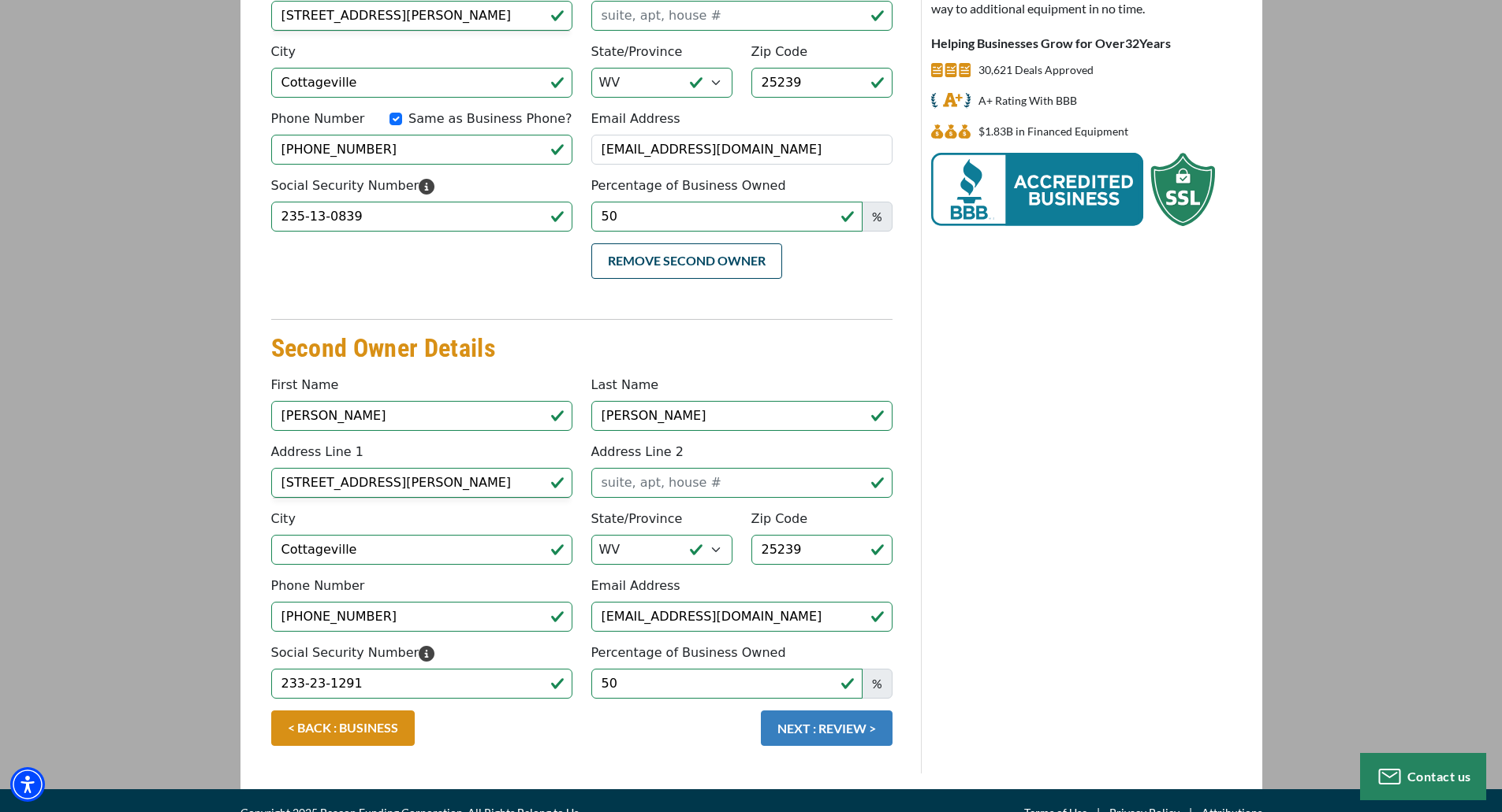
click at [819, 733] on button "NEXT : REVIEW >" at bounding box center [826, 728] width 132 height 35
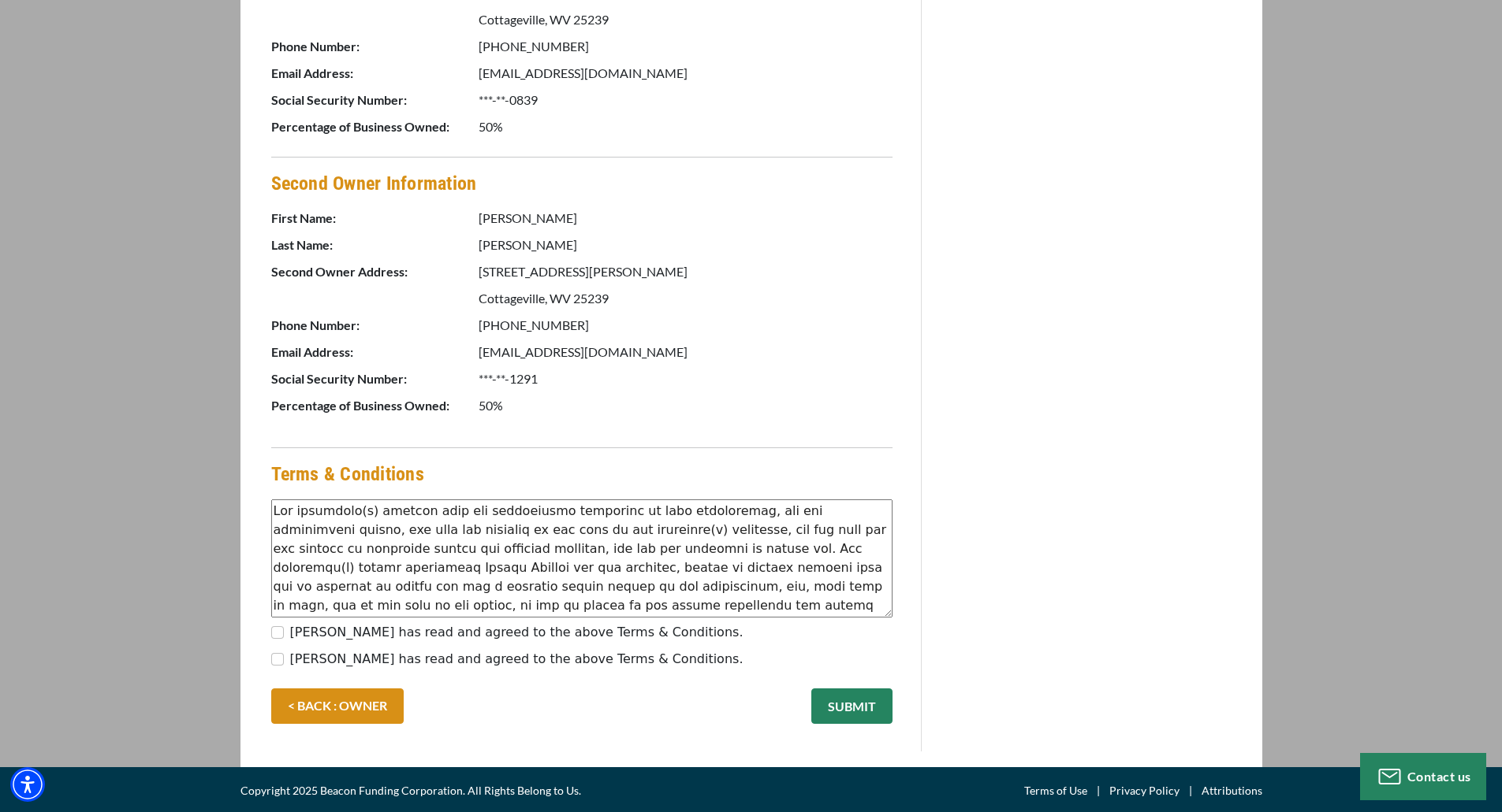
scroll to position [848, 0]
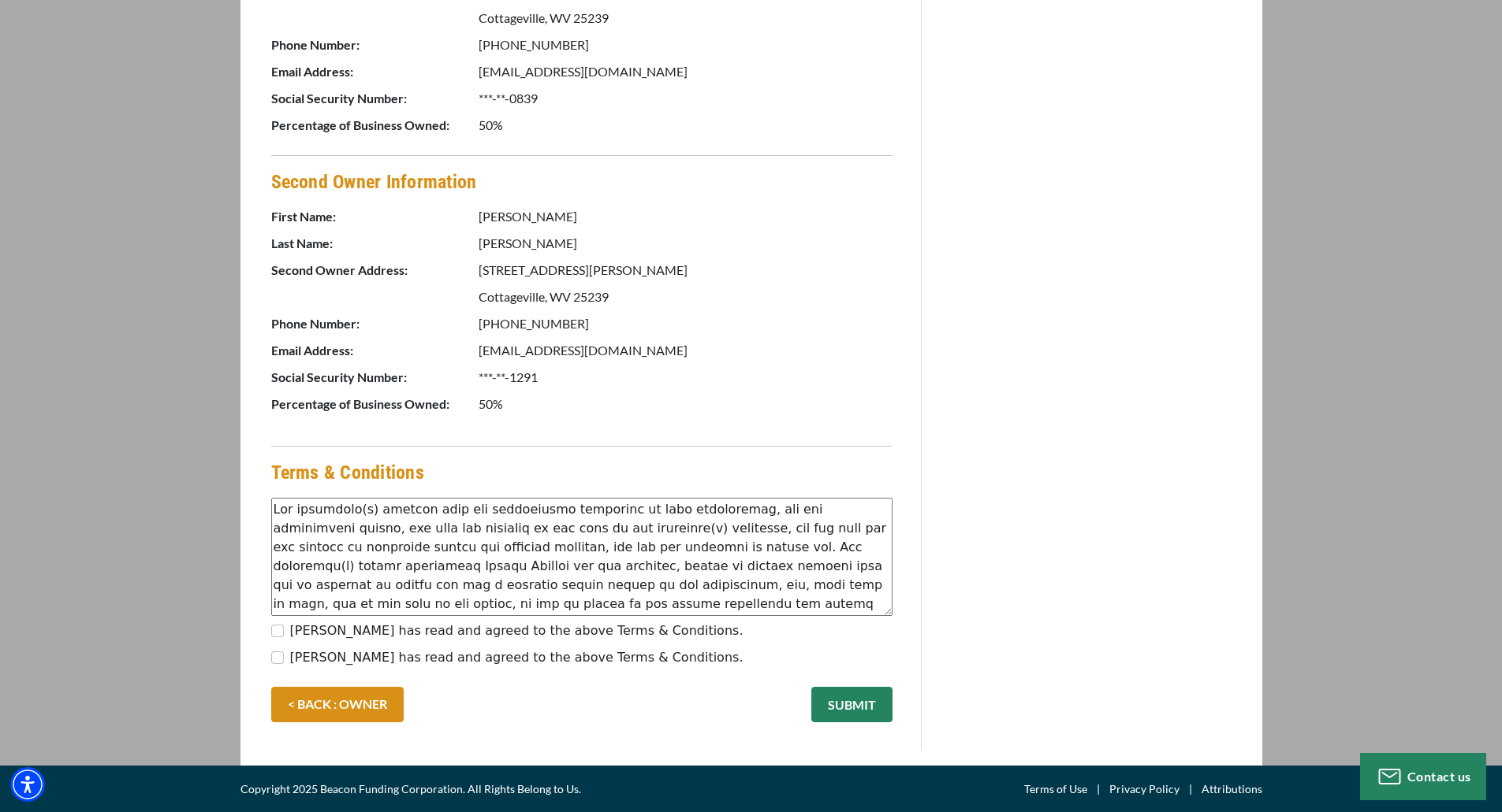
click at [284, 630] on div "Gary Baldwin has read and agreed to the above Terms & Conditions." at bounding box center [582, 634] width 621 height 25
click at [276, 633] on input "Gary Baldwin has read and agreed to the above Terms & Conditions." at bounding box center [277, 631] width 12 height 12
checkbox input "true"
click at [276, 666] on div "Laura Baldwin has read and agreed to the above Terms & Conditions." at bounding box center [582, 660] width 621 height 25
click at [277, 663] on input "Laura Baldwin has read and agreed to the above Terms & Conditions." at bounding box center [277, 657] width 12 height 12
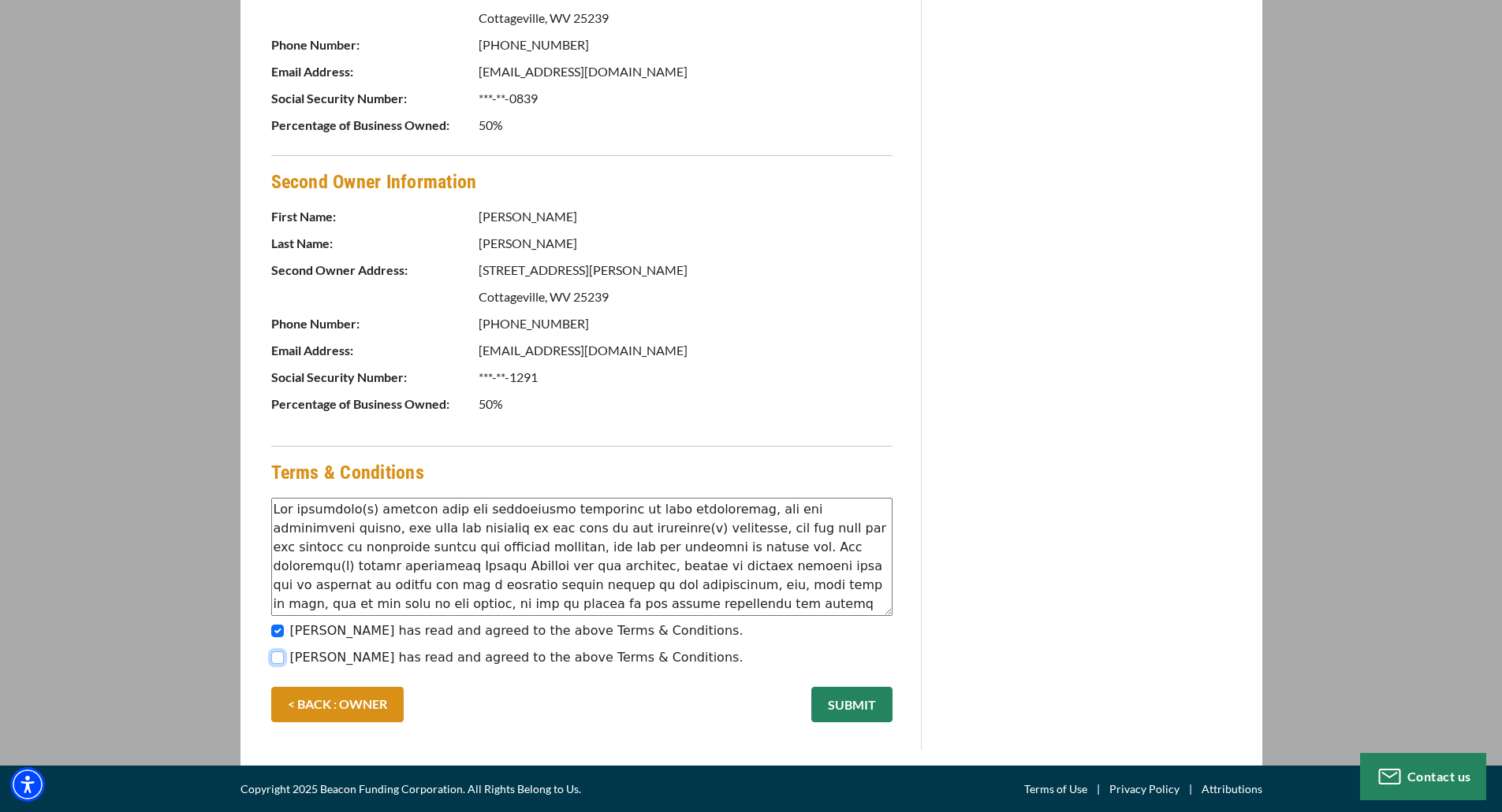
checkbox input "true"
click at [871, 708] on button "SUBMIT" at bounding box center [852, 705] width 81 height 35
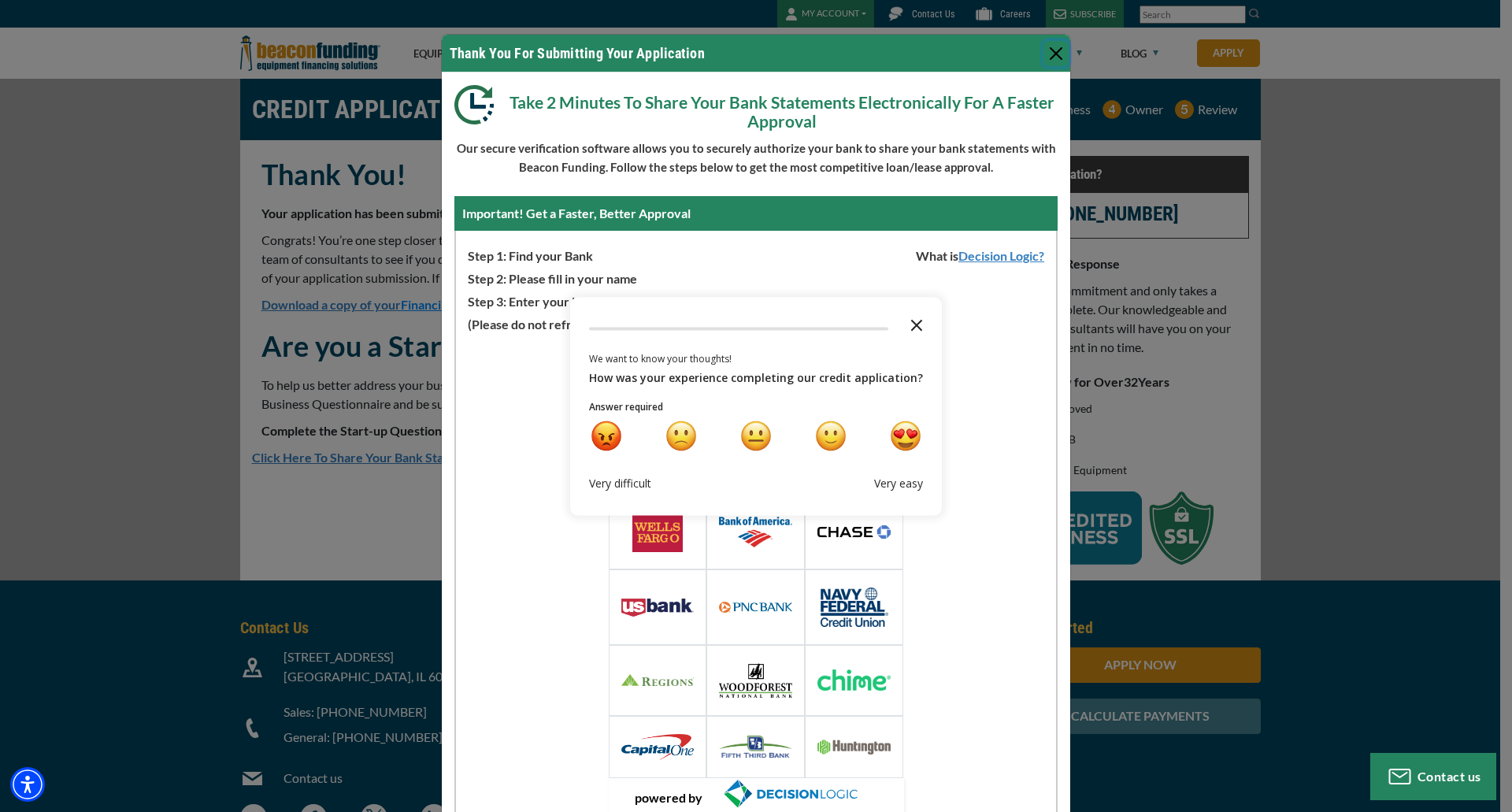
click at [916, 327] on icon "Close the survey" at bounding box center [917, 324] width 31 height 31
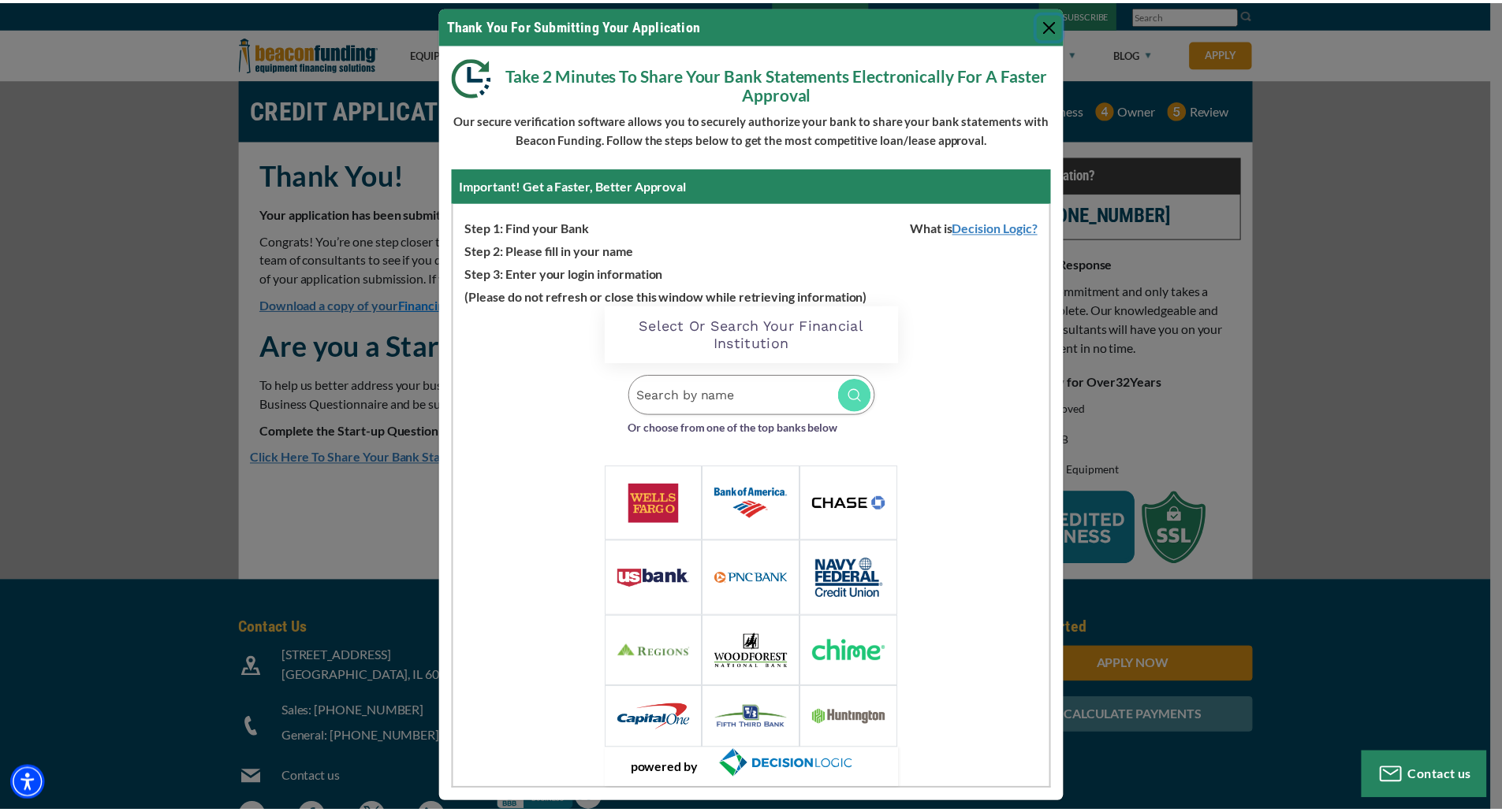
scroll to position [43, 0]
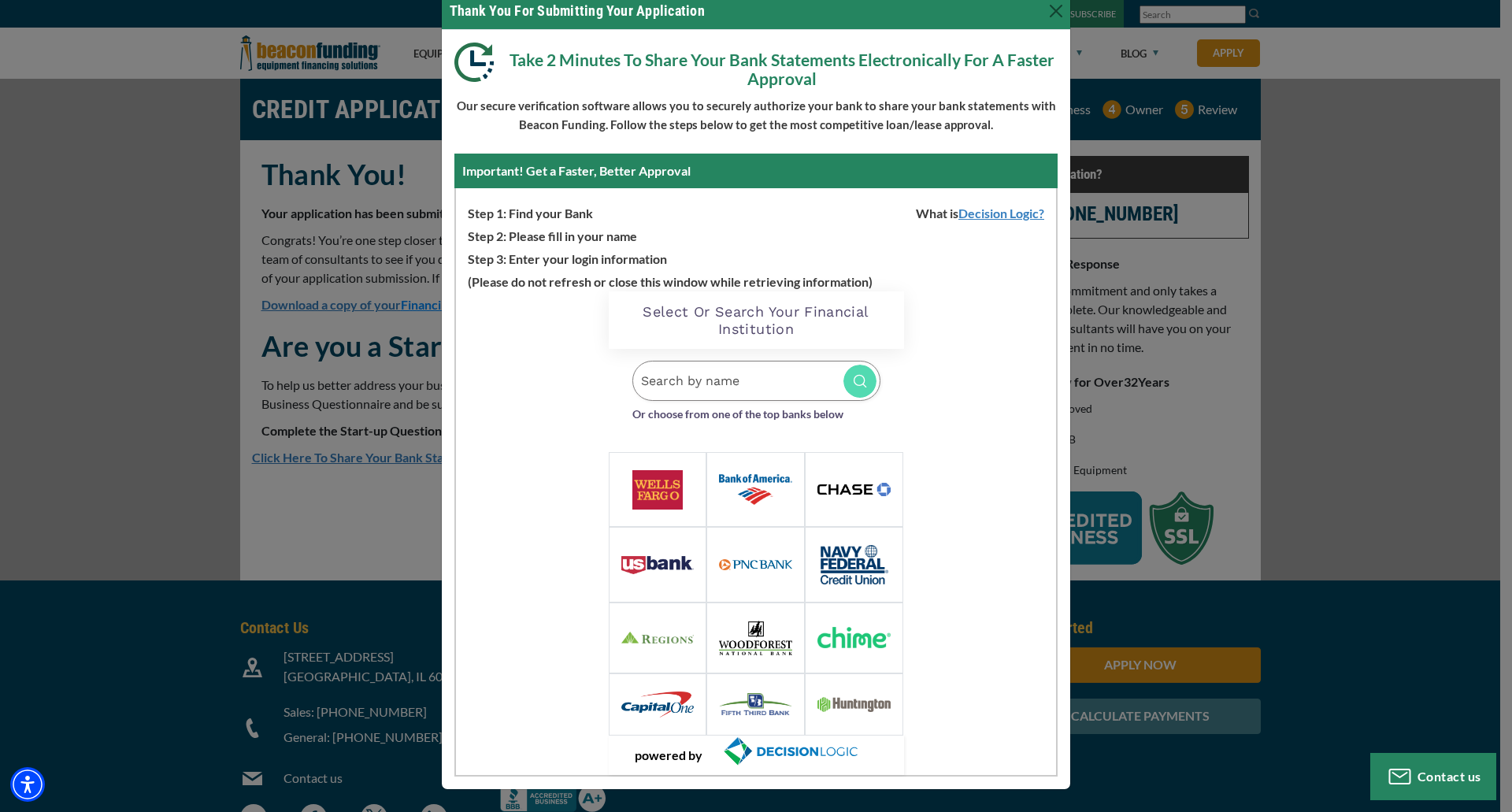
click at [701, 387] on input "Search by name" at bounding box center [756, 380] width 248 height 40
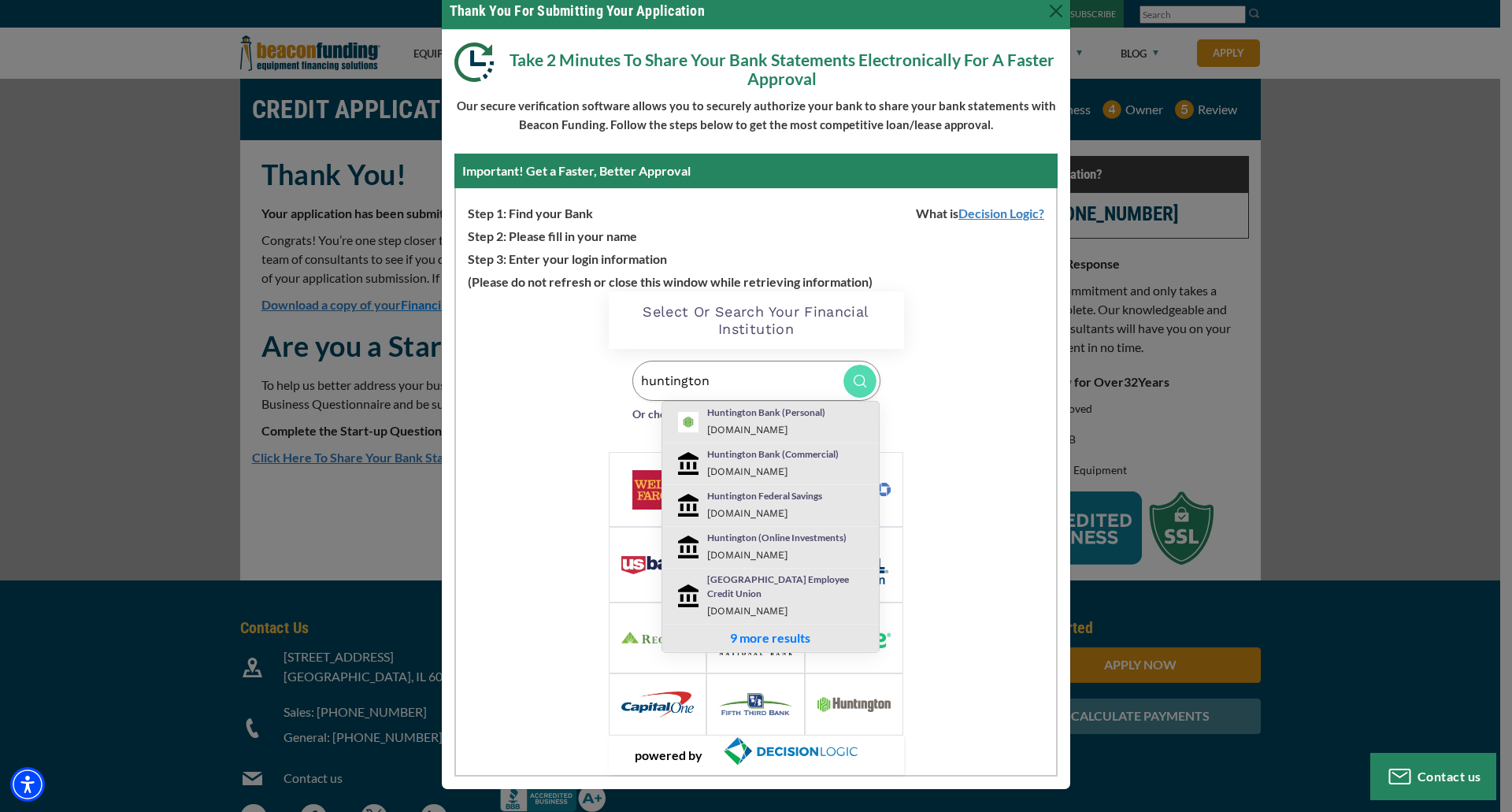
type input "huntington"
click at [730, 424] on small "[DOMAIN_NAME]" at bounding box center [748, 429] width 80 height 11
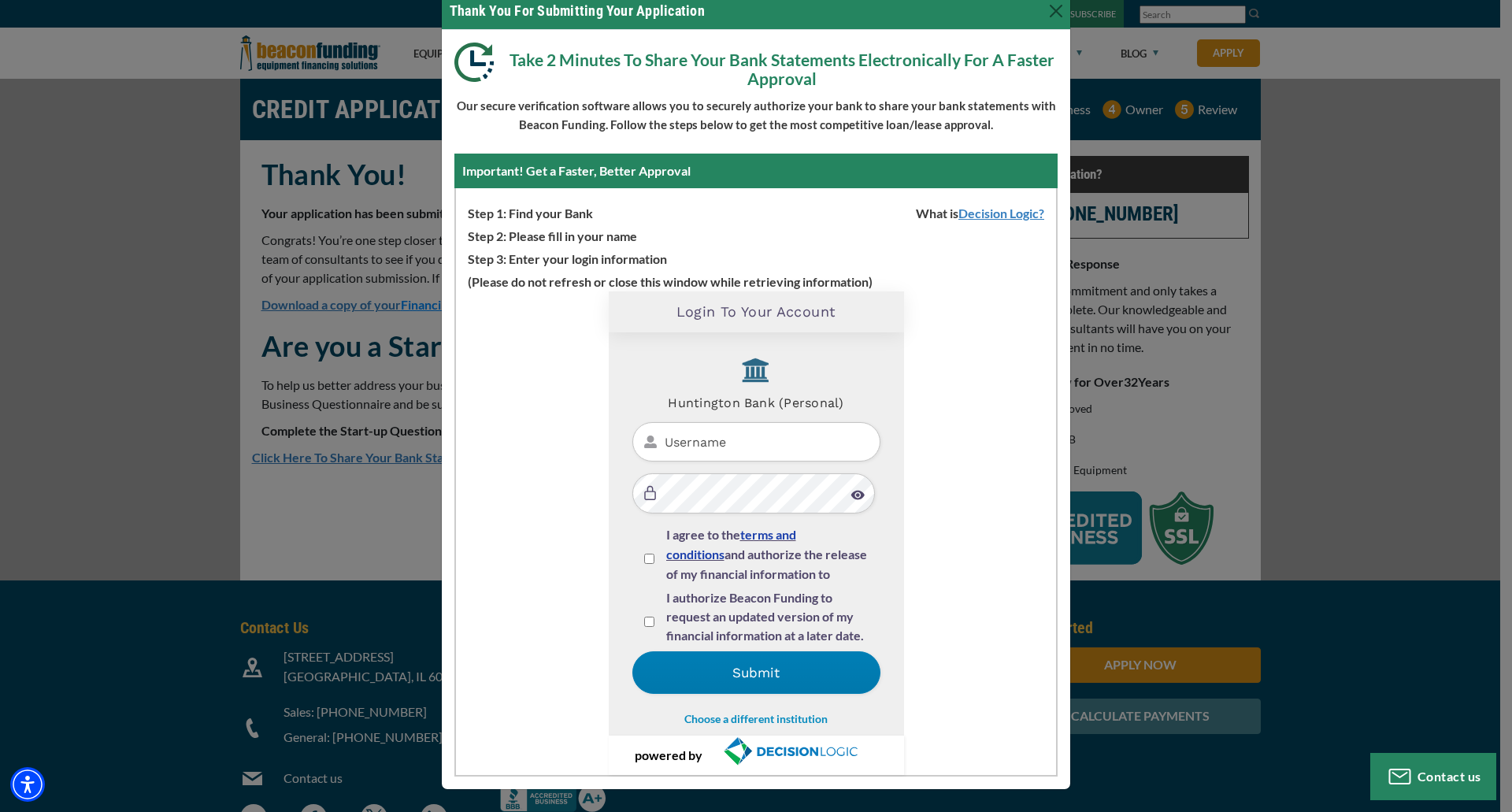
click at [731, 438] on input "Username" at bounding box center [756, 442] width 248 height 40
drag, startPoint x: 663, startPoint y: 443, endPoint x: 817, endPoint y: 457, distance: 154.6
click at [817, 457] on input "lkdeming" at bounding box center [756, 442] width 248 height 40
type input "ldeming1994"
click at [851, 498] on img at bounding box center [858, 495] width 14 height 11
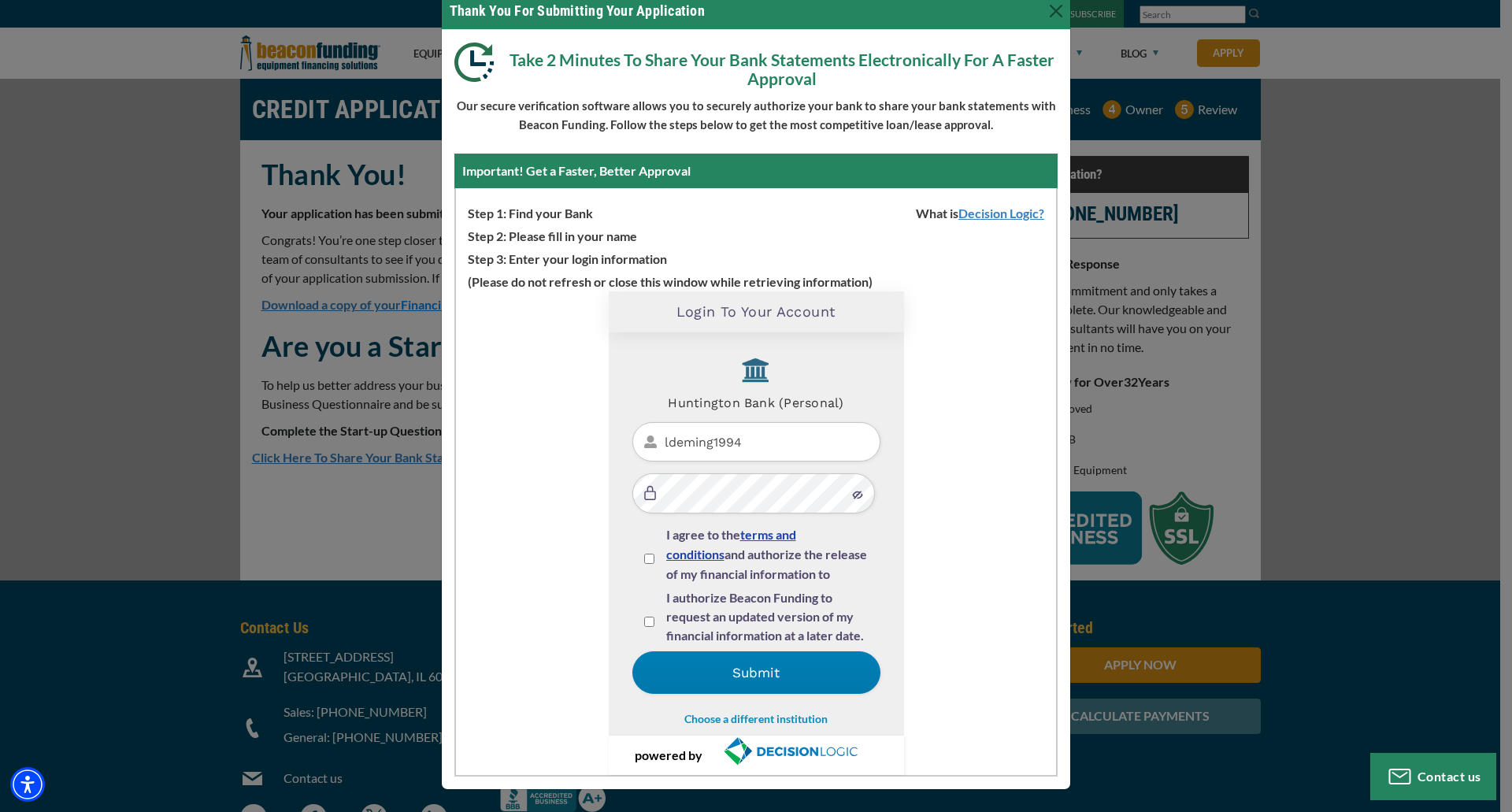
click at [645, 563] on input "I agree to the terms and conditions and authorize the release of my financial i…" at bounding box center [650, 559] width 11 height 11
checkbox input "true"
click at [645, 622] on input "I authorize Beacon Funding to request an updated version of my financial inform…" at bounding box center [650, 622] width 11 height 11
checkbox input "true"
click at [748, 669] on button "Submit" at bounding box center [756, 673] width 248 height 43
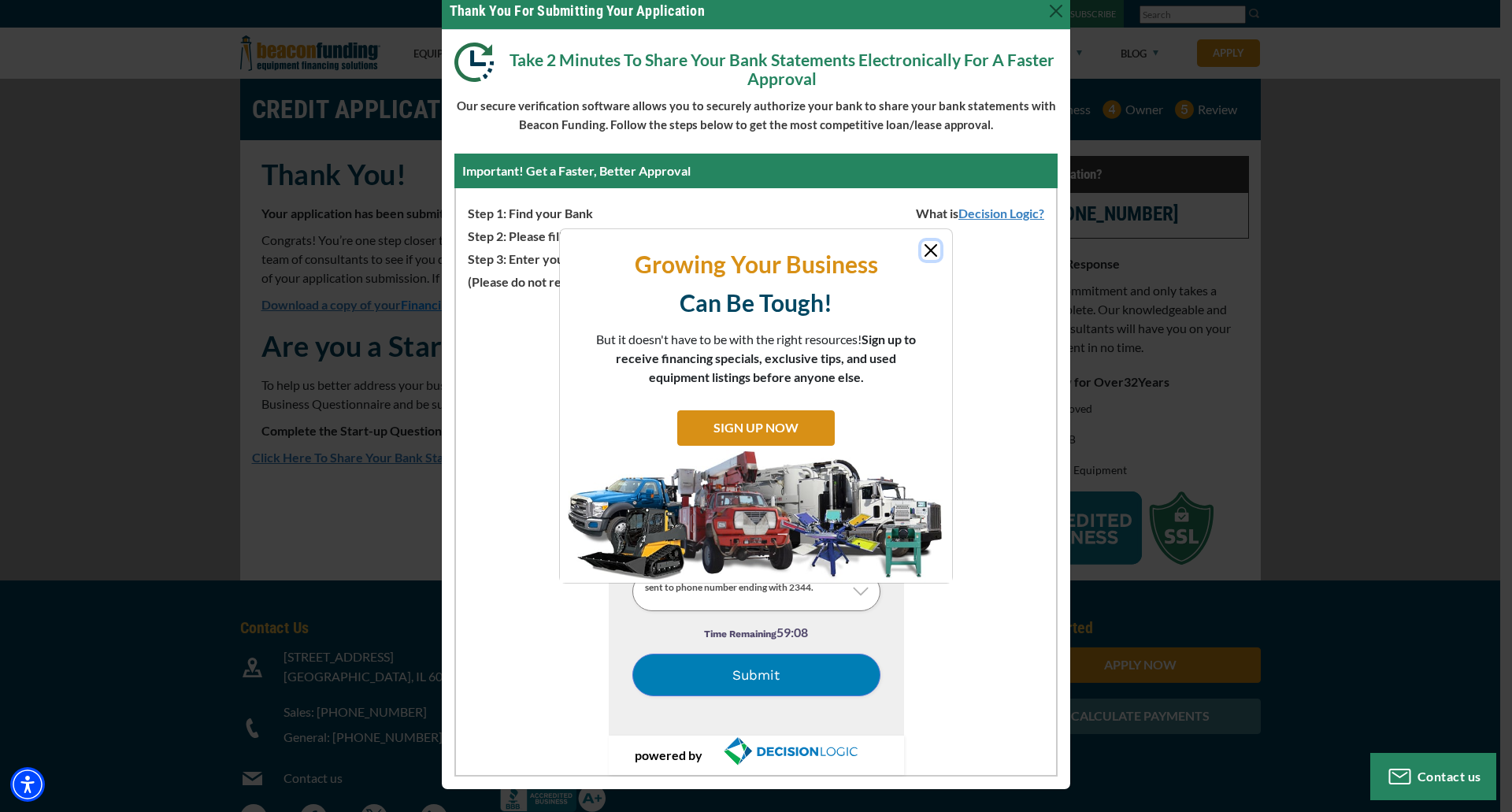
click at [935, 257] on button "Close" at bounding box center [930, 250] width 19 height 19
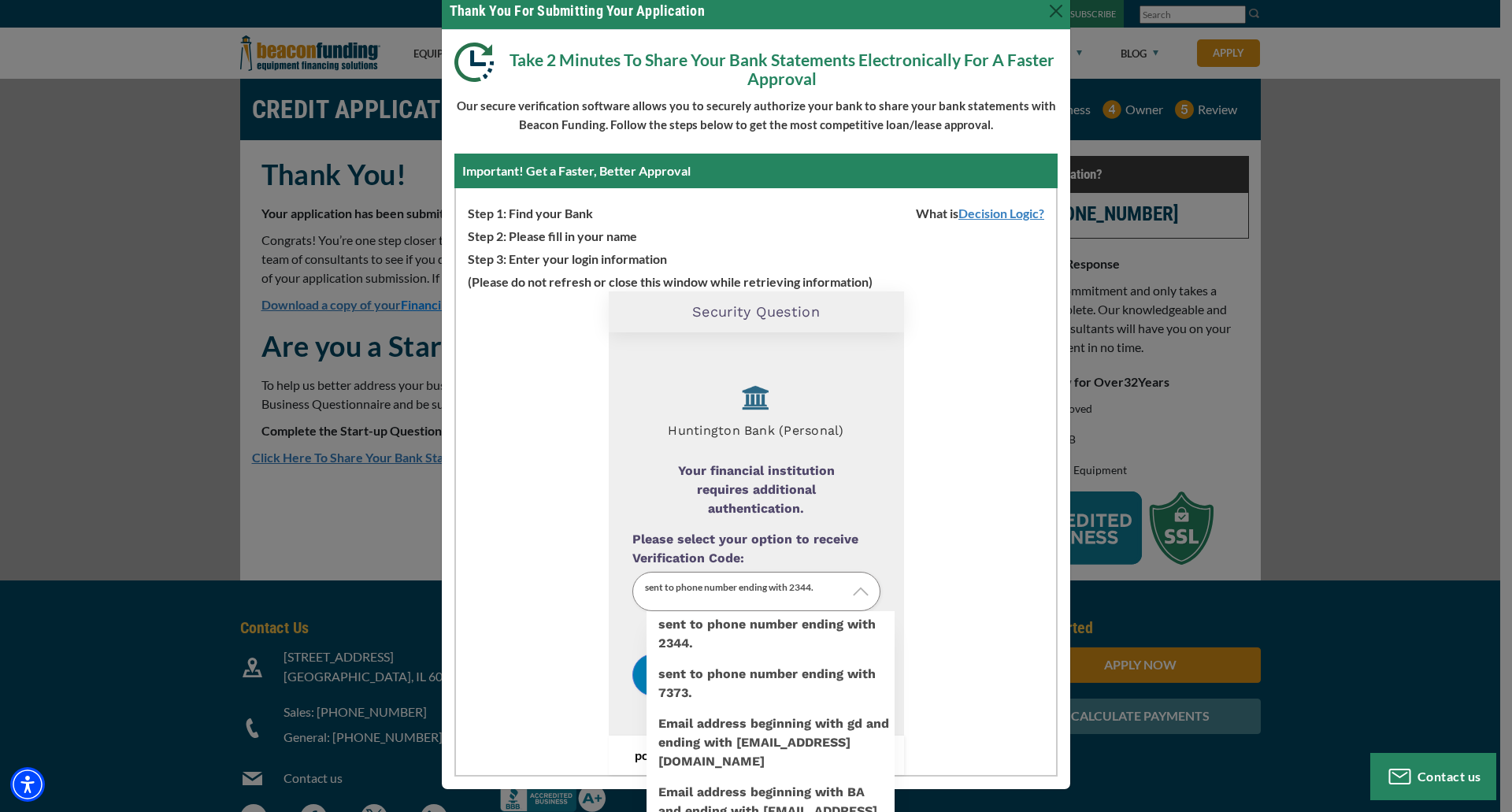
click at [853, 594] on img at bounding box center [860, 592] width 16 height 16
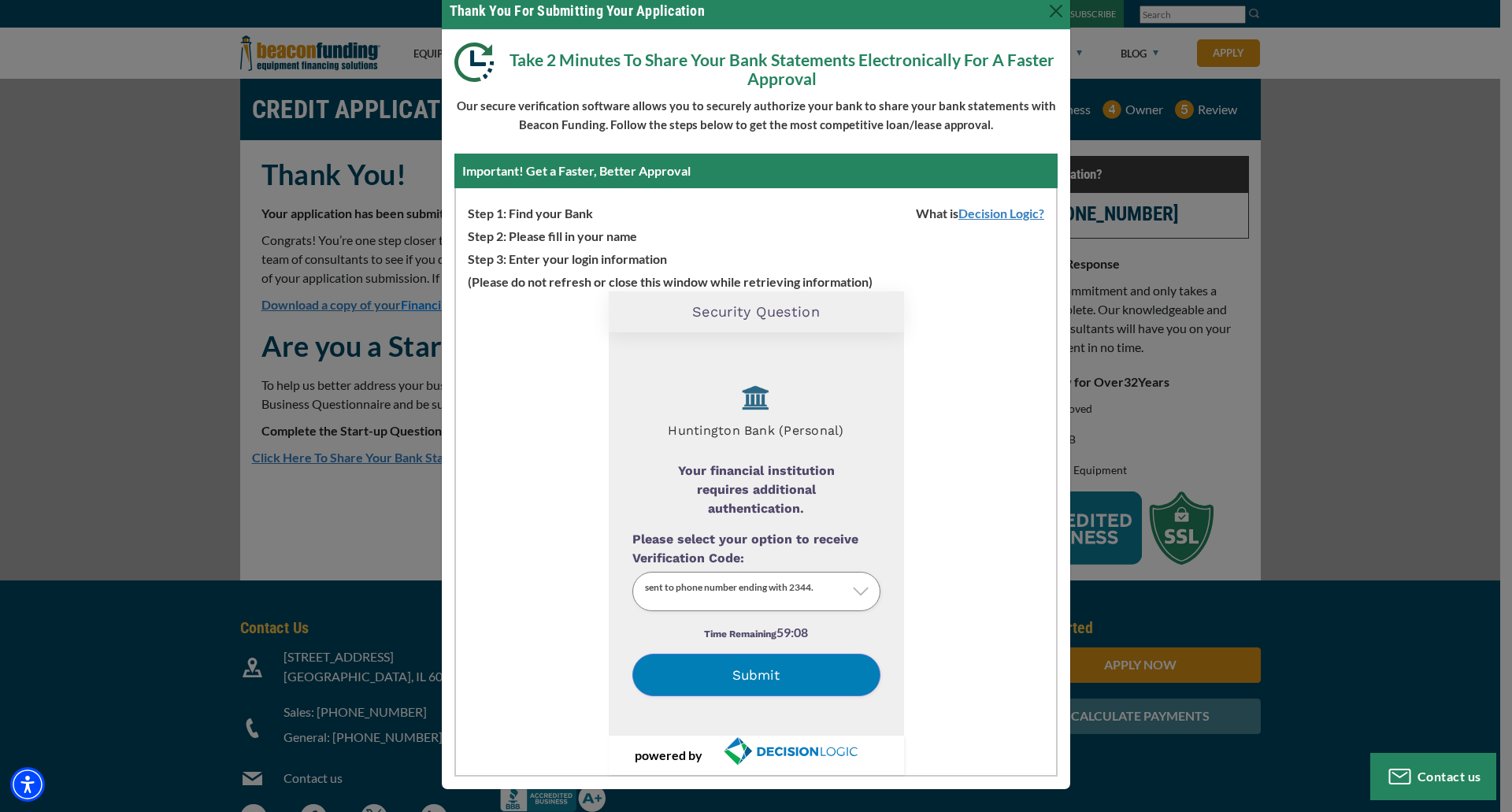
click at [849, 730] on label "sent to phone number ending with 2344." at bounding box center [771, 730] width 248 height 0
click at [0, 0] on input "Please select your option to receive Verification Code:" at bounding box center [0, 0] width 0 height 0
click at [776, 681] on button "Submit" at bounding box center [756, 675] width 248 height 43
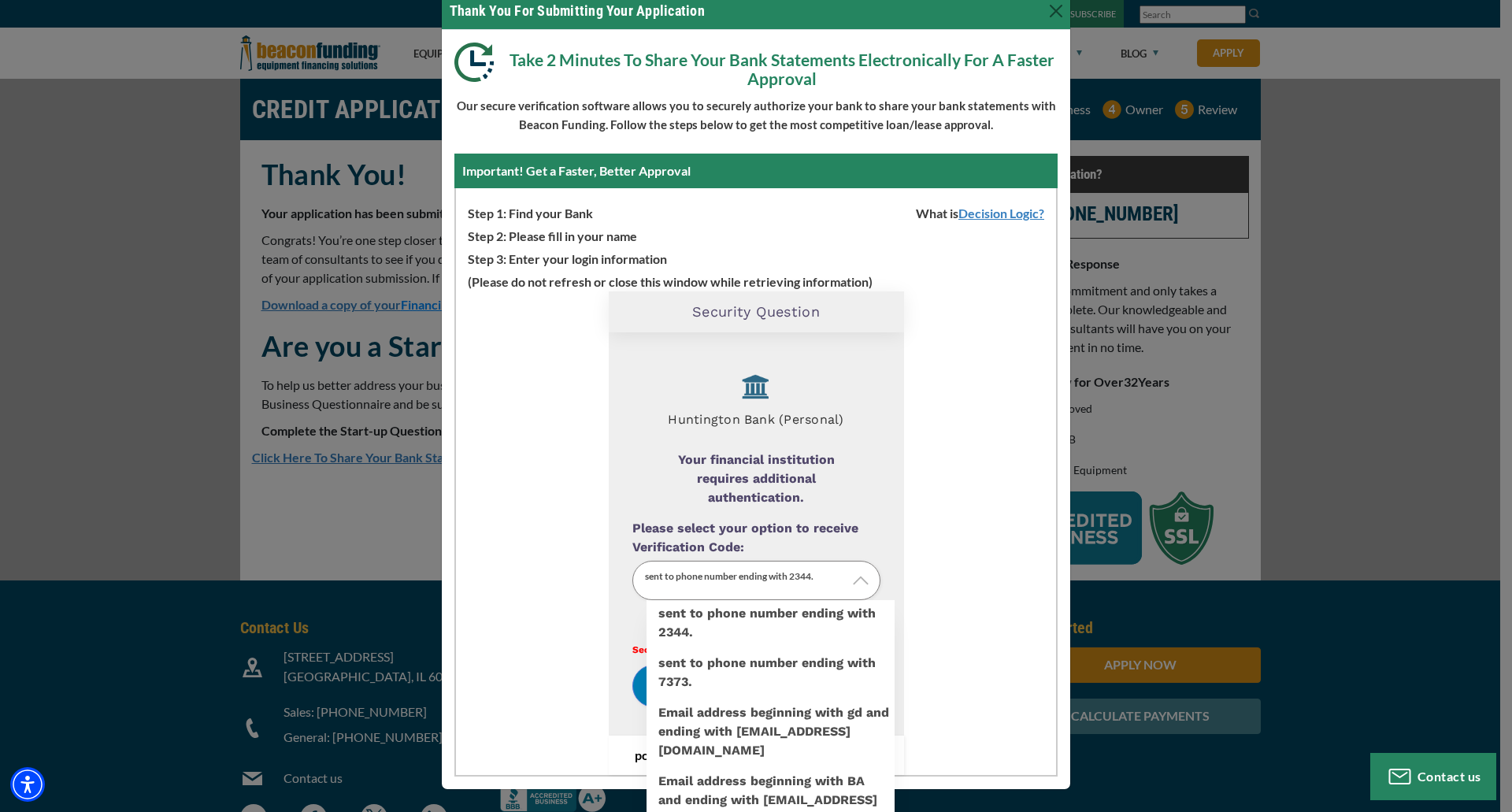
click at [766, 579] on p "sent to phone number ending with 2344." at bounding box center [756, 581] width 248 height 40
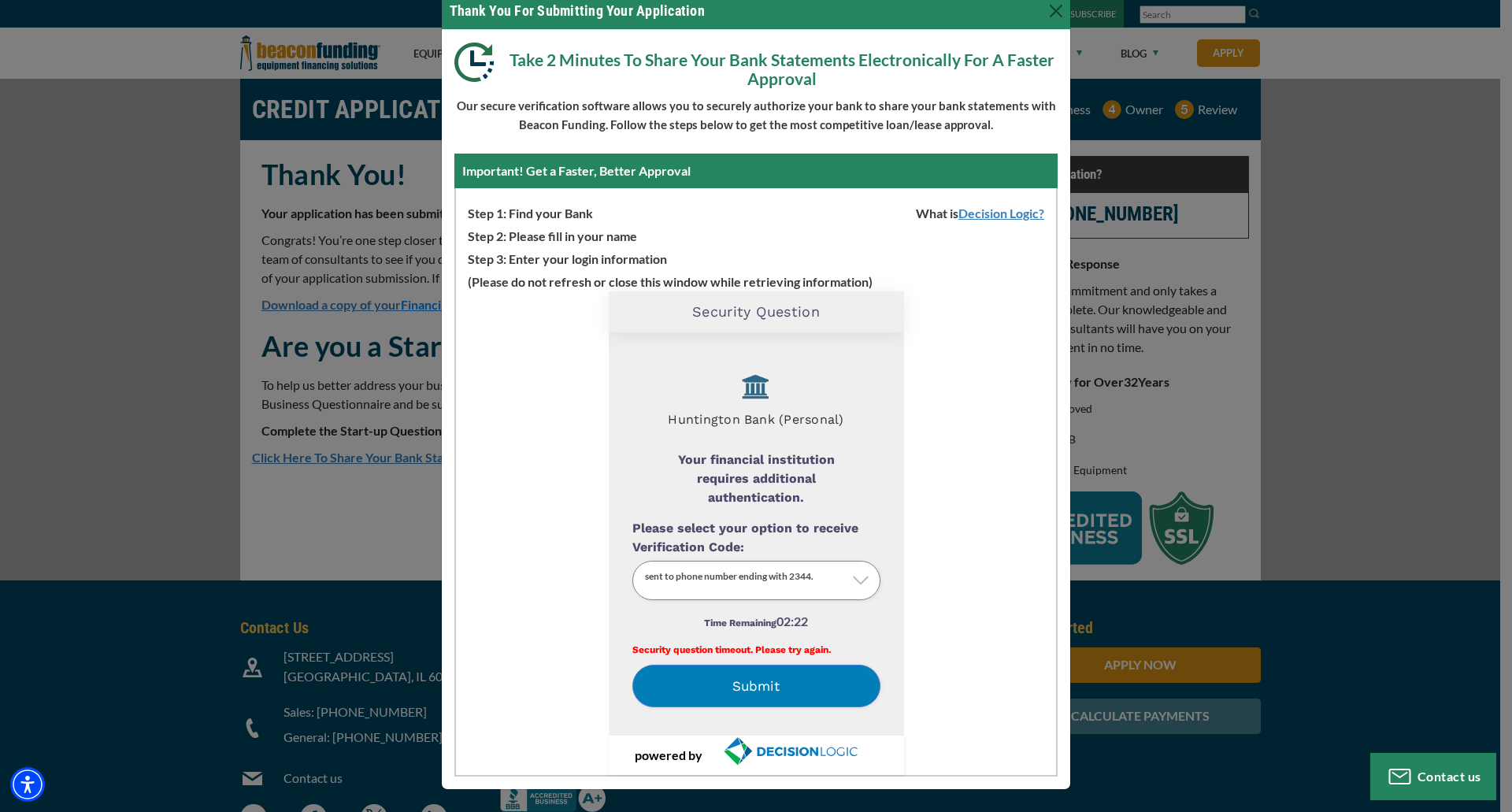
click at [811, 719] on label "sent to phone number ending with 2344." at bounding box center [771, 719] width 248 height 0
click at [0, 0] on input "Please select your option to receive Verification Code:" at bounding box center [0, 0] width 0 height 0
click at [762, 684] on button "Submit" at bounding box center [756, 687] width 248 height 43
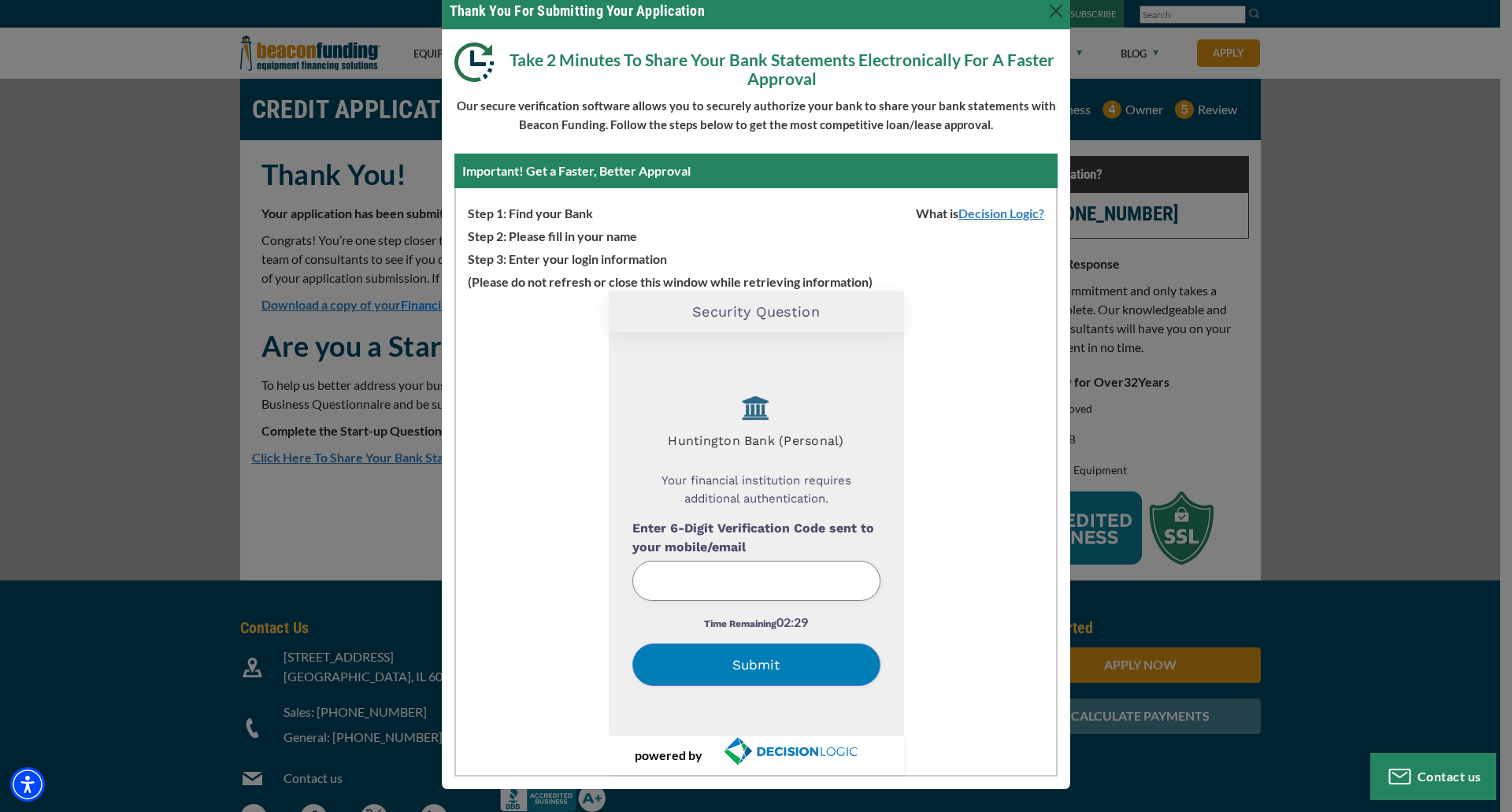
click at [765, 579] on input "Enter 6-Digit Verification Code sent to your mobile/email" at bounding box center [756, 581] width 248 height 40
type input "638162"
click at [730, 660] on button "Submit" at bounding box center [756, 665] width 248 height 43
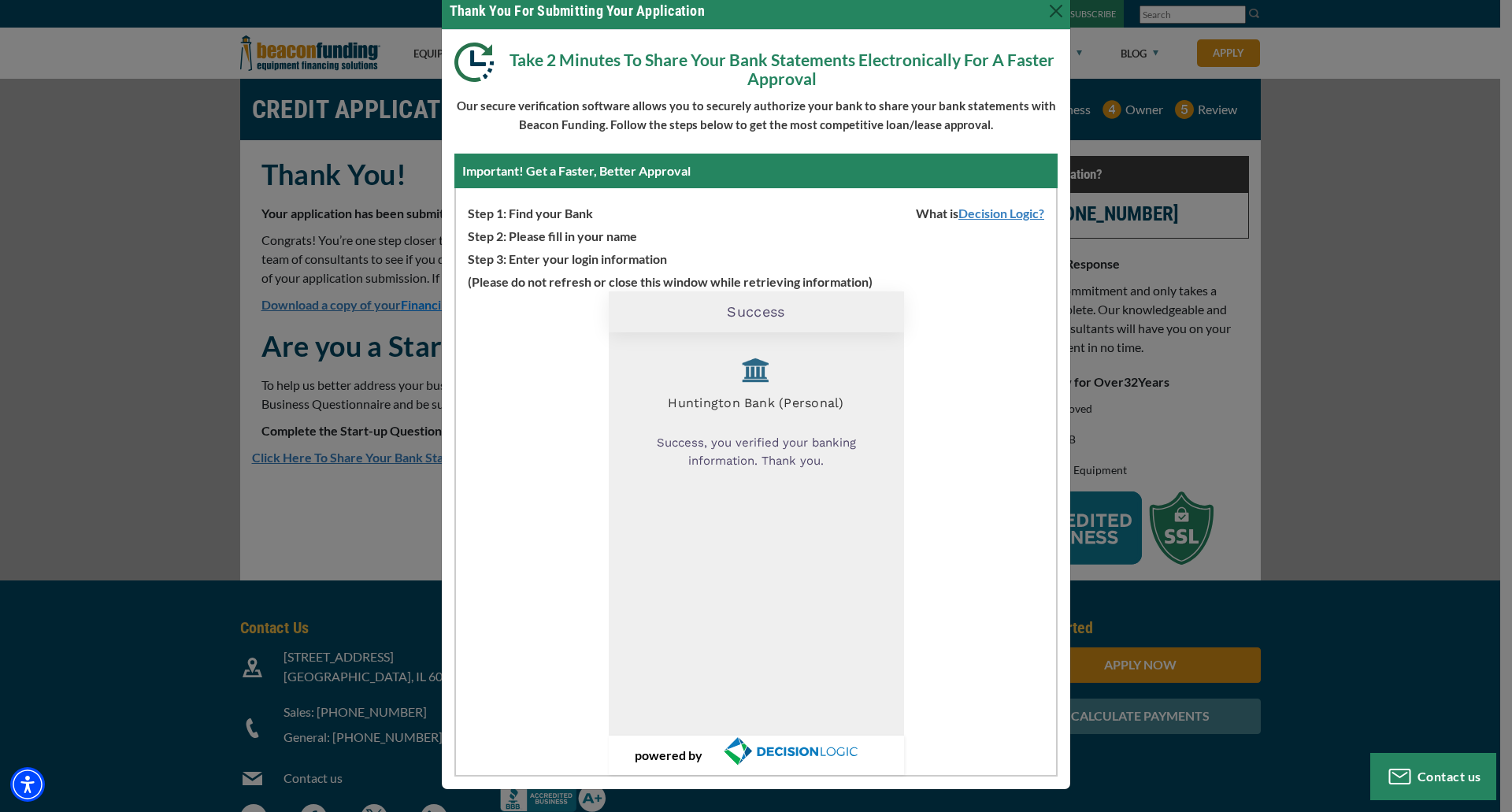
click at [1293, 510] on div "Thank You For Submitting Your Application Take 2 Minutes To Share Your Bank Sta…" at bounding box center [756, 406] width 1512 height 812
